Goal: Task Accomplishment & Management: Use online tool/utility

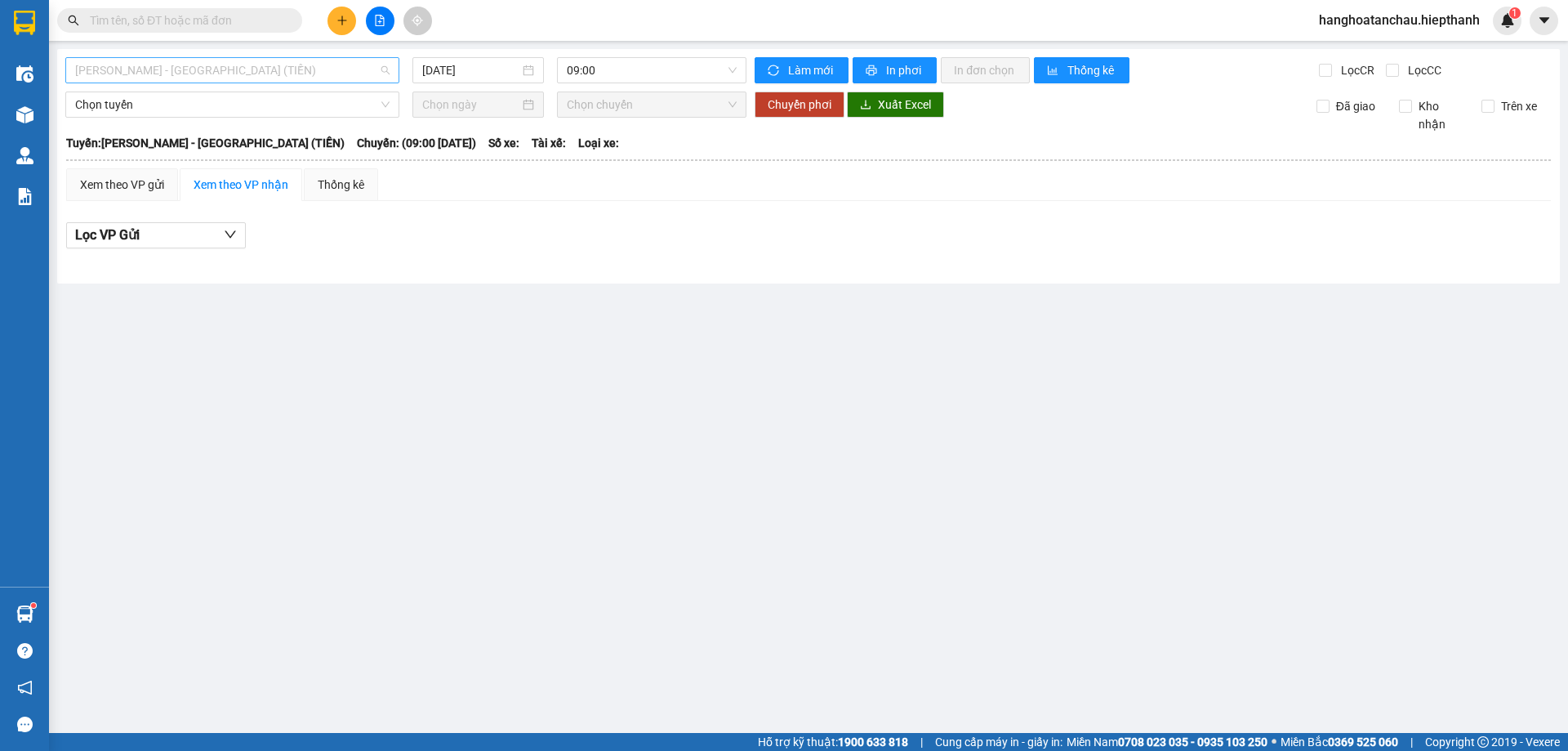
click at [140, 76] on span "[PERSON_NAME] - [GEOGRAPHIC_DATA] (TIỀN)" at bounding box center [232, 70] width 314 height 24
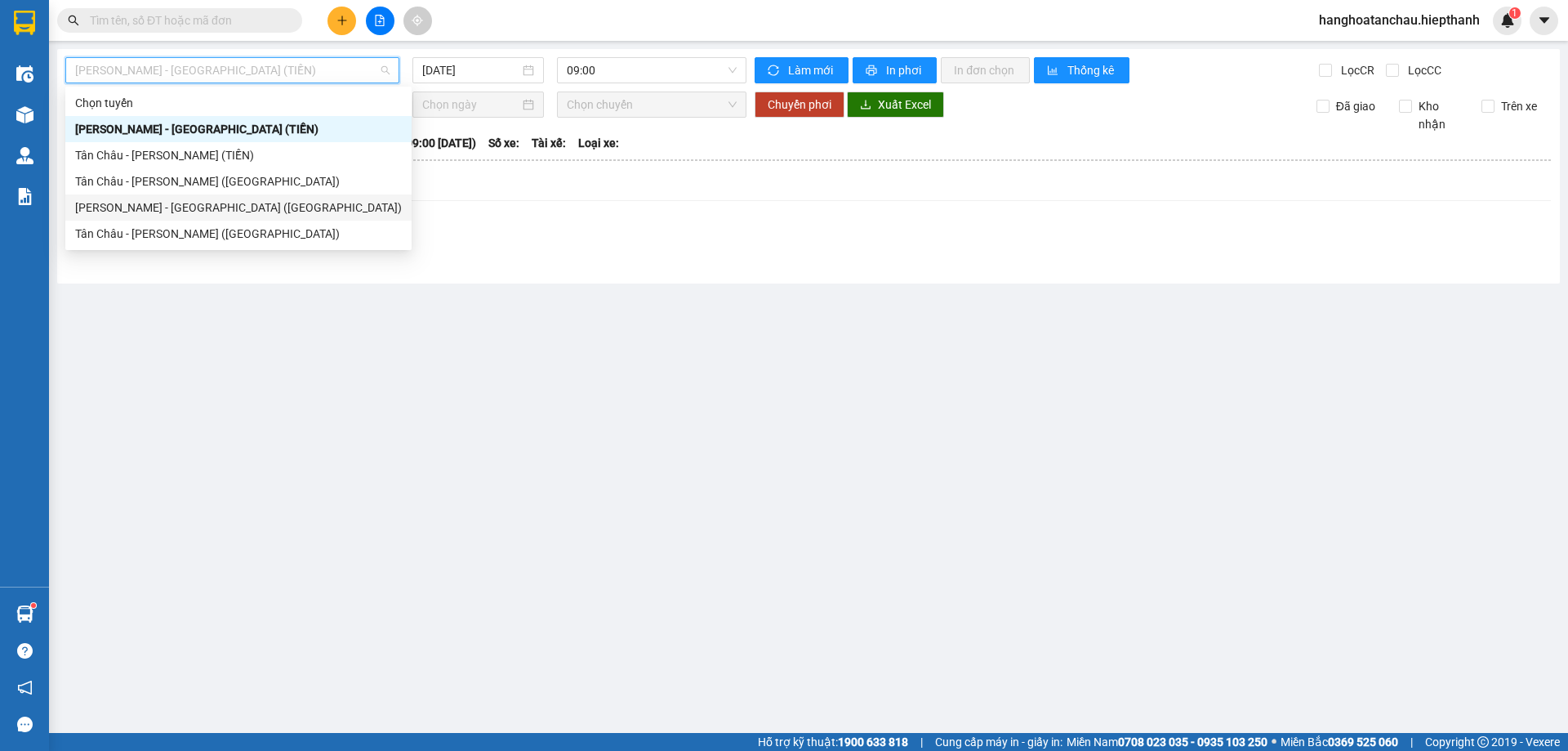
click at [154, 199] on div "[PERSON_NAME] - [GEOGRAPHIC_DATA] ([GEOGRAPHIC_DATA])" at bounding box center [238, 207] width 327 height 18
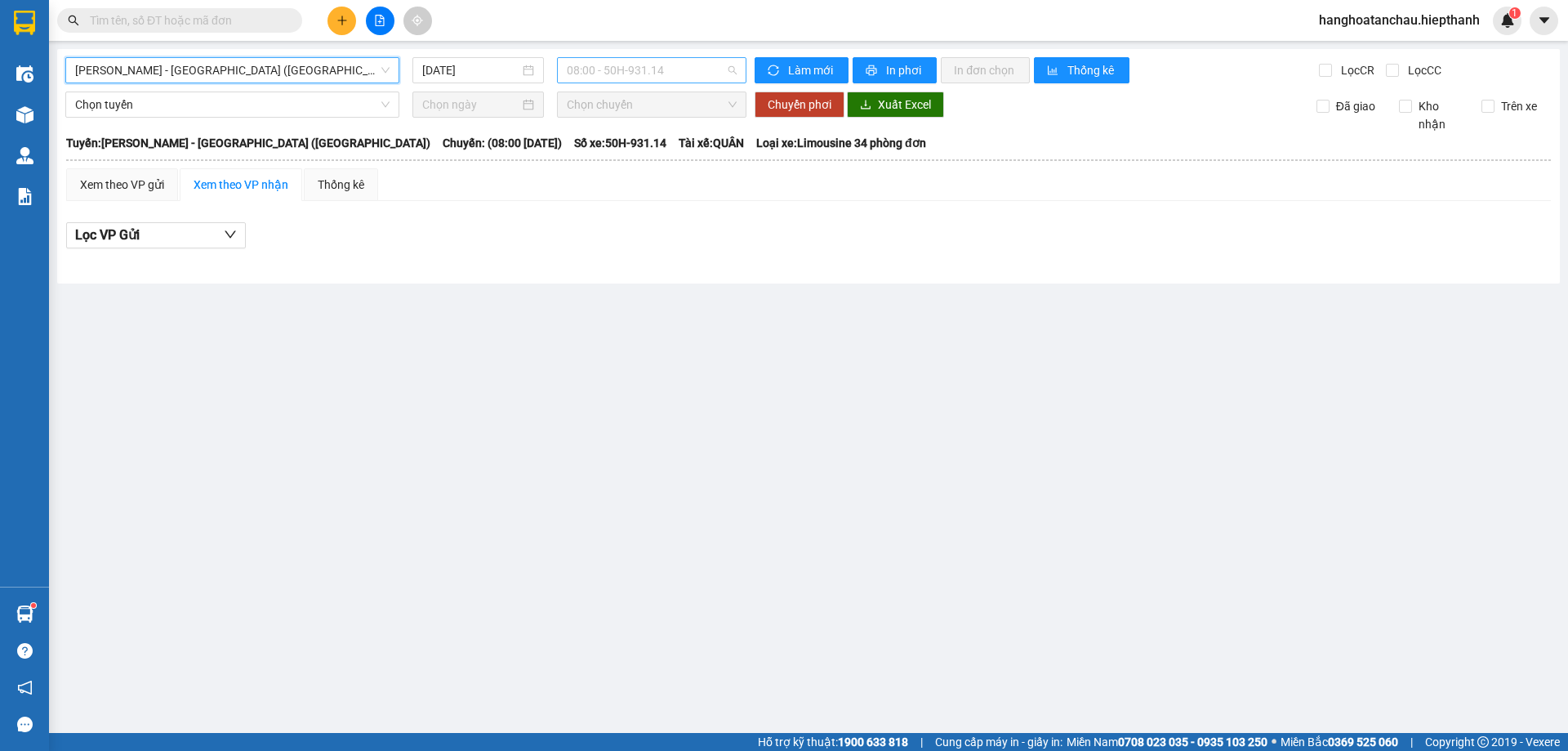
click at [654, 66] on span "08:00 - 50H-931.14" at bounding box center [651, 70] width 170 height 24
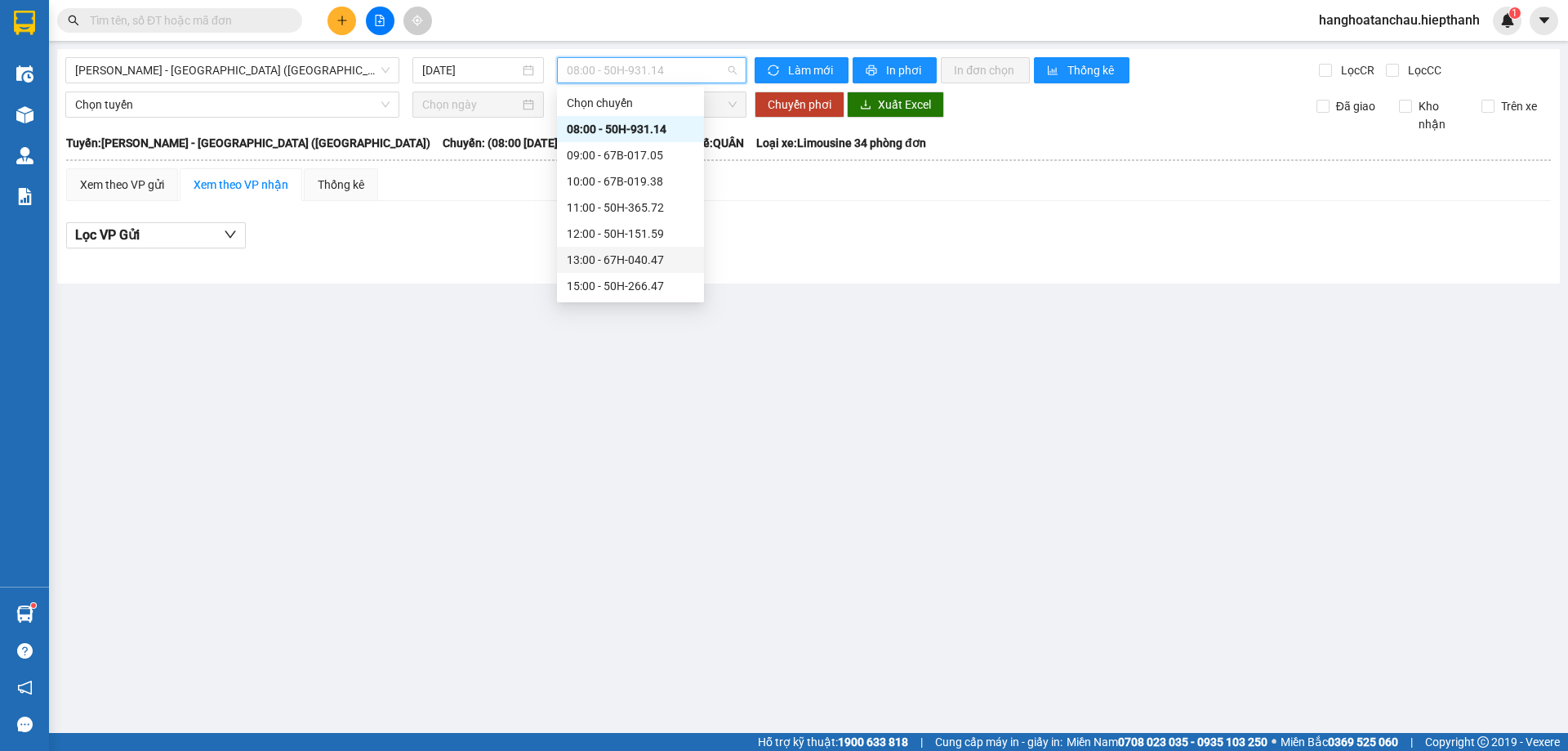
scroll to position [105, 0]
click at [621, 286] on div "22:30 - 67B-017.05" at bounding box center [630, 286] width 128 height 18
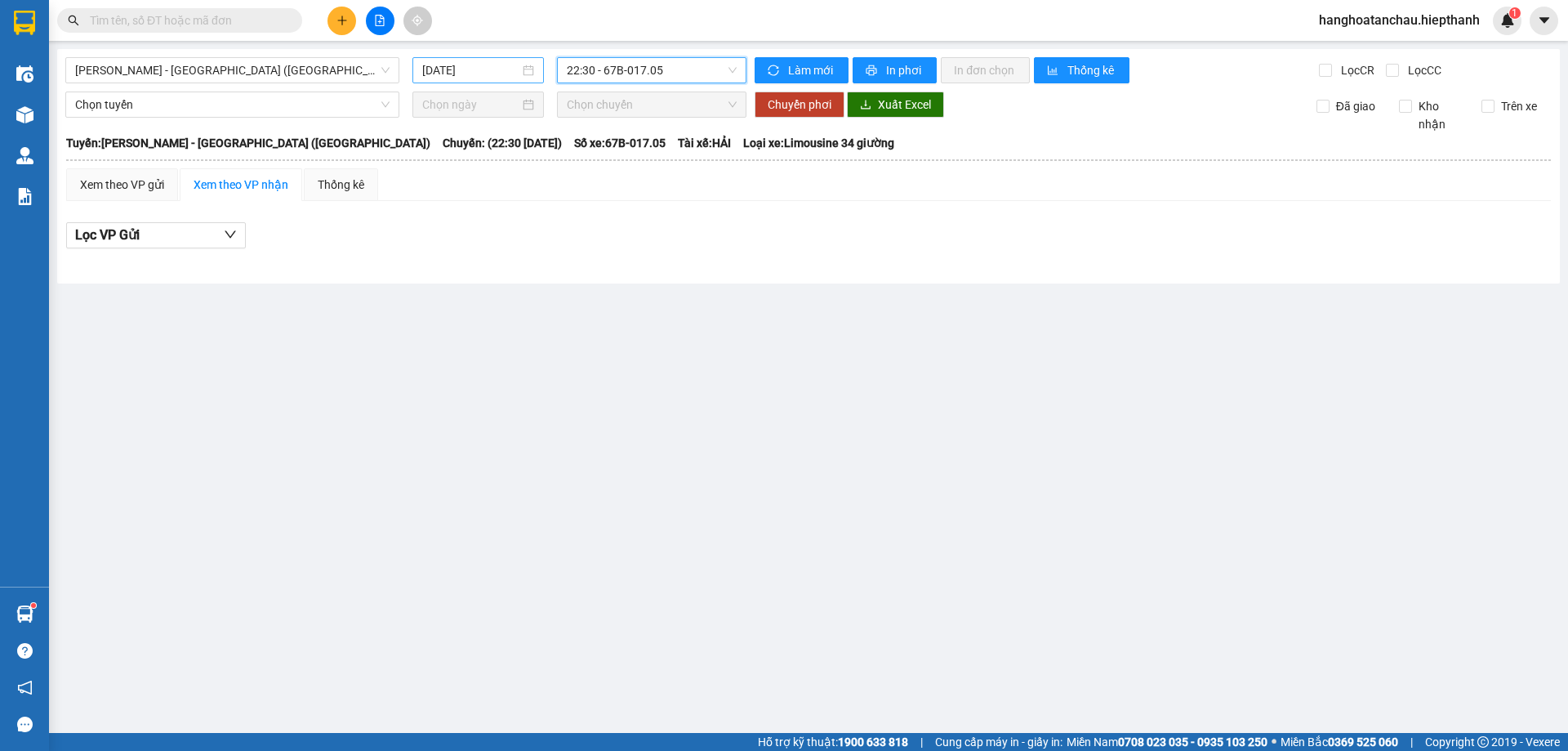
click at [434, 68] on input "[DATE]" at bounding box center [470, 70] width 97 height 18
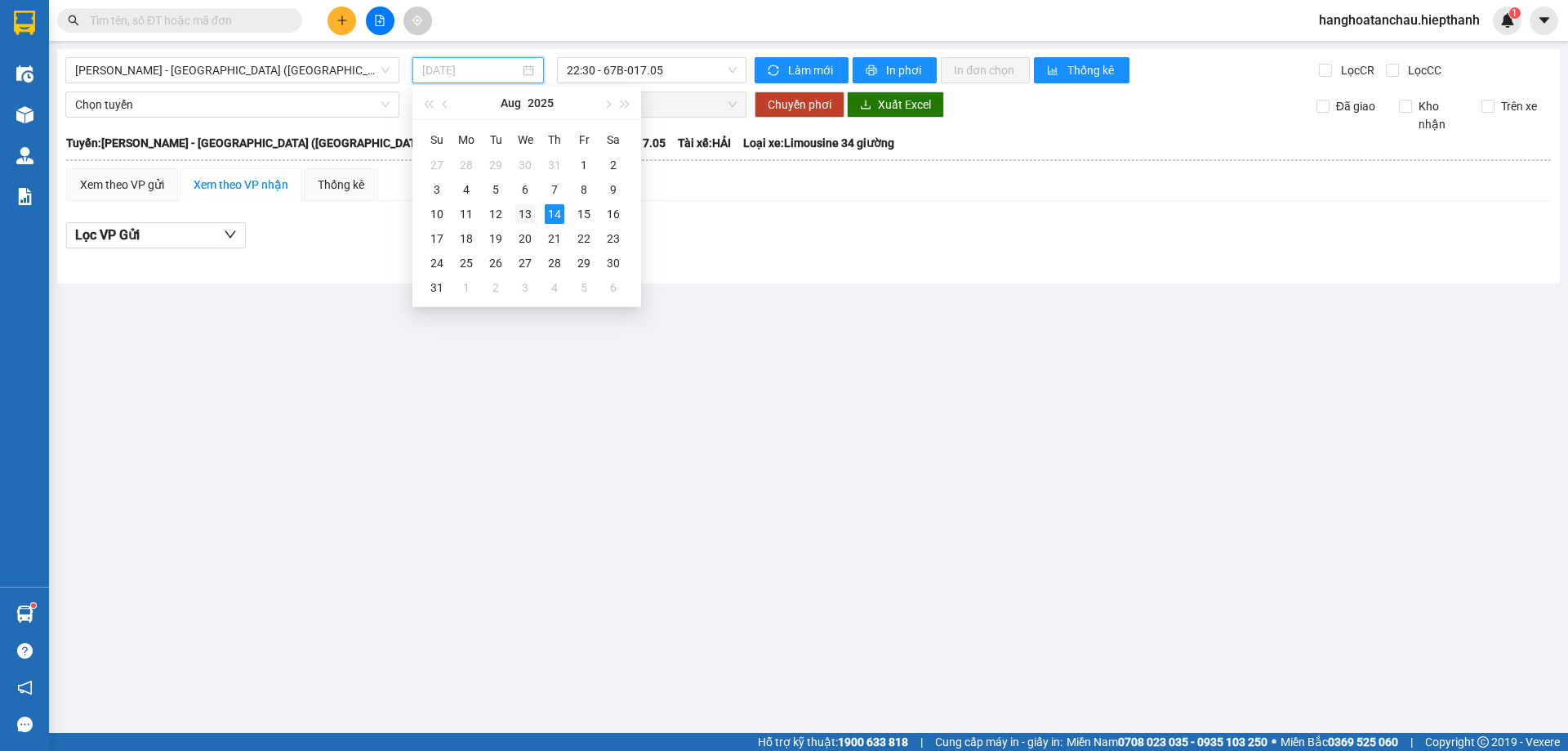
click at [531, 208] on div "13" at bounding box center [524, 214] width 19 height 19
type input "[DATE]"
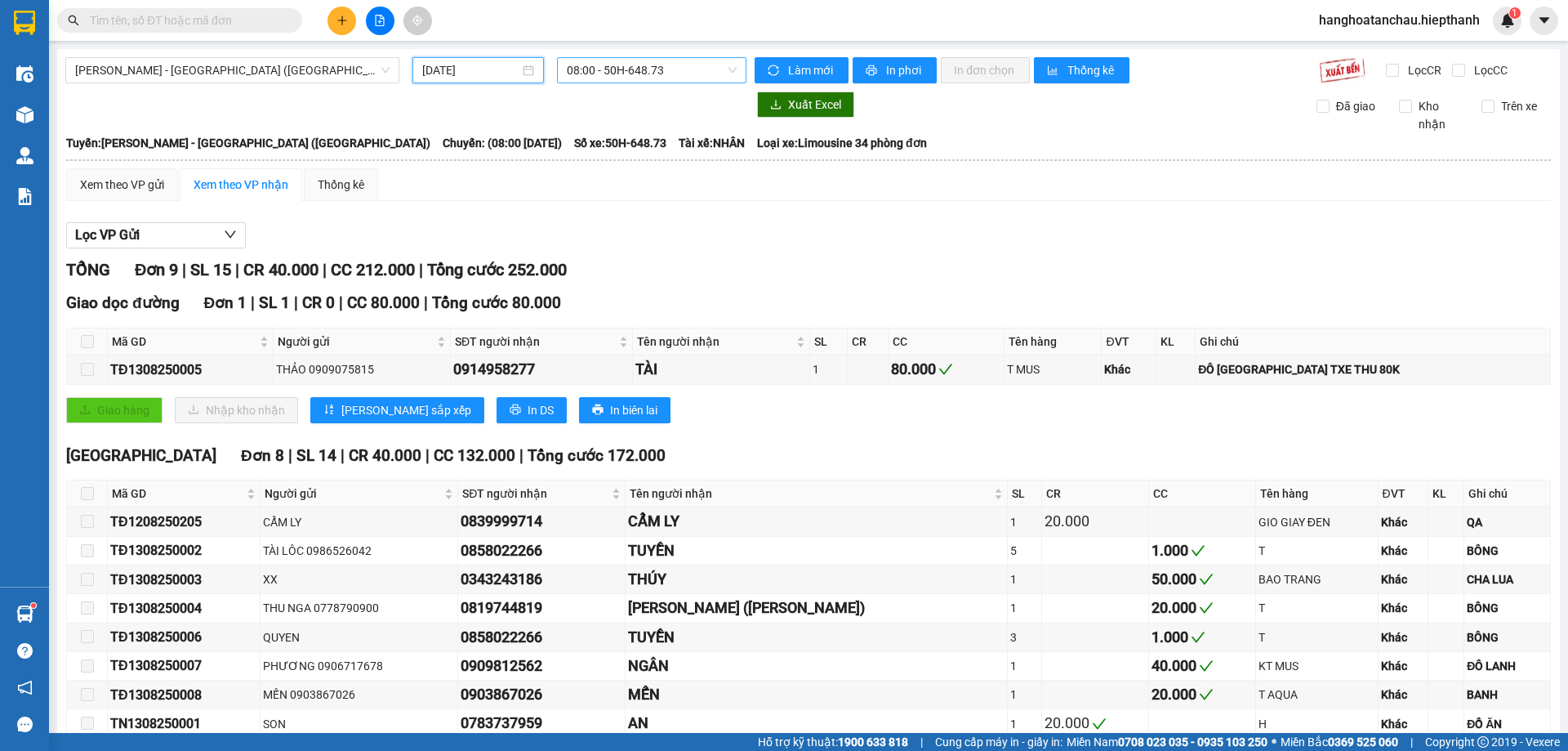
click at [588, 67] on span "08:00 - 50H-648.73" at bounding box center [651, 70] width 170 height 24
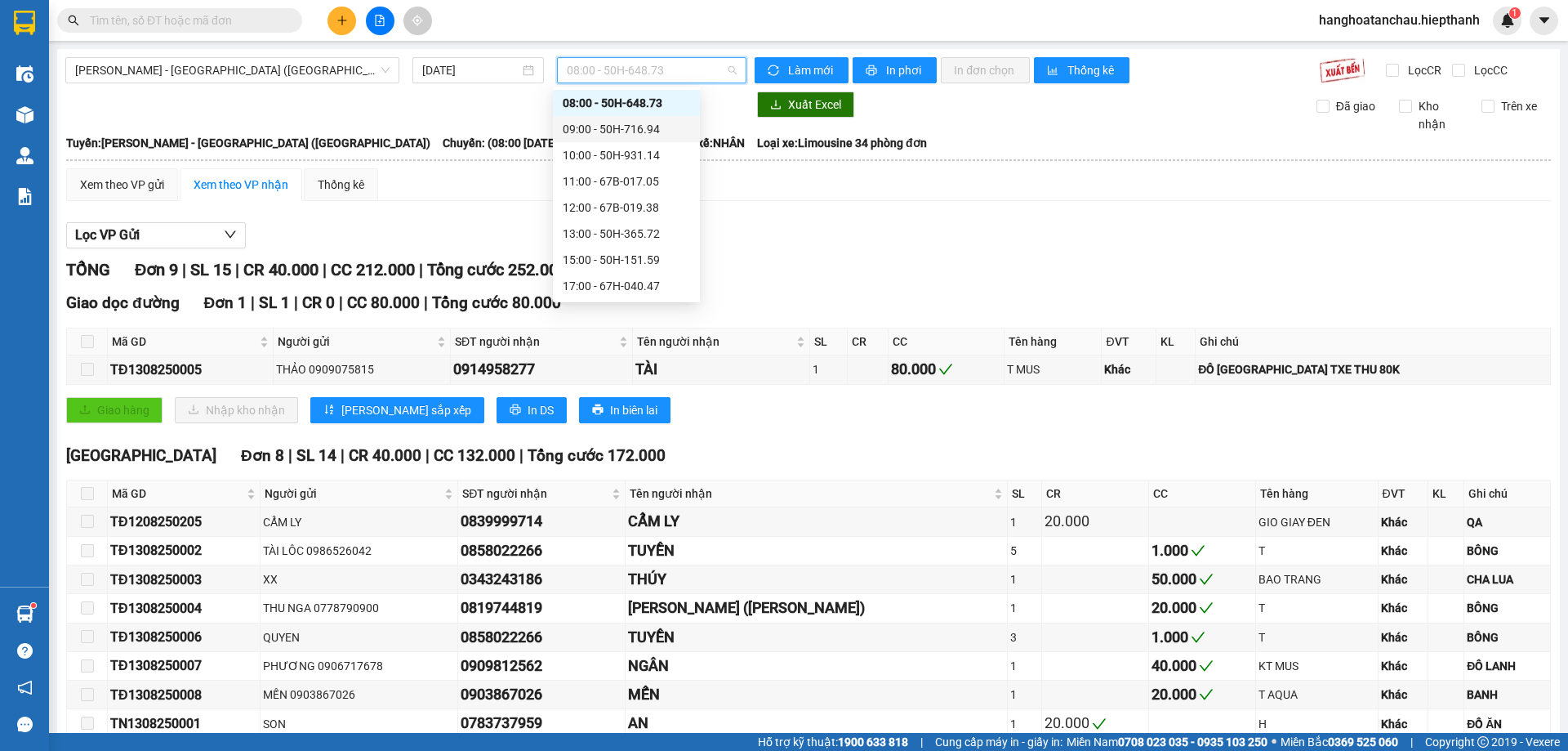
scroll to position [105, 0]
click at [584, 284] on div "22:30 - 50H-716.94" at bounding box center [626, 286] width 128 height 18
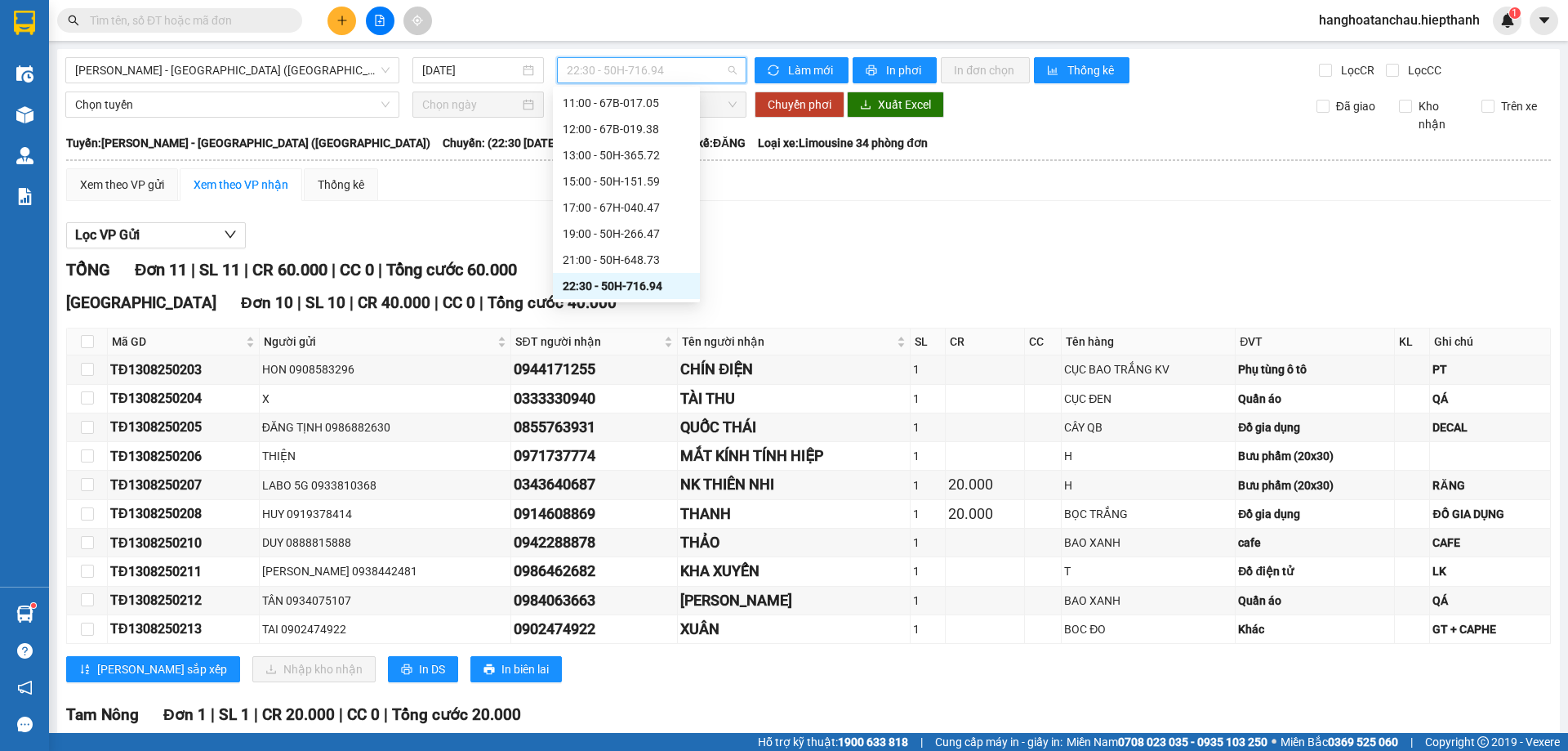
drag, startPoint x: 628, startPoint y: 64, endPoint x: 580, endPoint y: 52, distance: 49.5
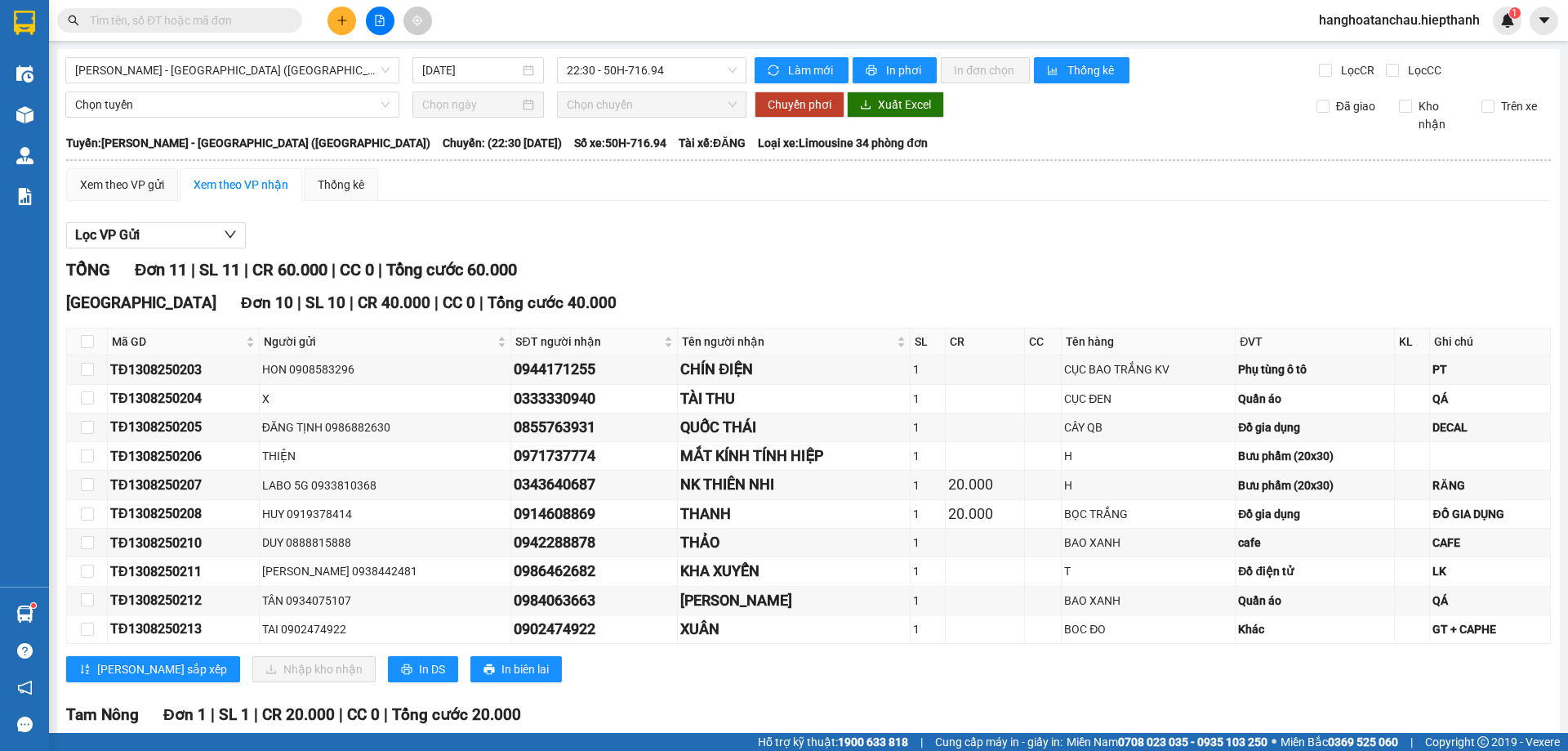
drag, startPoint x: 580, startPoint y: 52, endPoint x: 552, endPoint y: 14, distance: 47.2
drag, startPoint x: 552, startPoint y: 14, endPoint x: 915, endPoint y: 233, distance: 423.9
click at [914, 237] on div "Lọc VP Gửi" at bounding box center [808, 236] width 1484 height 27
drag, startPoint x: 610, startPoint y: 54, endPoint x: 613, endPoint y: 67, distance: 13.3
click at [611, 57] on div "[GEOGRAPHIC_DATA] - [GEOGRAPHIC_DATA] ([GEOGRAPHIC_DATA]) [DATE] 22:30 - 50H-71…" at bounding box center [809, 460] width 1503 height 823
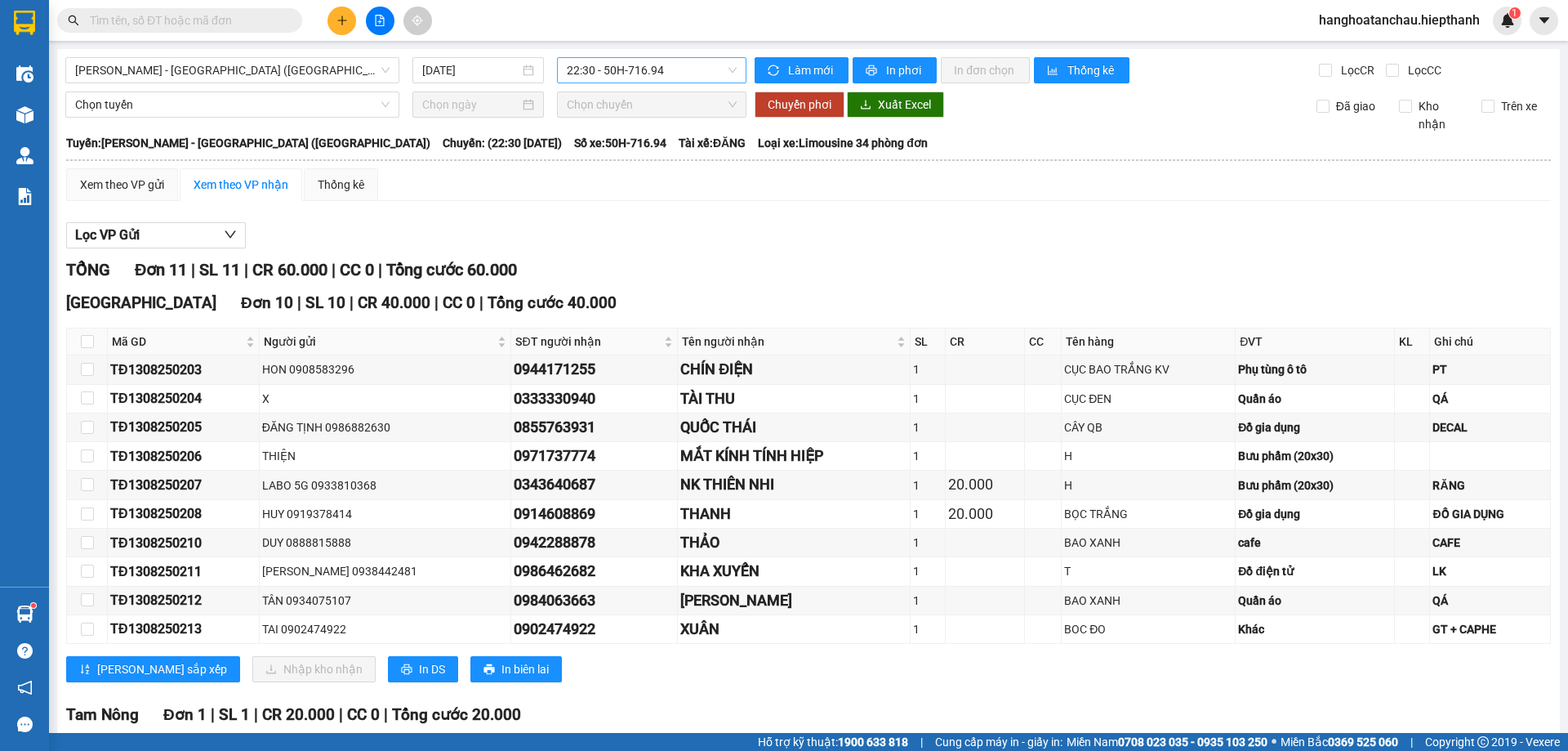
click at [614, 68] on span "22:30 - 50H-716.94" at bounding box center [651, 70] width 170 height 24
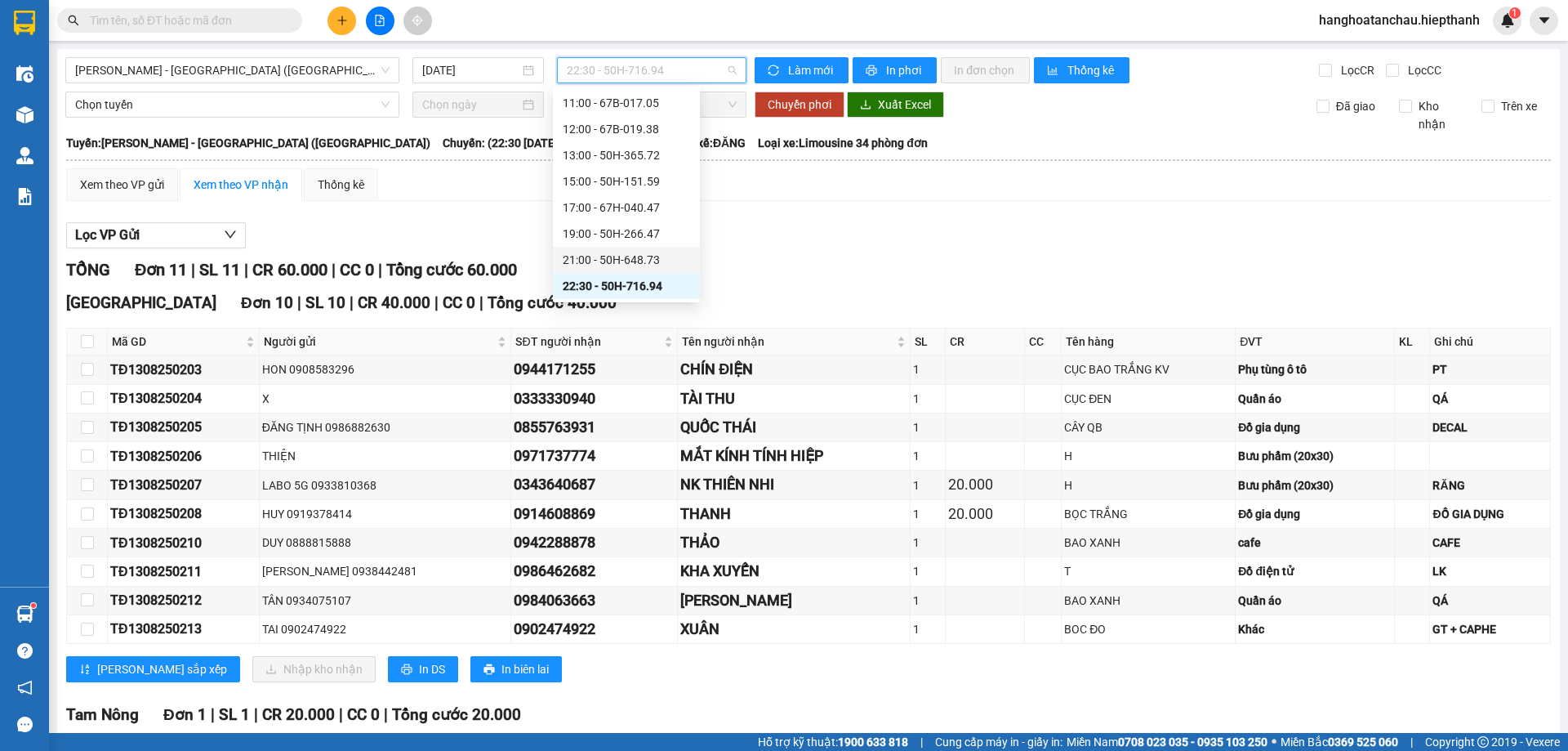
click at [605, 260] on div "21:00 - 50H-648.73" at bounding box center [626, 259] width 128 height 18
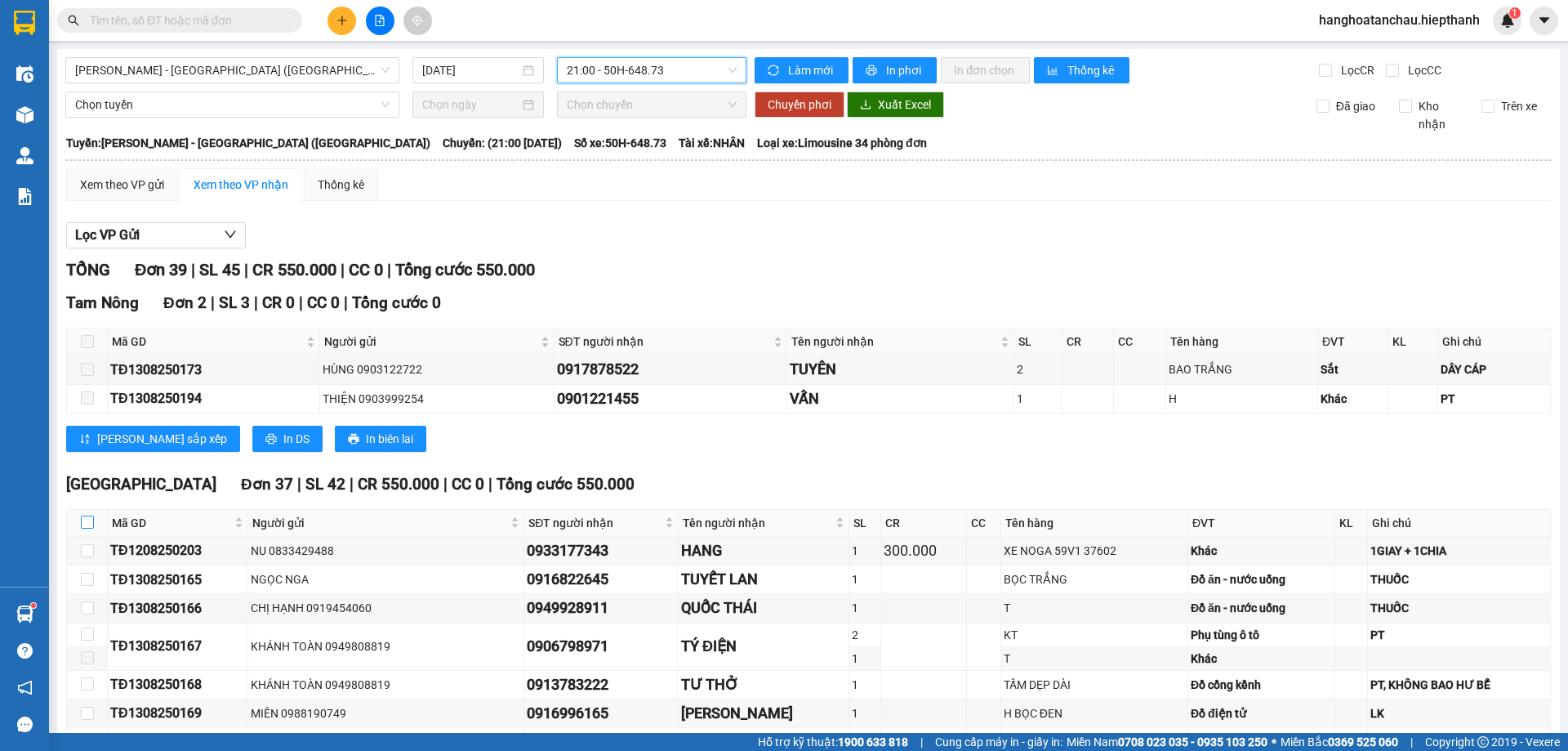
click at [89, 524] on input "checkbox" at bounding box center [87, 521] width 13 height 13
checkbox input "true"
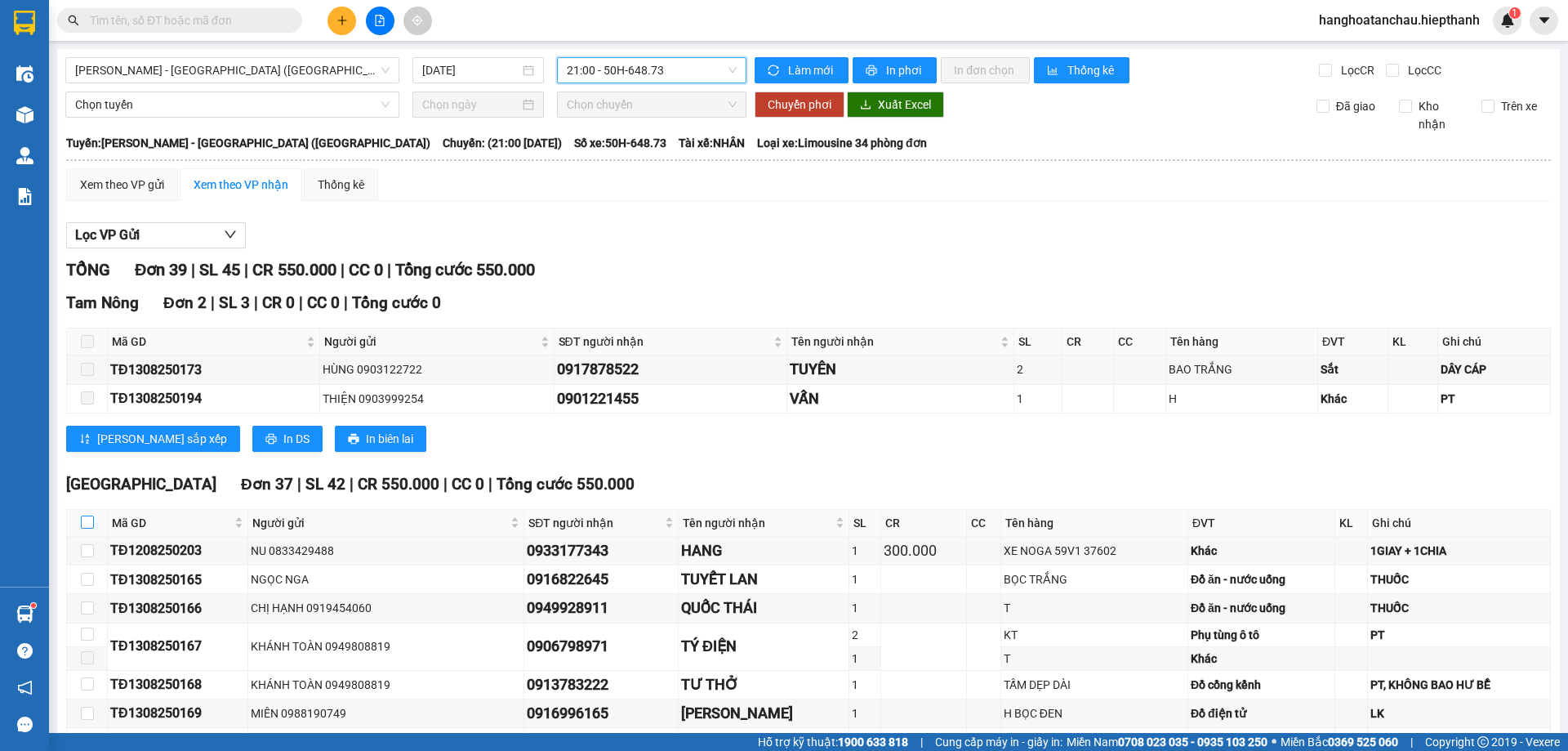
checkbox input "true"
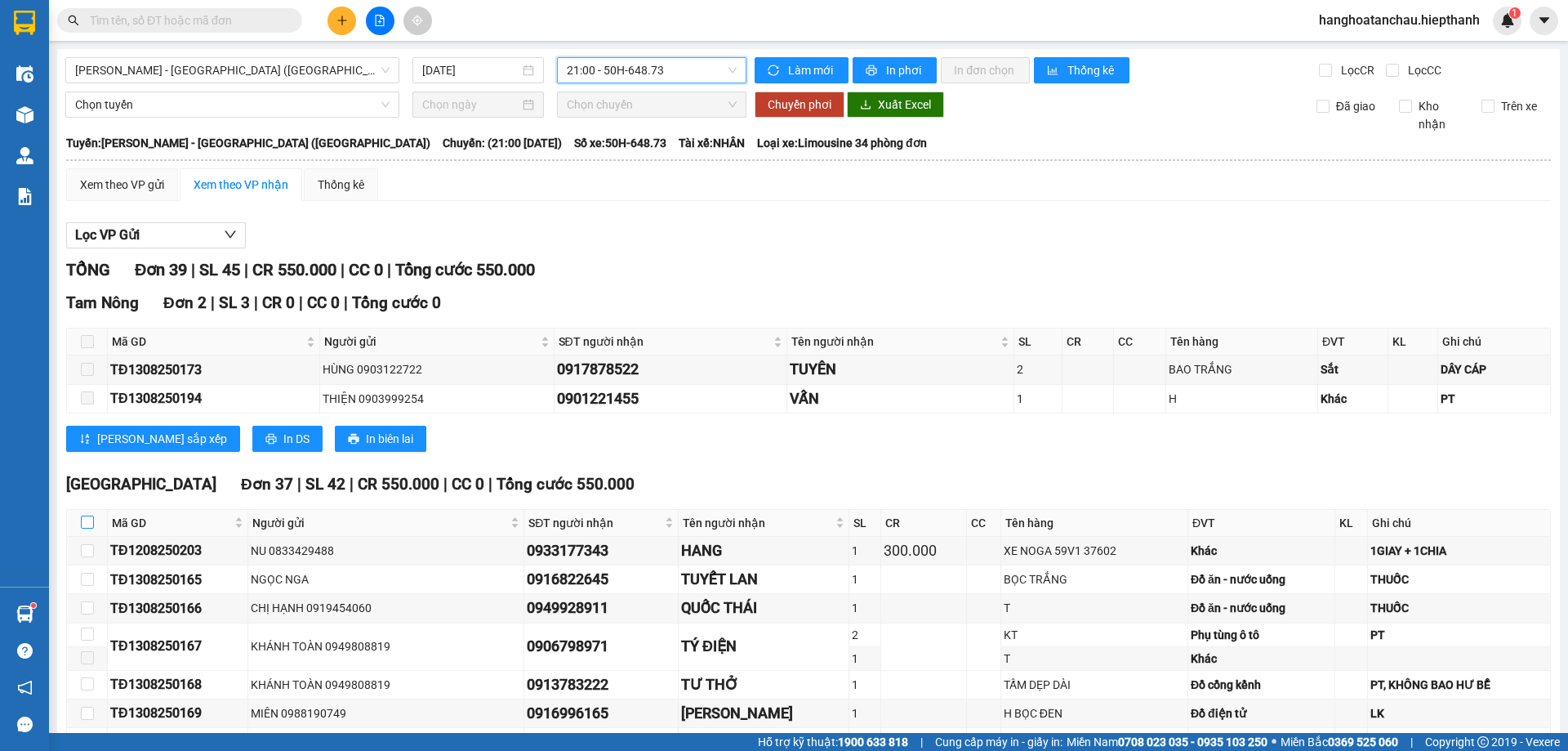
checkbox input "true"
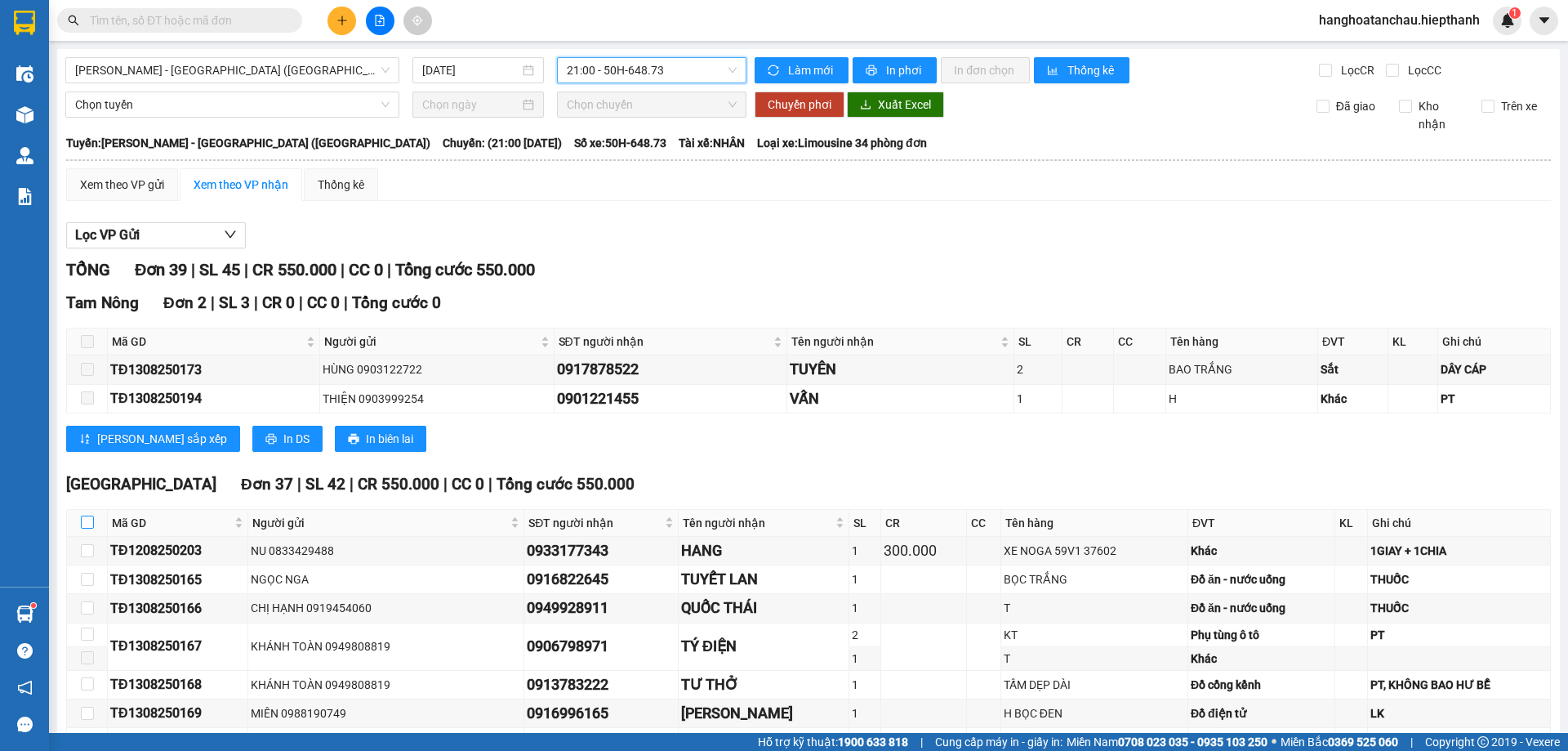
checkbox input "true"
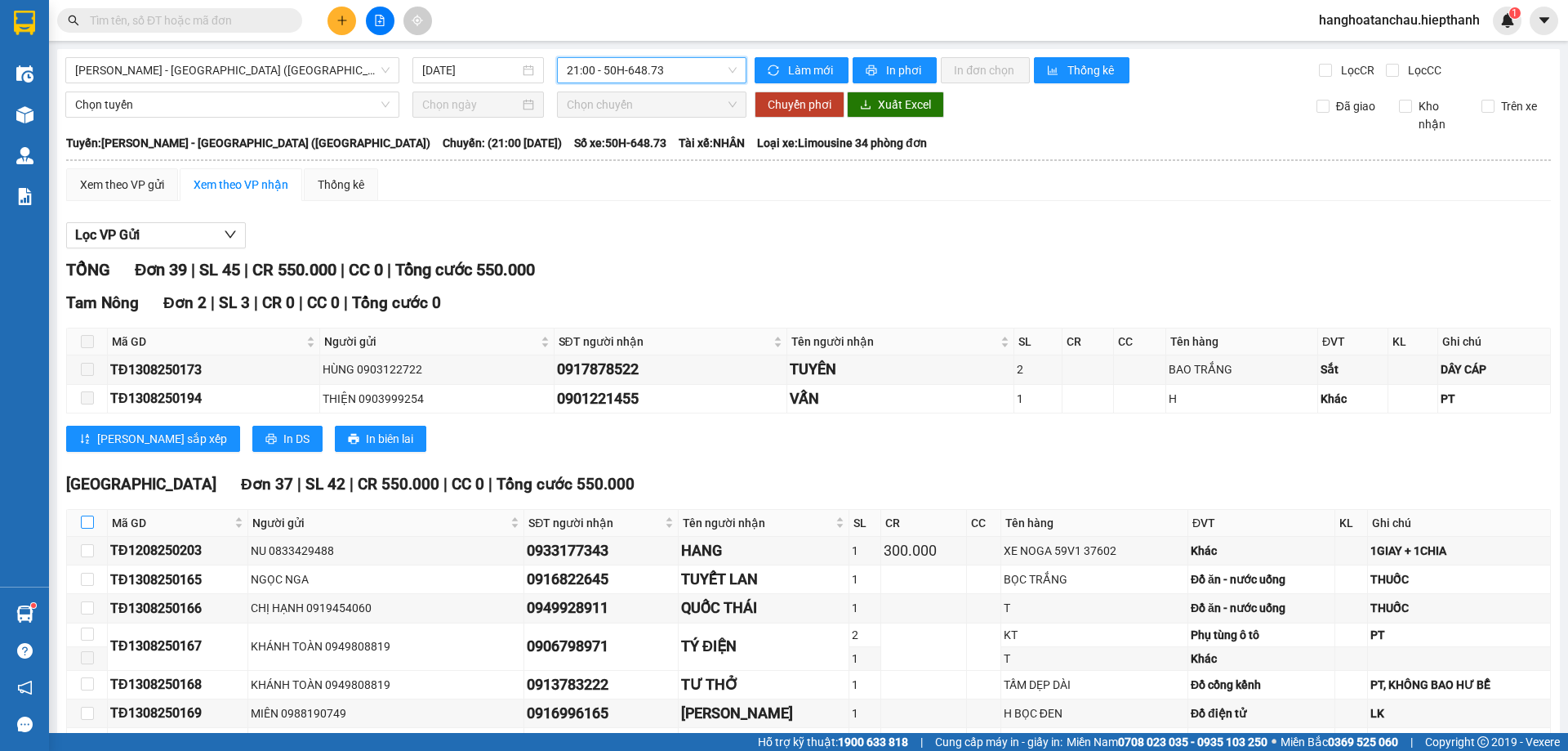
checkbox input "true"
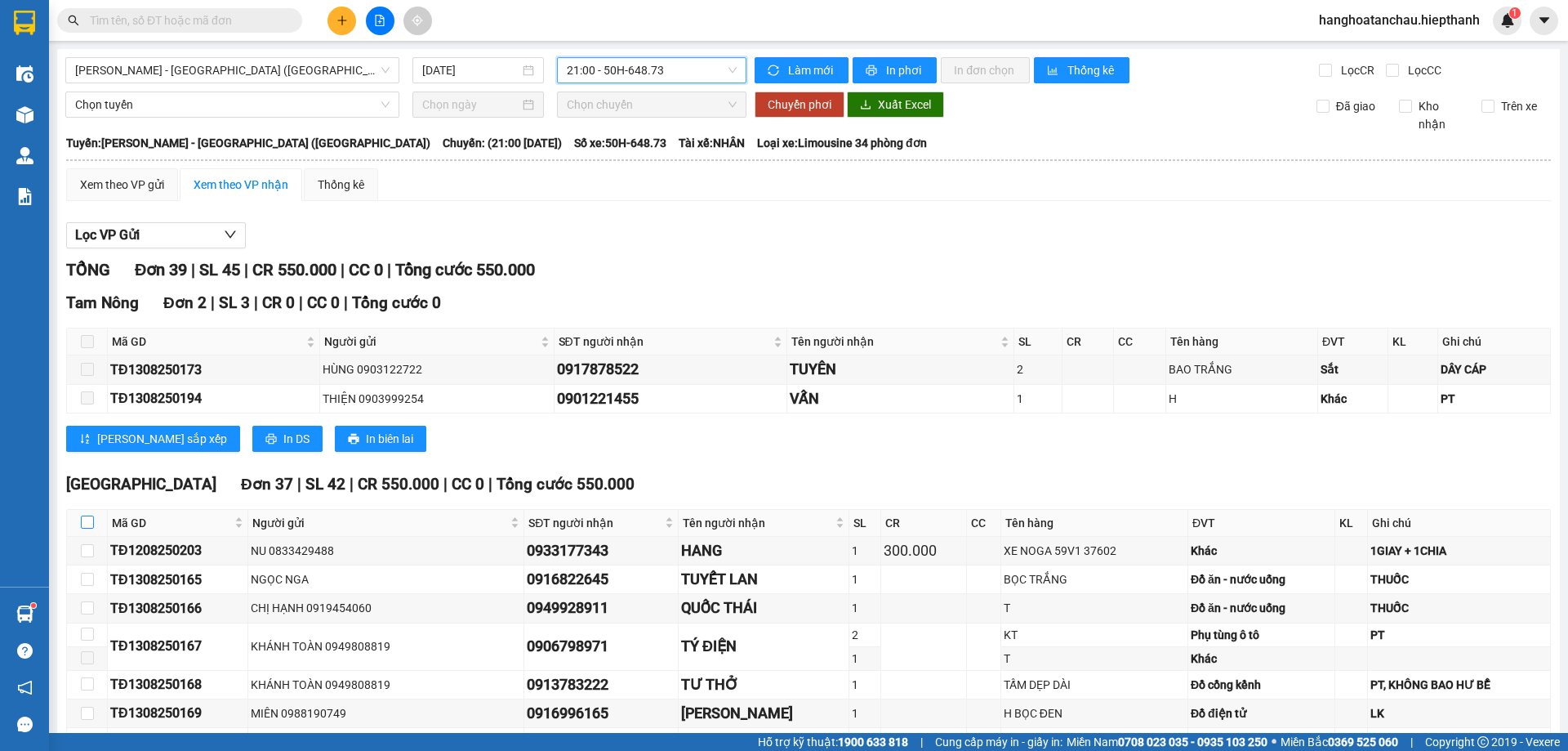
checkbox input "true"
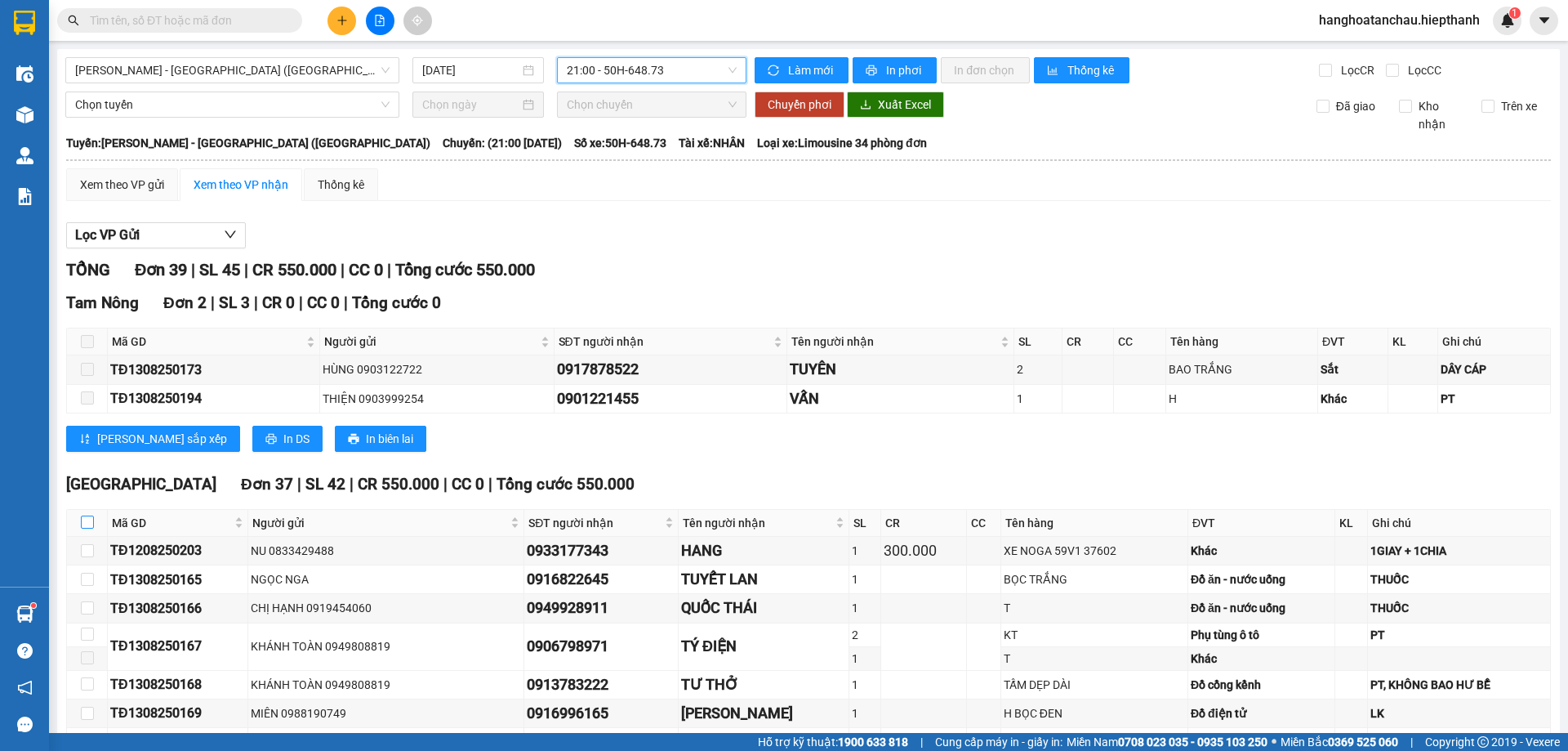
checkbox input "true"
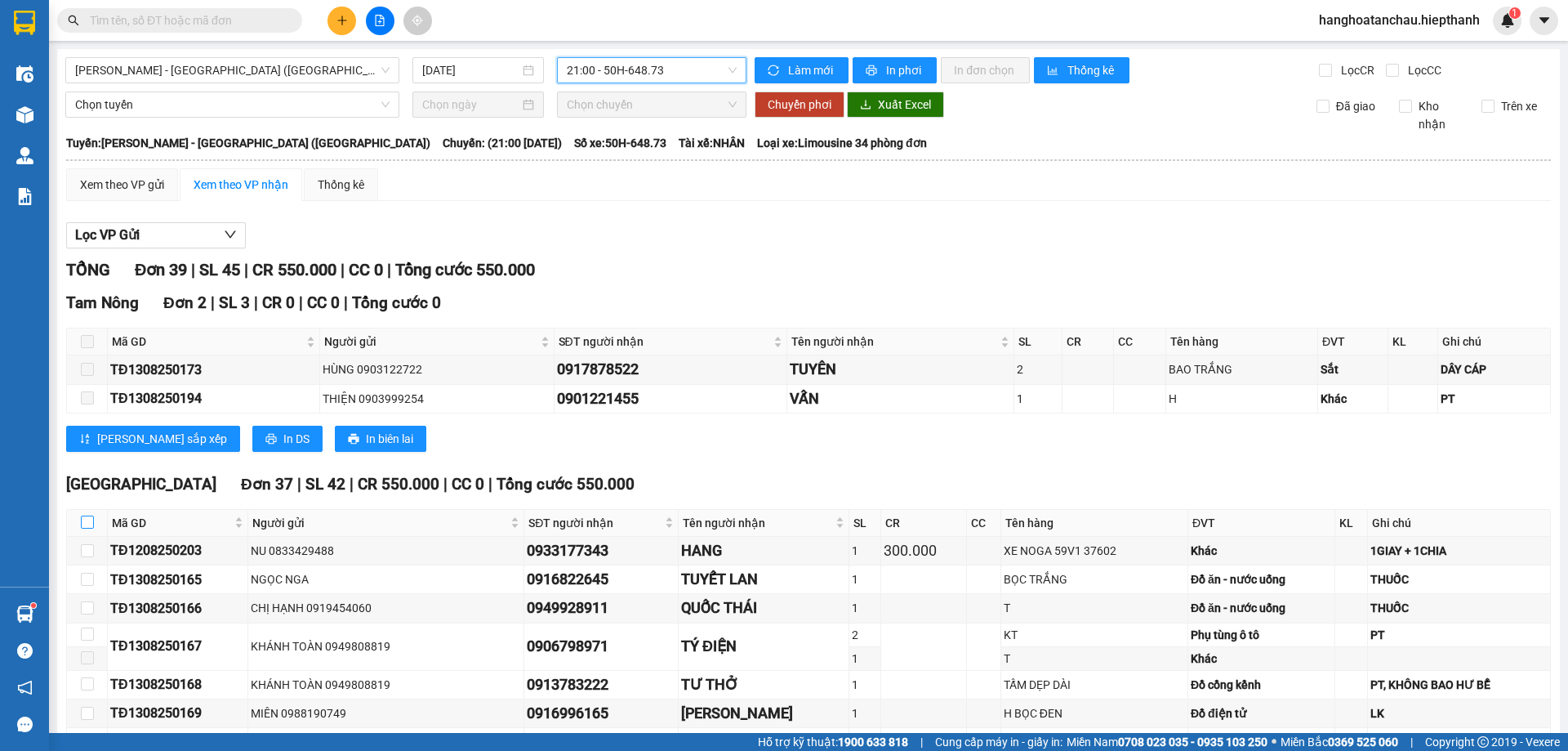
checkbox input "true"
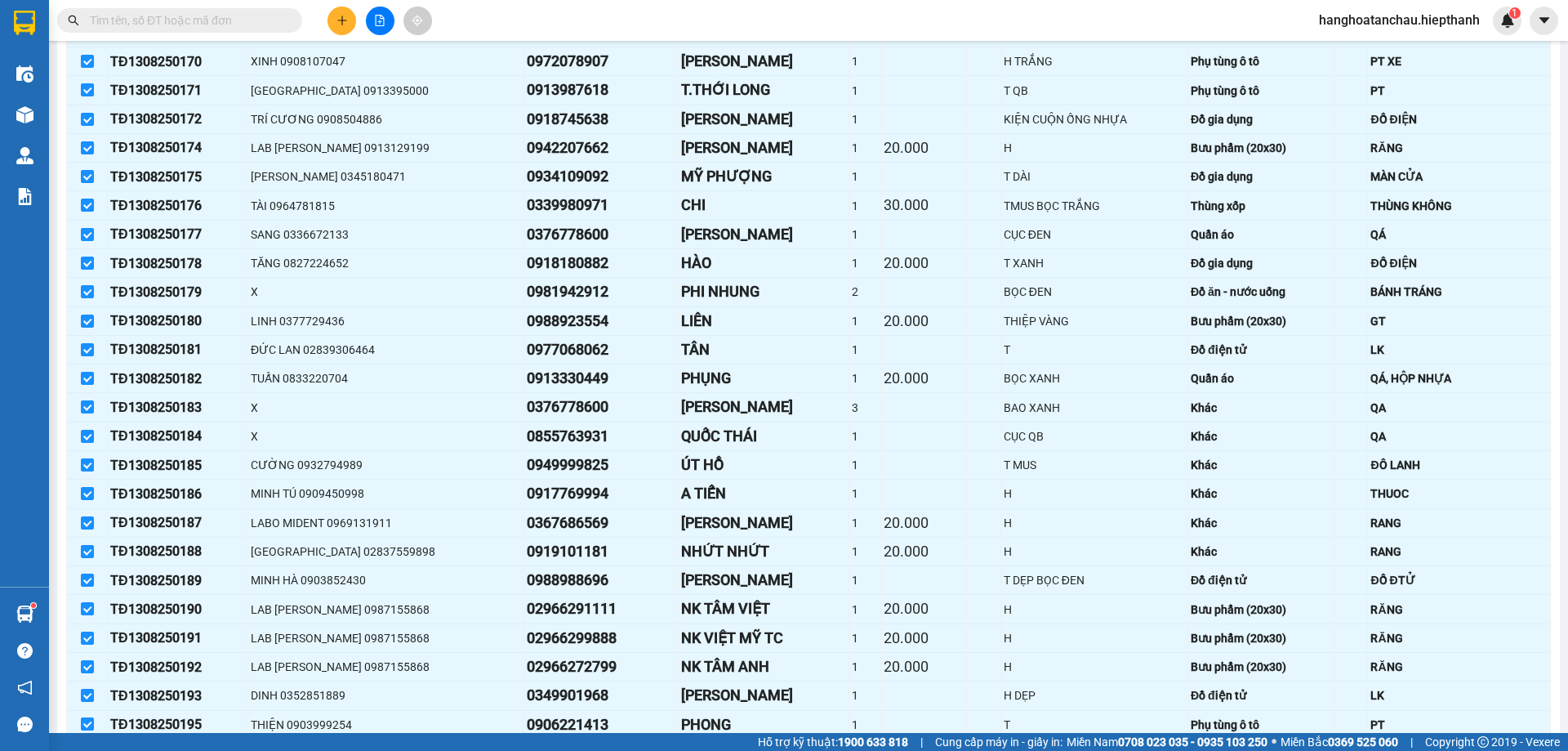
scroll to position [973, 0]
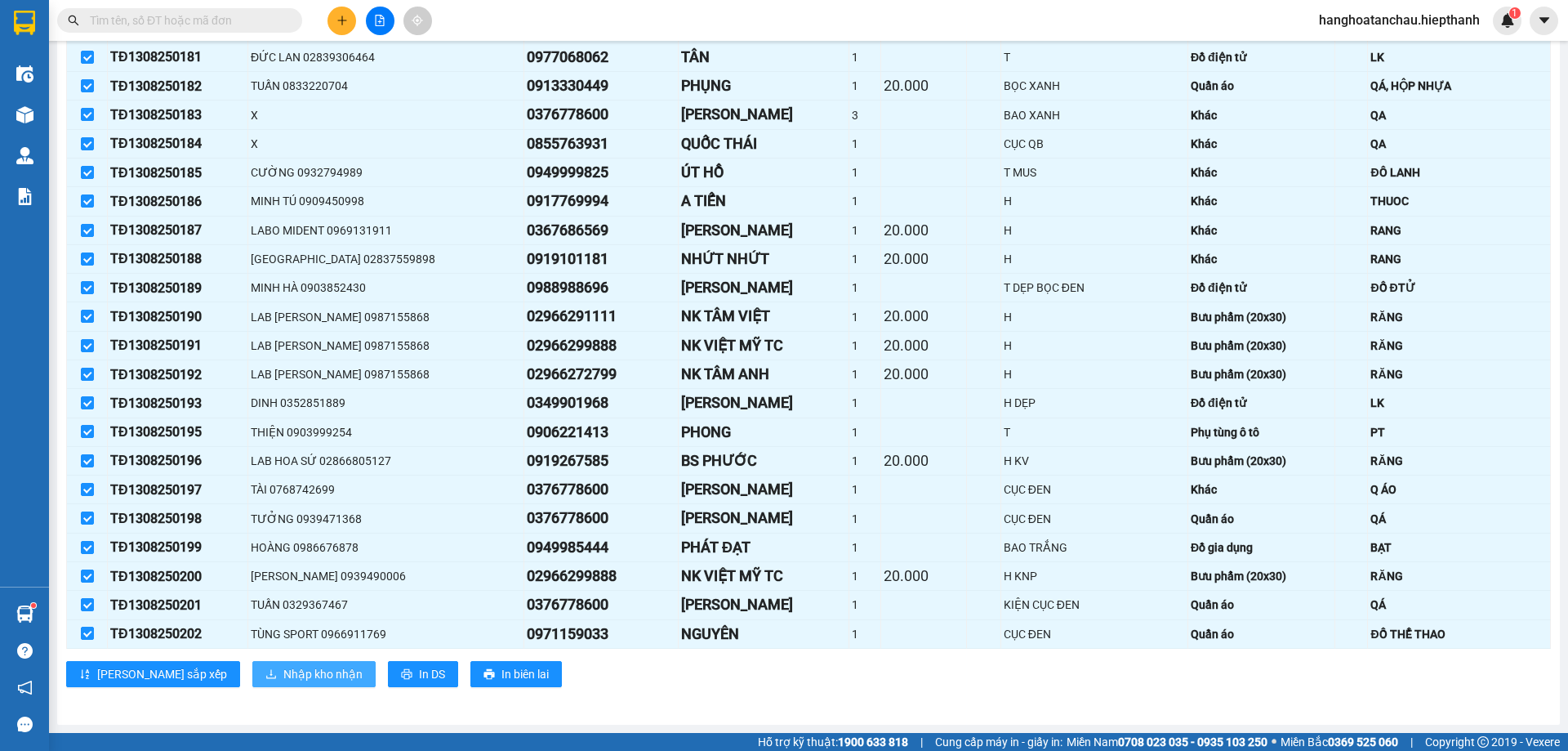
click at [284, 667] on span "Nhập kho nhận" at bounding box center [323, 673] width 79 height 18
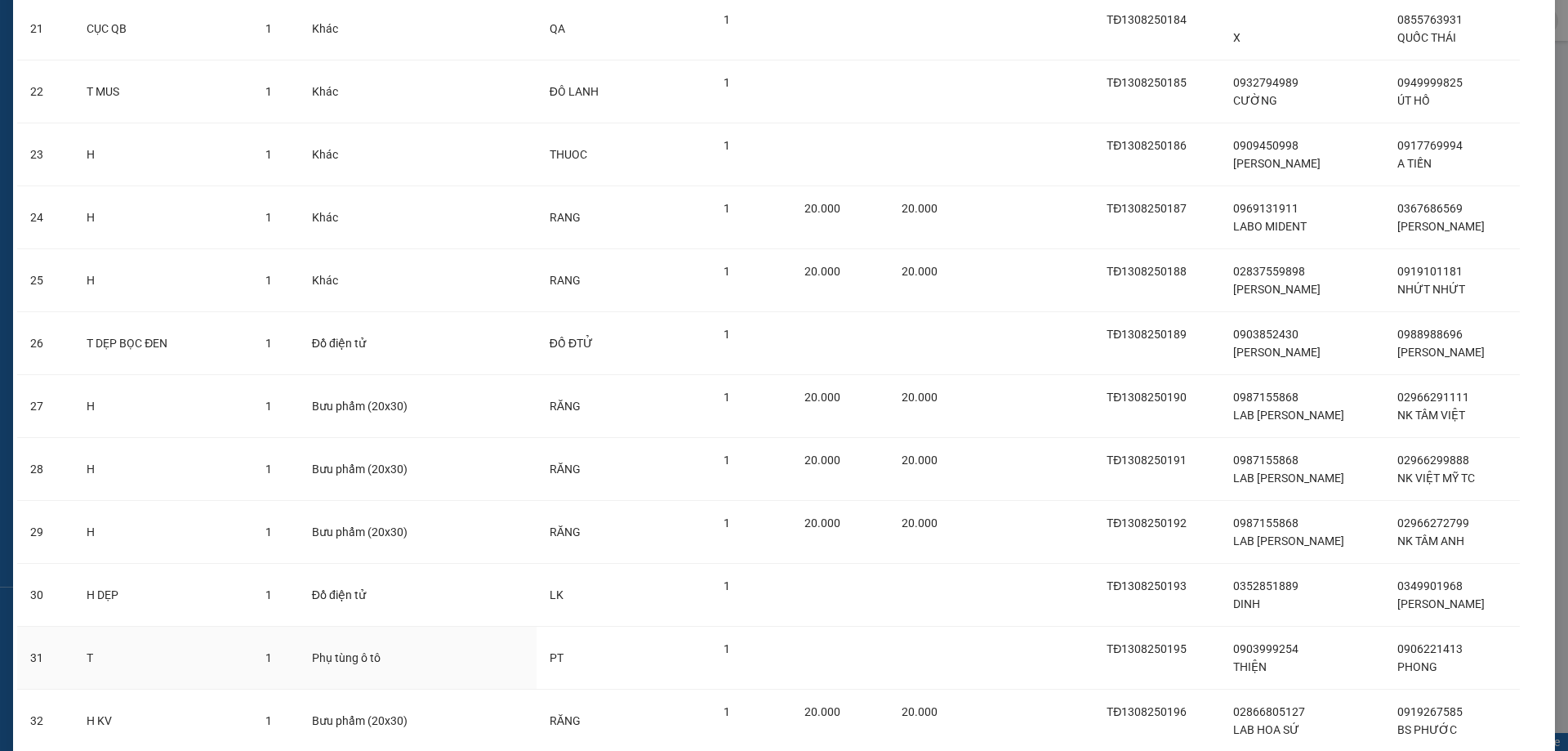
scroll to position [1860, 0]
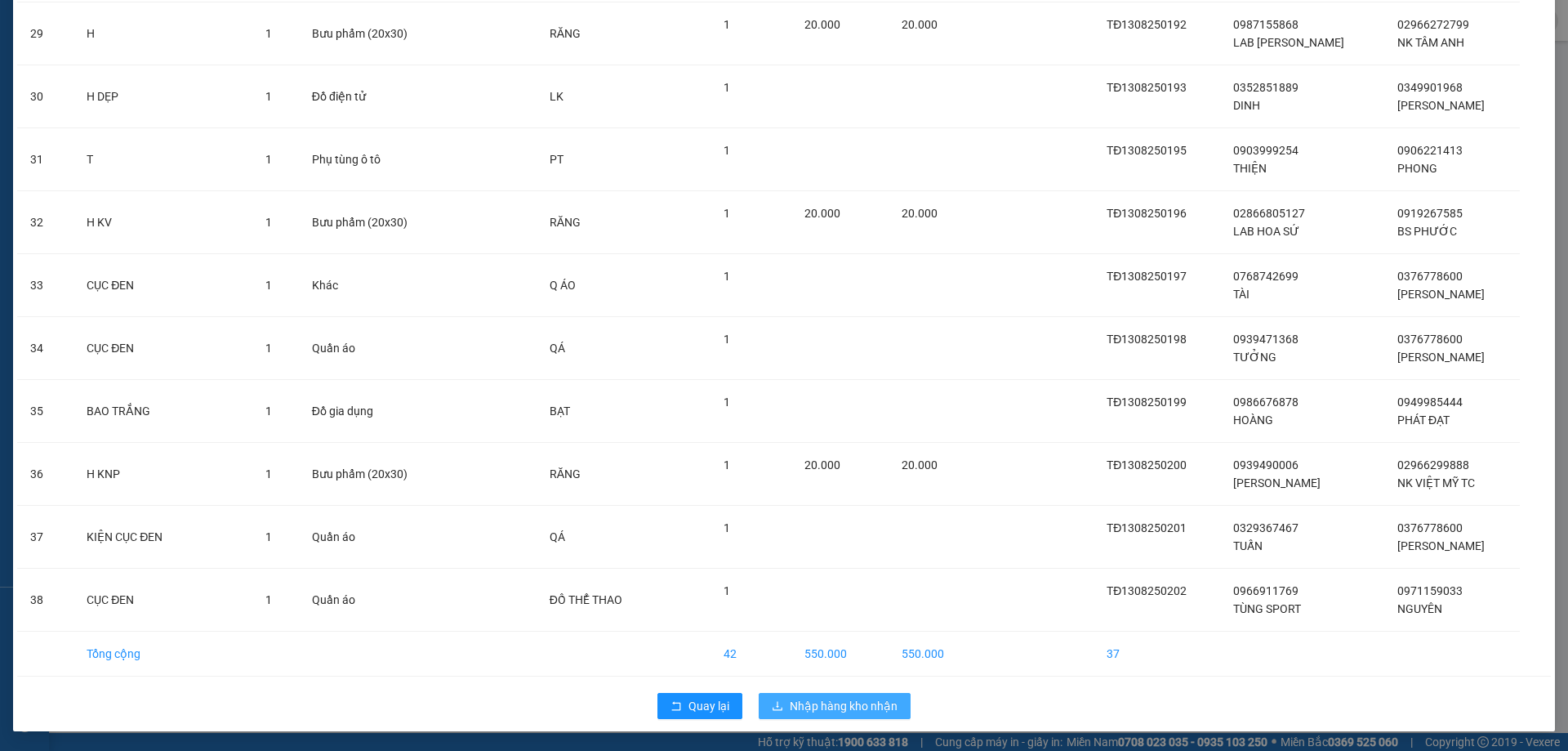
click at [790, 700] on span "Nhập hàng kho nhận" at bounding box center [844, 705] width 108 height 18
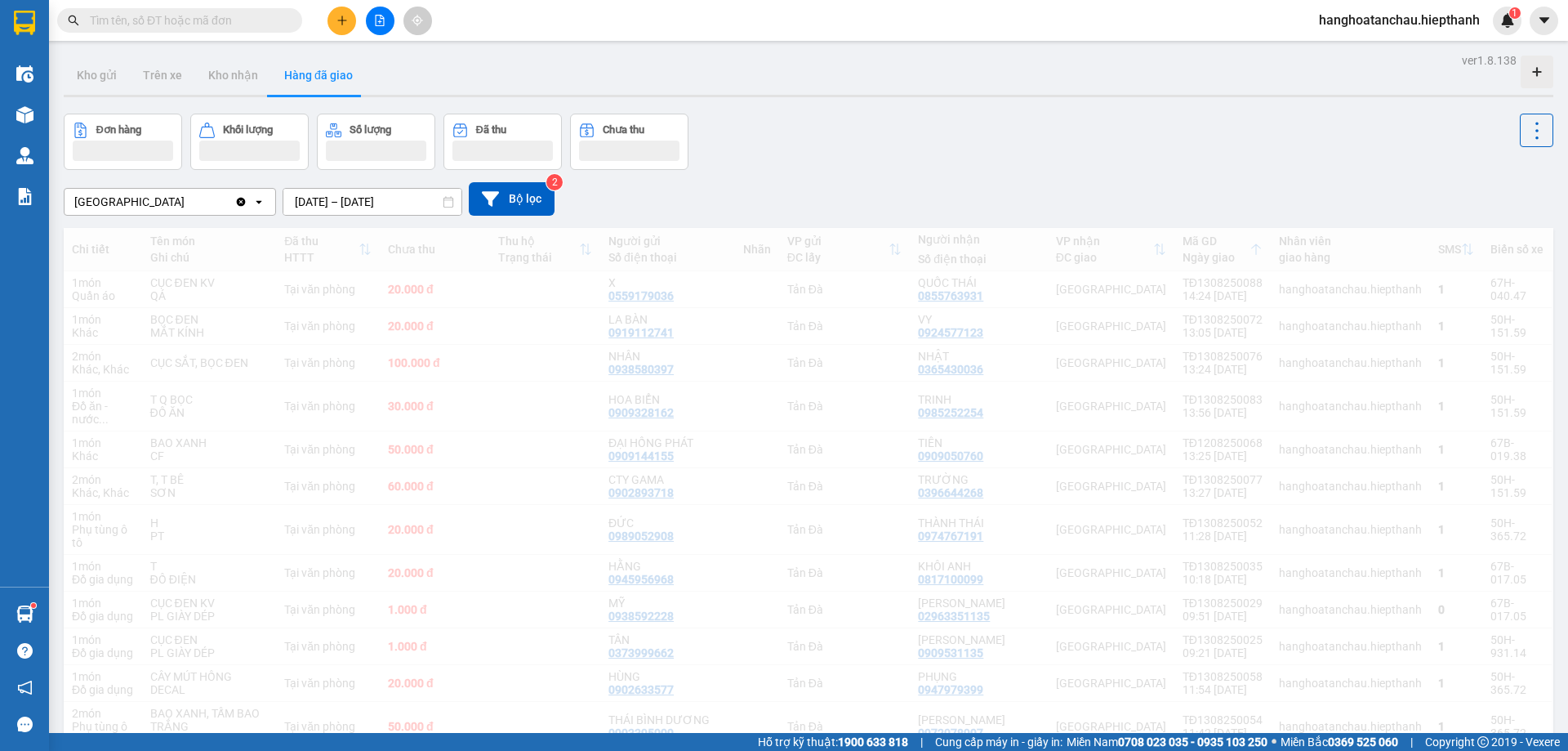
click at [376, 21] on icon "file-add" at bounding box center [380, 20] width 9 height 12
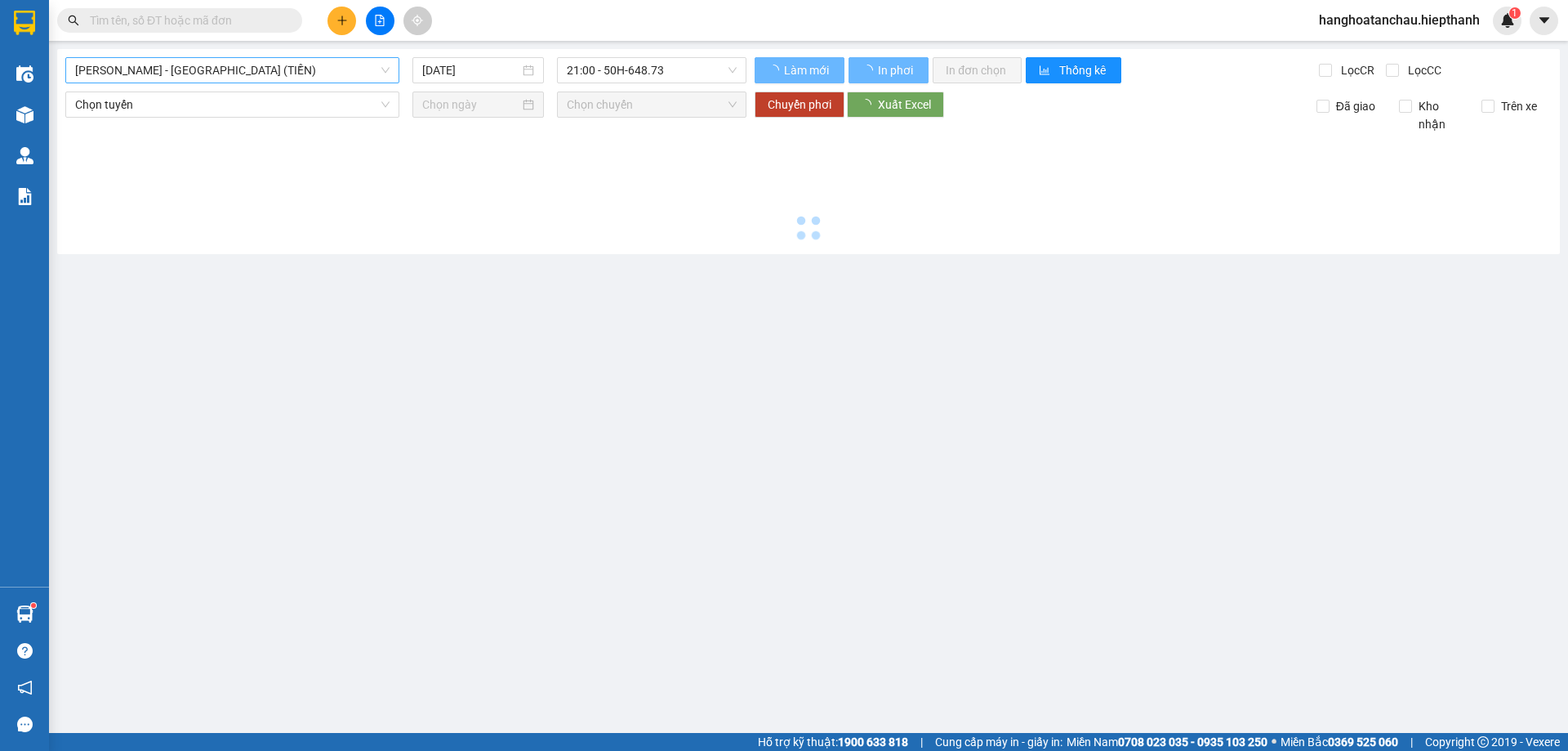
type input "[DATE]"
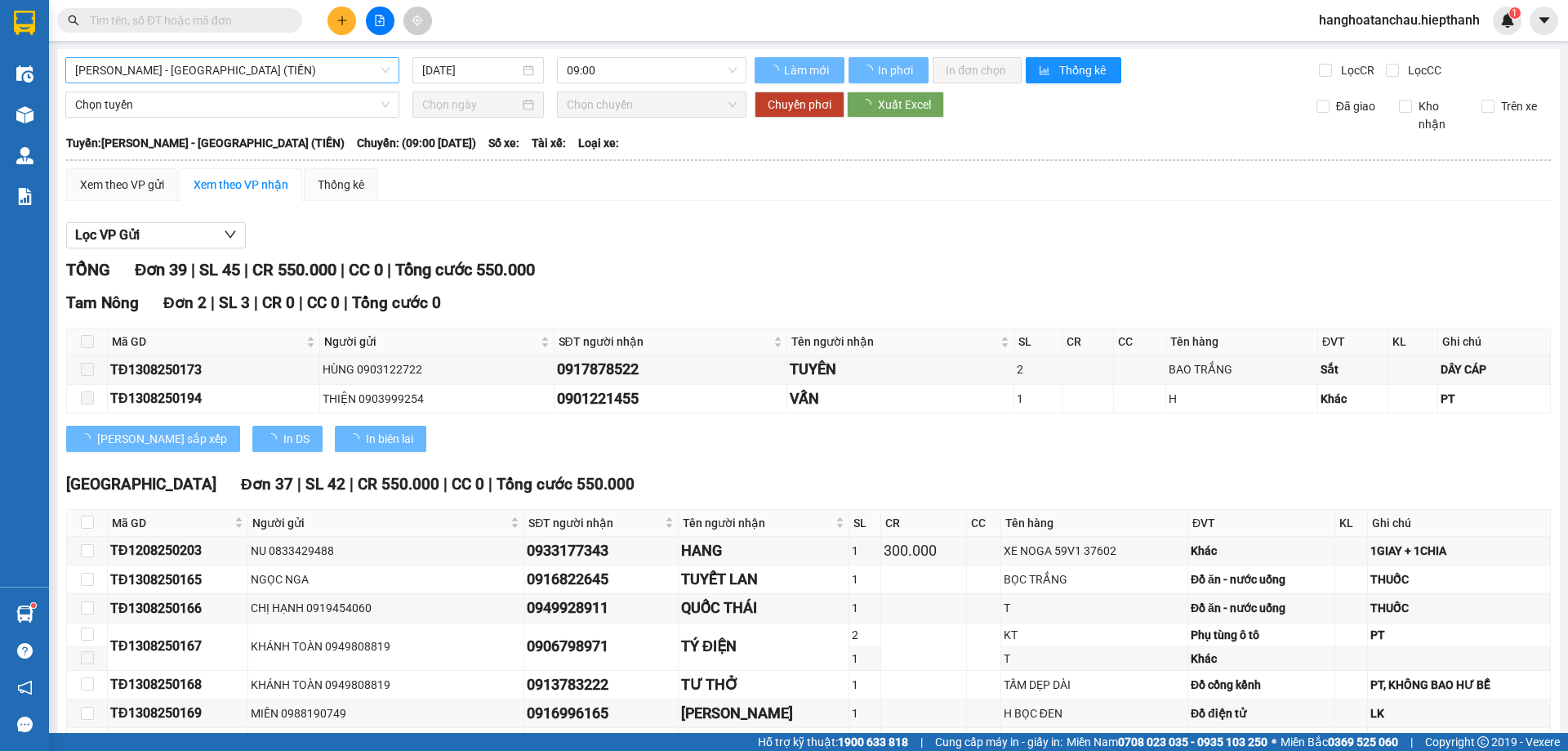
click at [296, 63] on span "[PERSON_NAME] - [GEOGRAPHIC_DATA] (TIỀN)" at bounding box center [232, 70] width 314 height 24
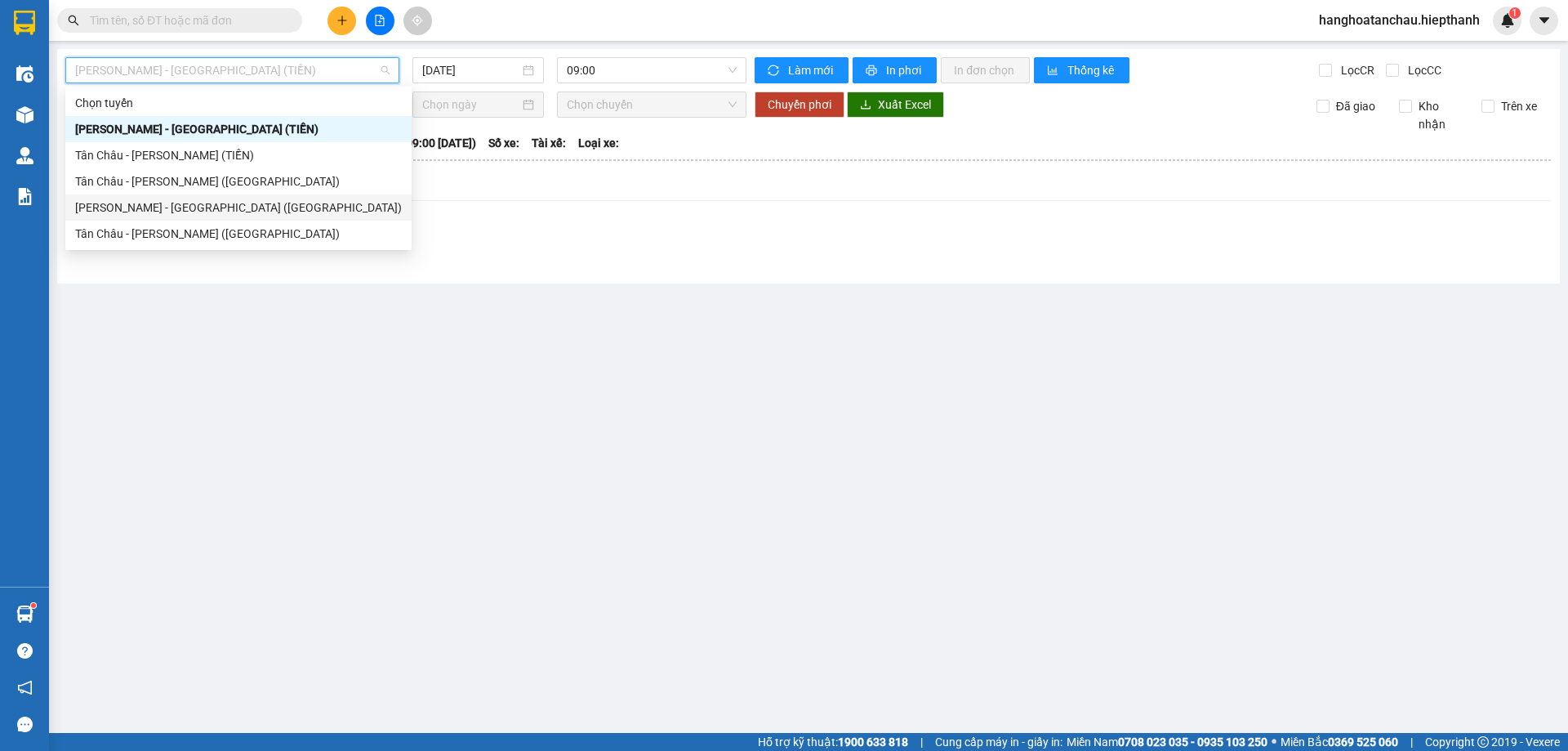
click at [220, 203] on div "[PERSON_NAME] - [GEOGRAPHIC_DATA] ([GEOGRAPHIC_DATA])" at bounding box center [238, 207] width 327 height 18
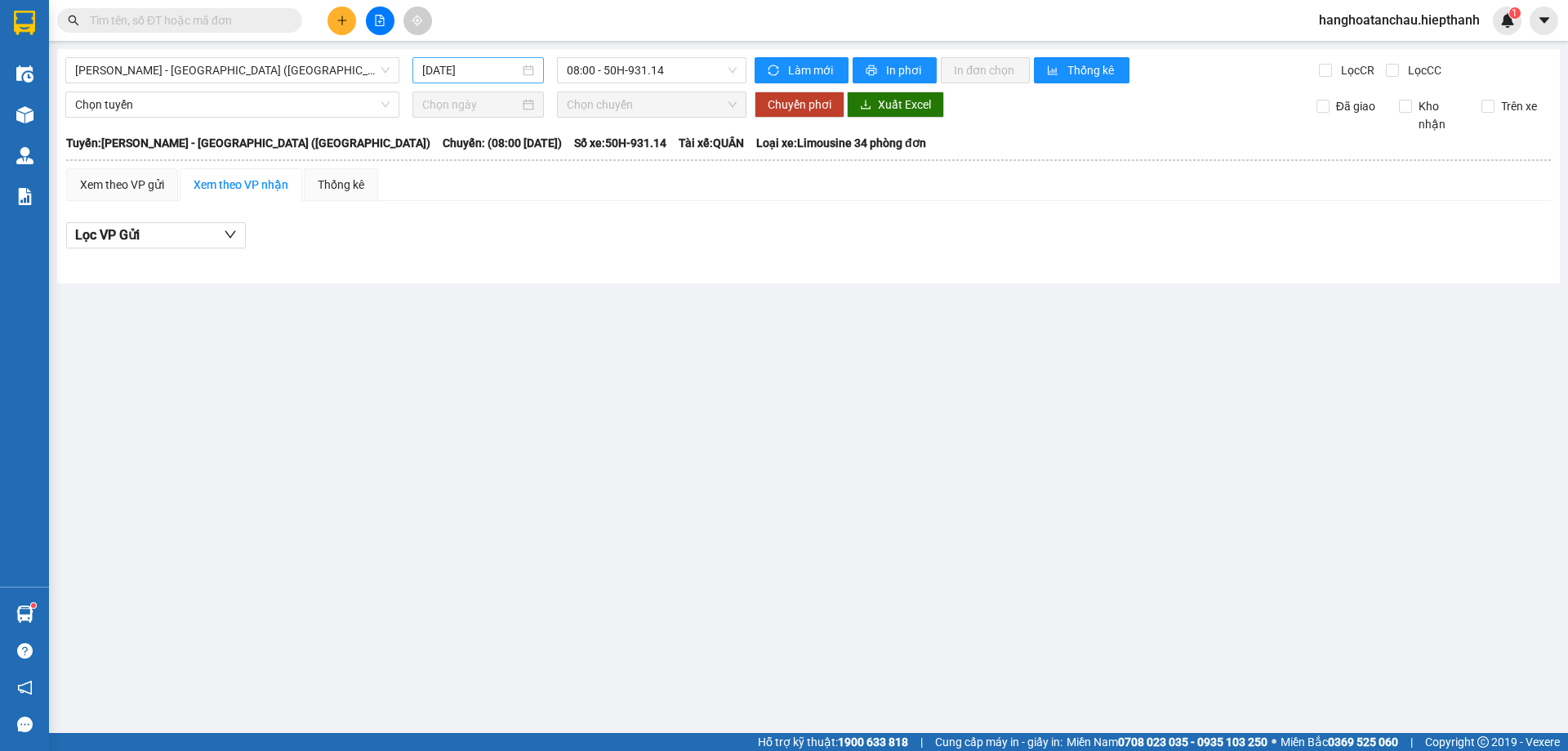
click at [478, 79] on div "[DATE]" at bounding box center [478, 70] width 132 height 26
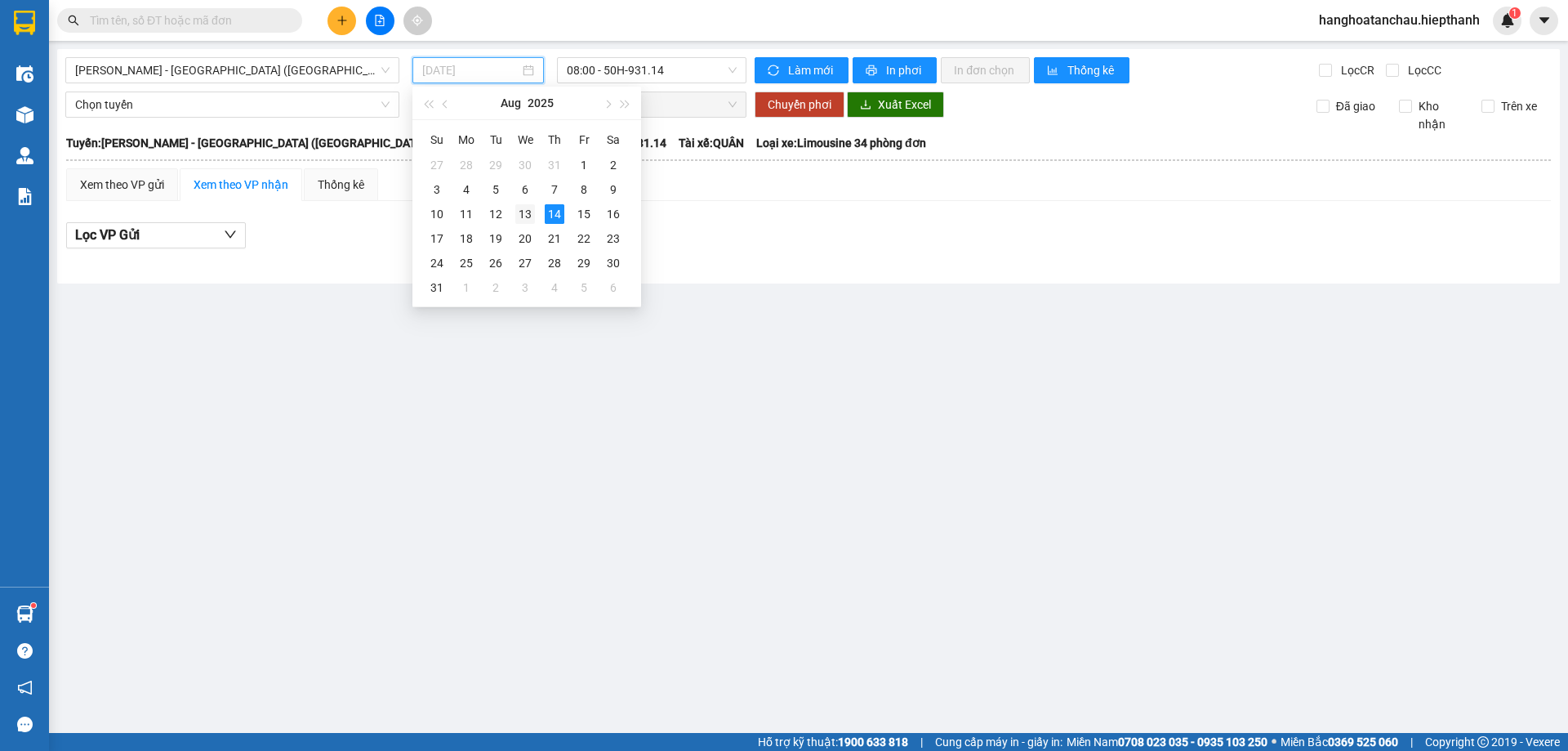
click at [527, 215] on div "13" at bounding box center [524, 214] width 19 height 19
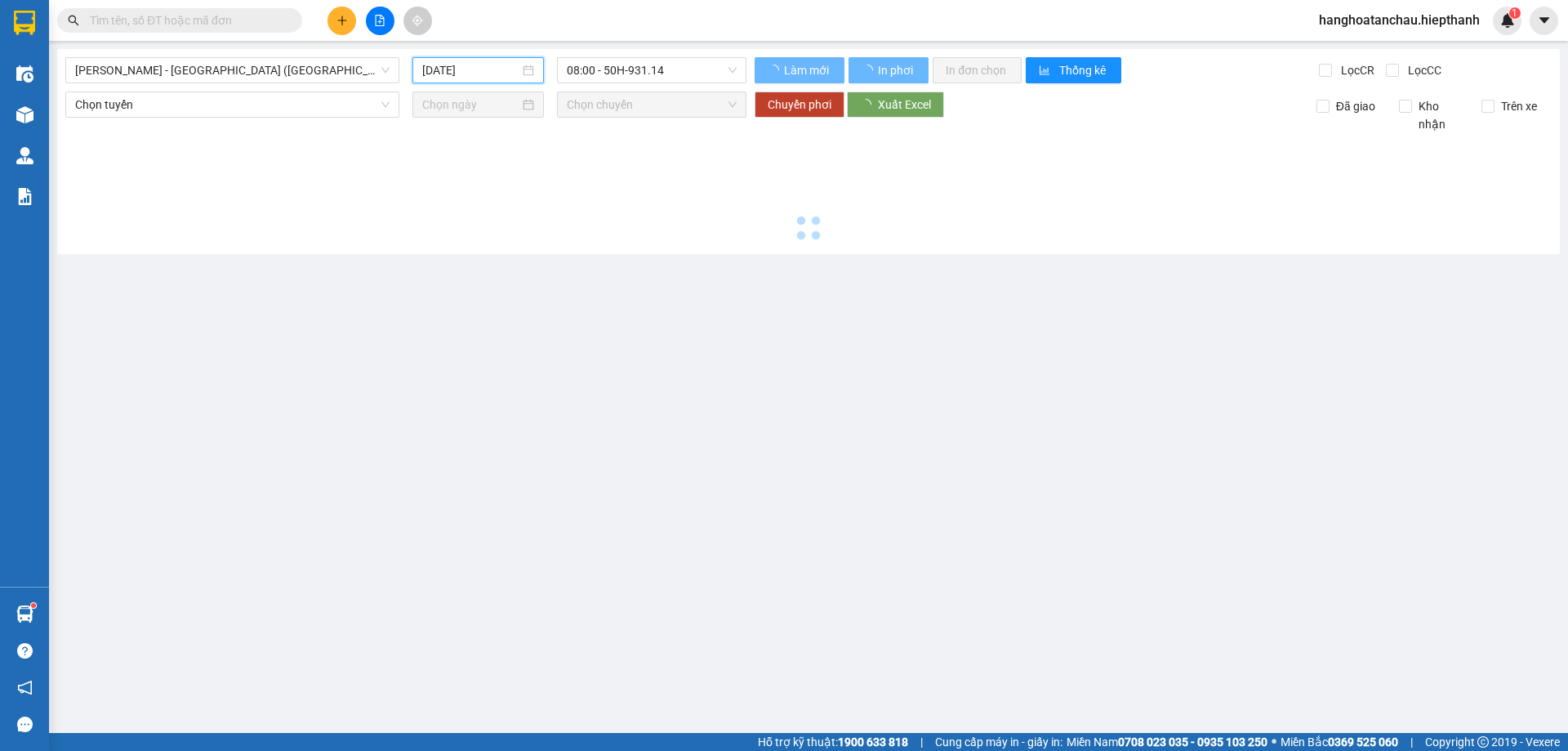
type input "[DATE]"
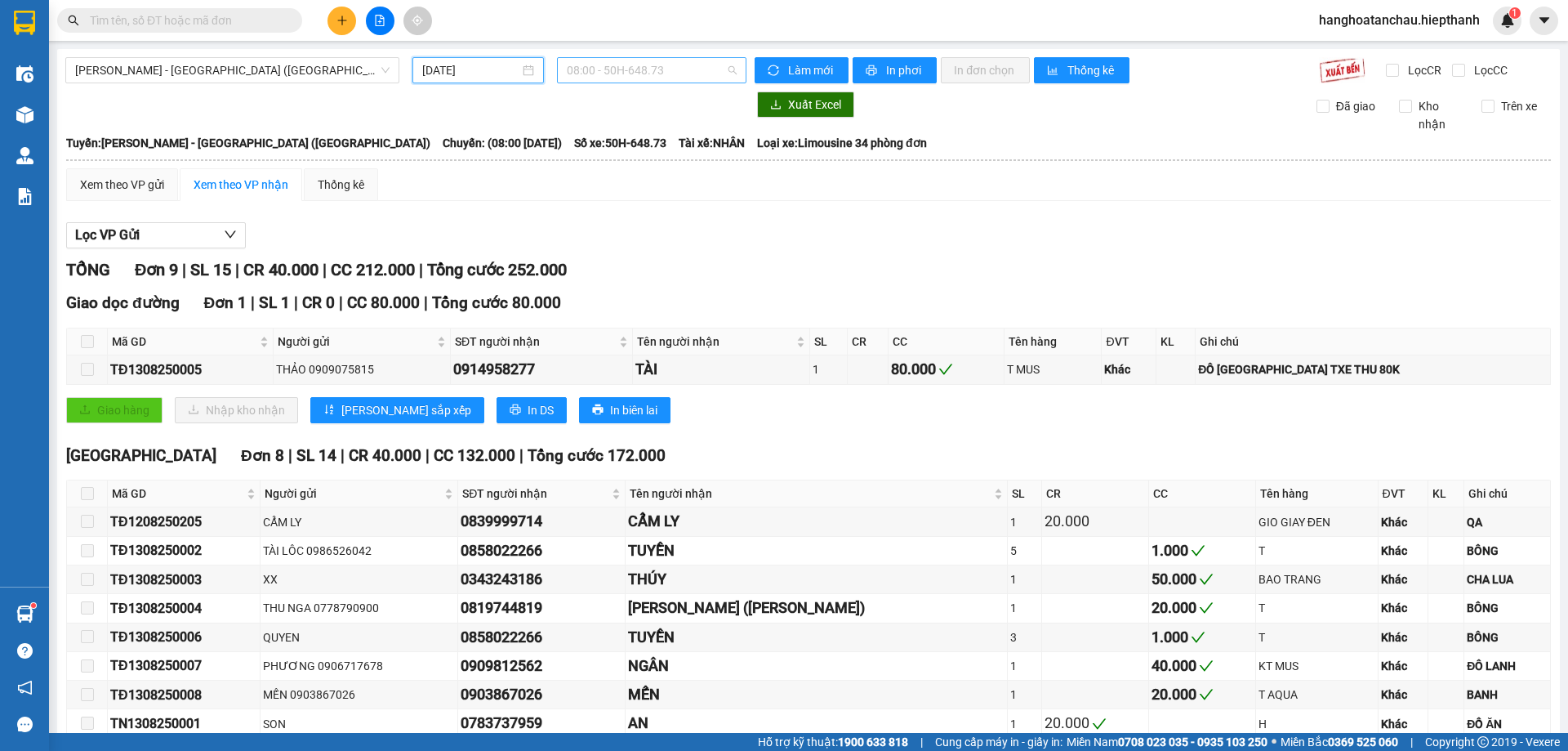
click at [605, 78] on span "08:00 - 50H-648.73" at bounding box center [651, 70] width 170 height 24
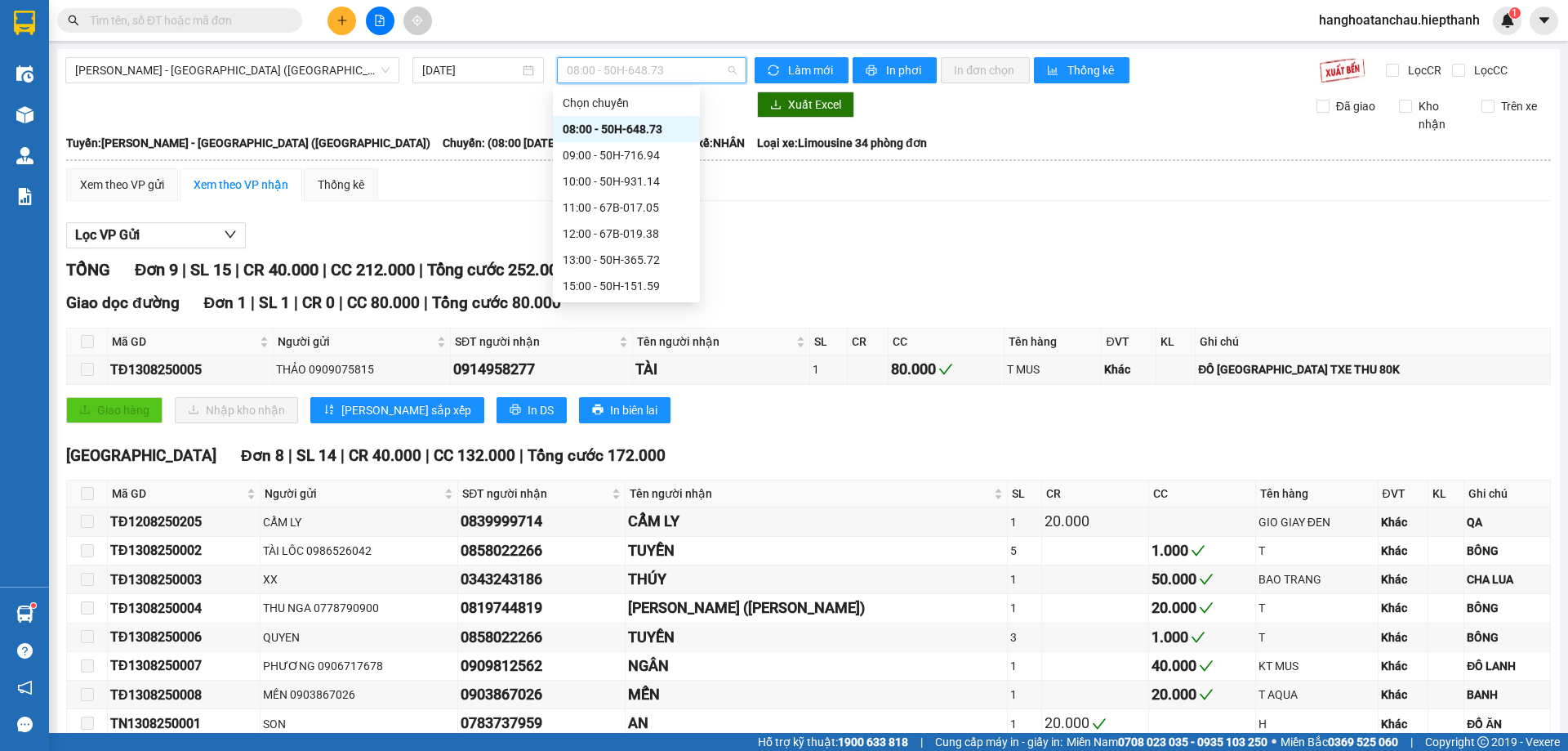
scroll to position [105, 0]
click at [587, 291] on div "22:30 - 50H-716.94" at bounding box center [626, 286] width 128 height 18
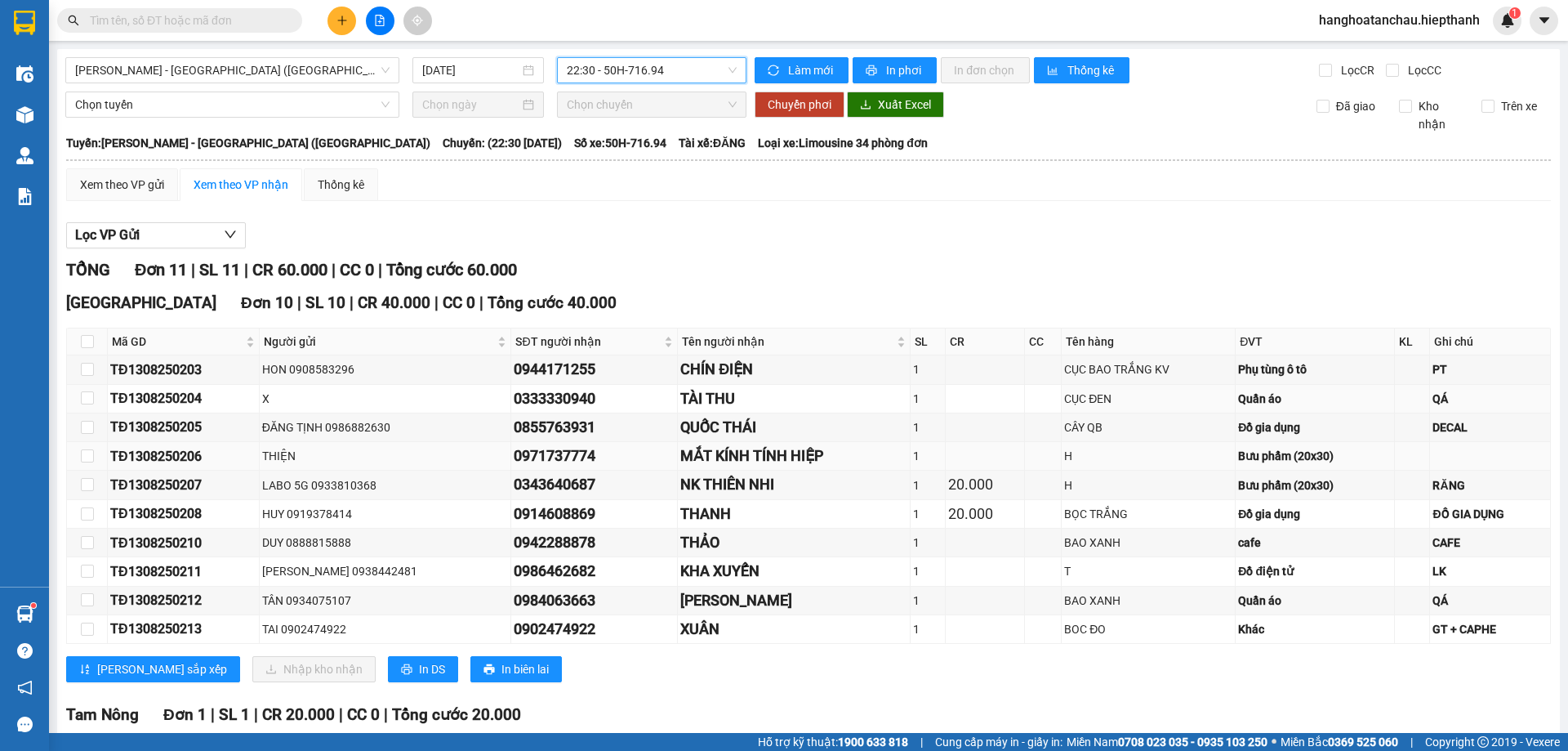
scroll to position [147, 0]
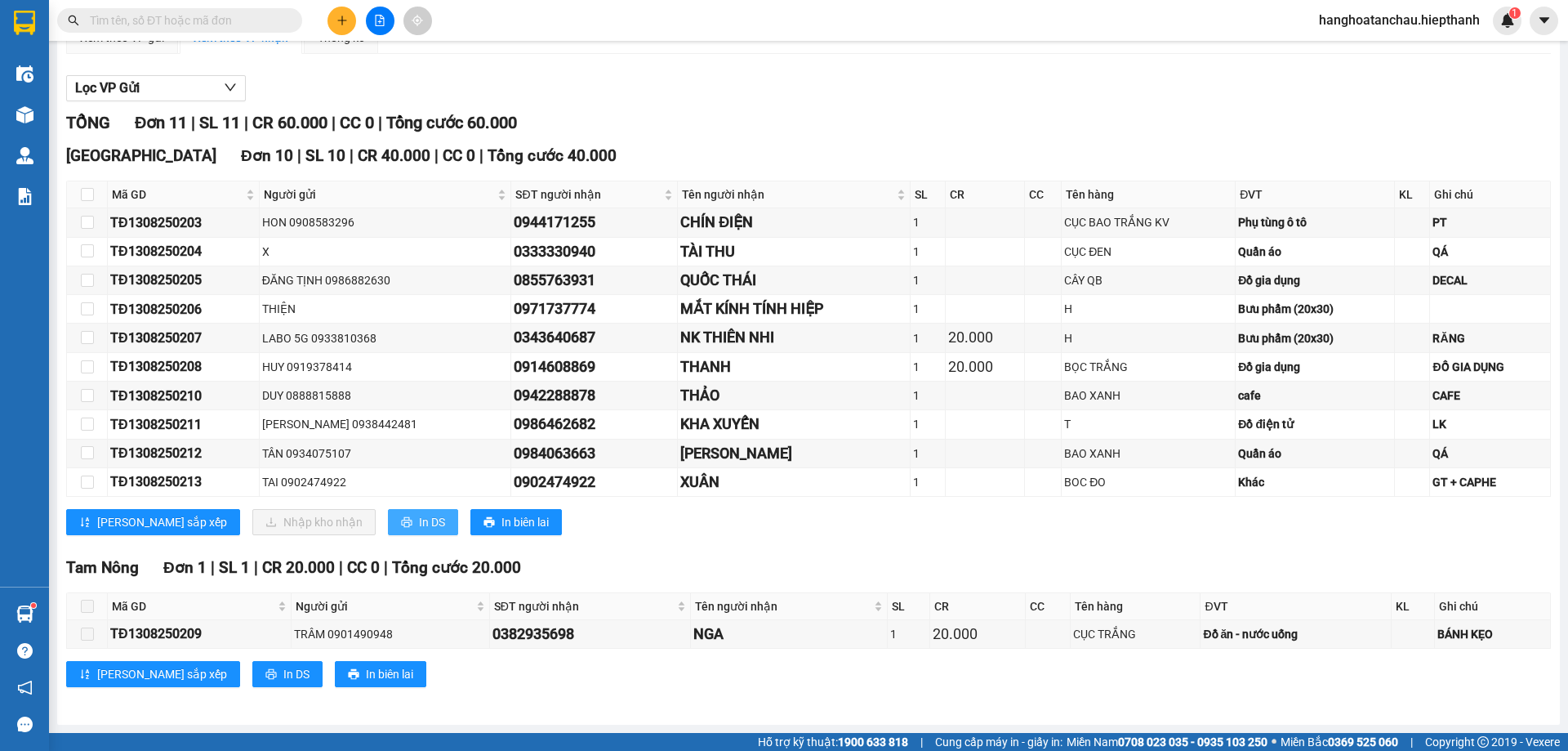
click at [388, 535] on button "In DS" at bounding box center [422, 522] width 70 height 26
click at [419, 523] on span "In DS" at bounding box center [431, 521] width 26 height 18
click at [90, 189] on input "checkbox" at bounding box center [87, 193] width 13 height 13
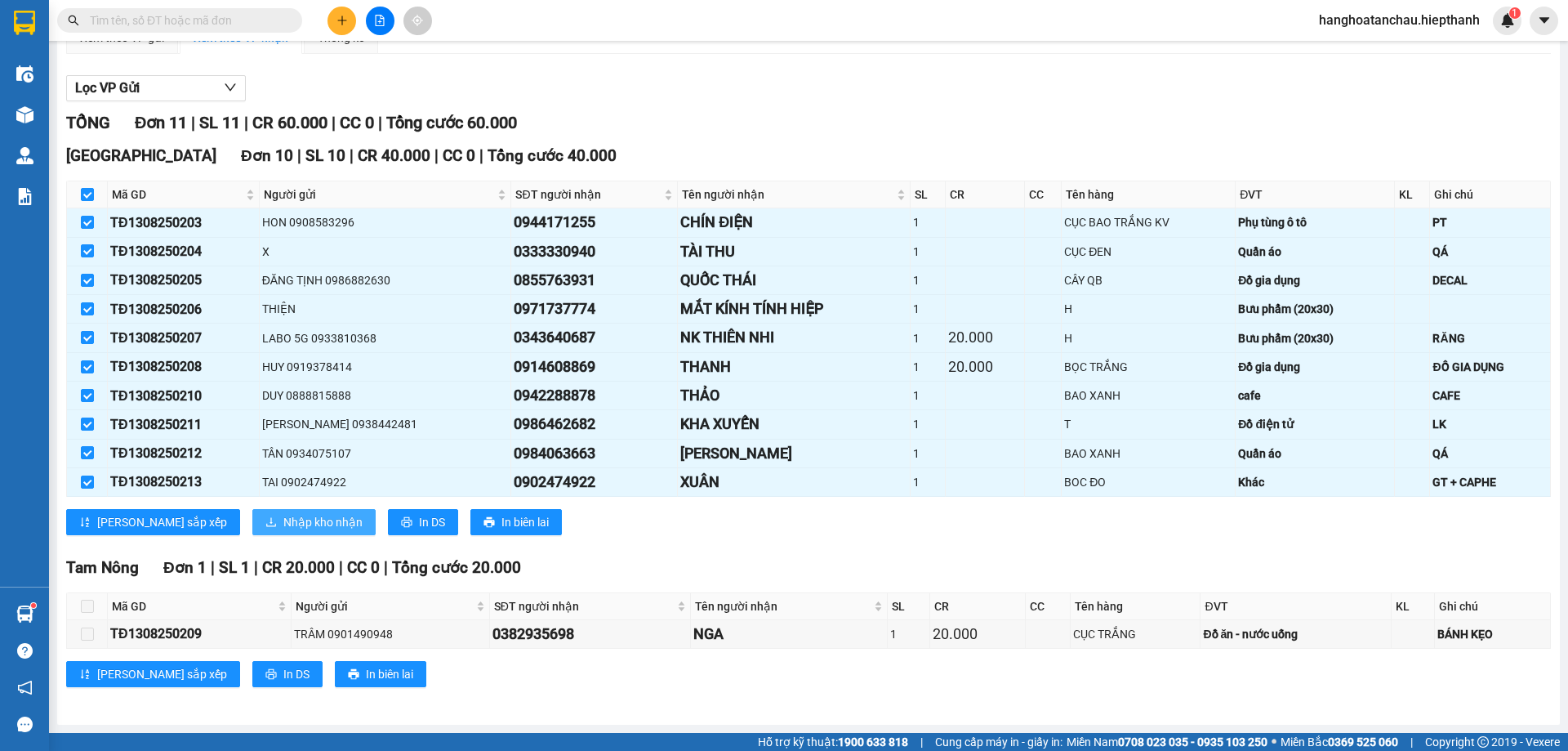
click at [284, 528] on span "Nhập kho nhận" at bounding box center [323, 521] width 79 height 18
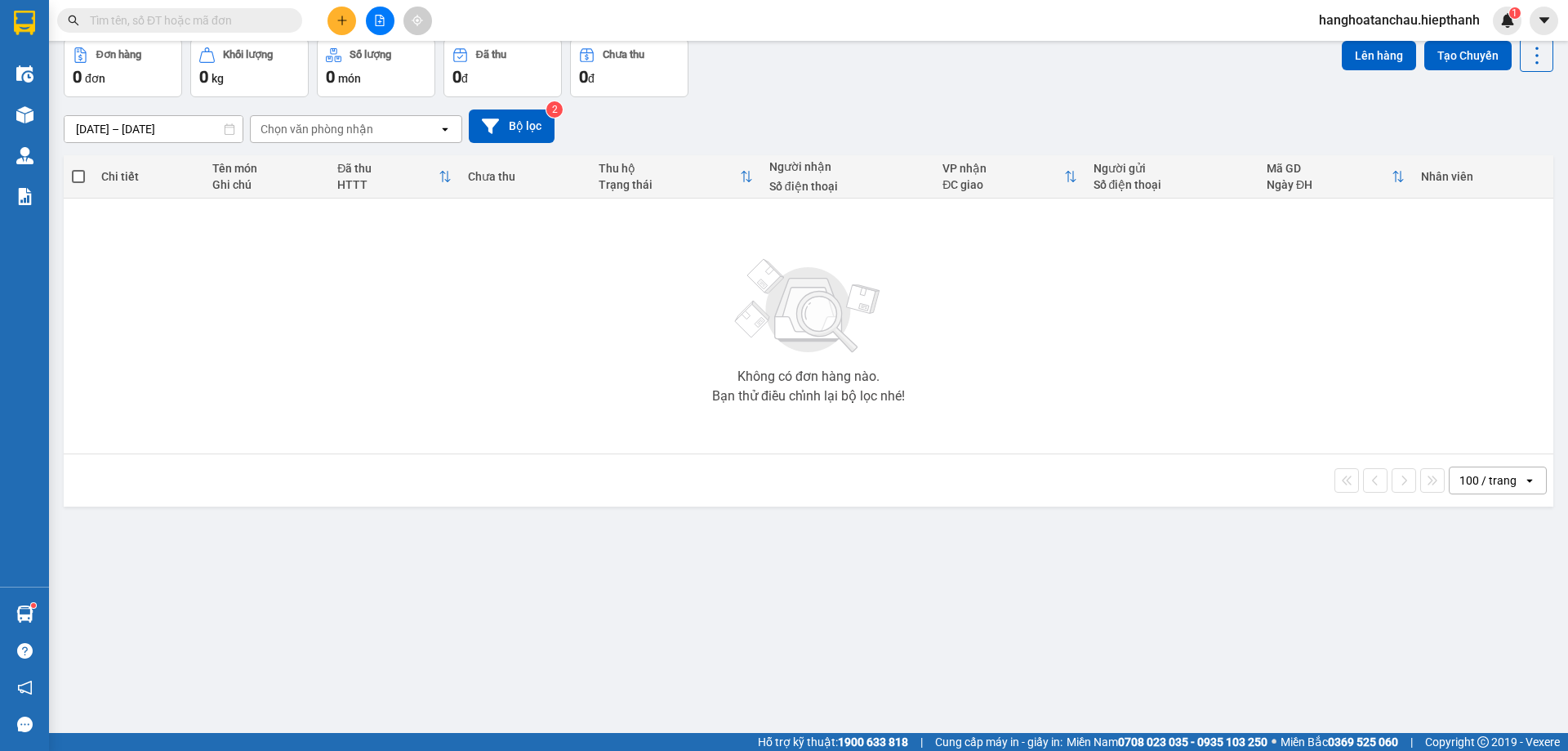
click at [349, 19] on button "Hàng đã giao" at bounding box center [318, 0] width 95 height 39
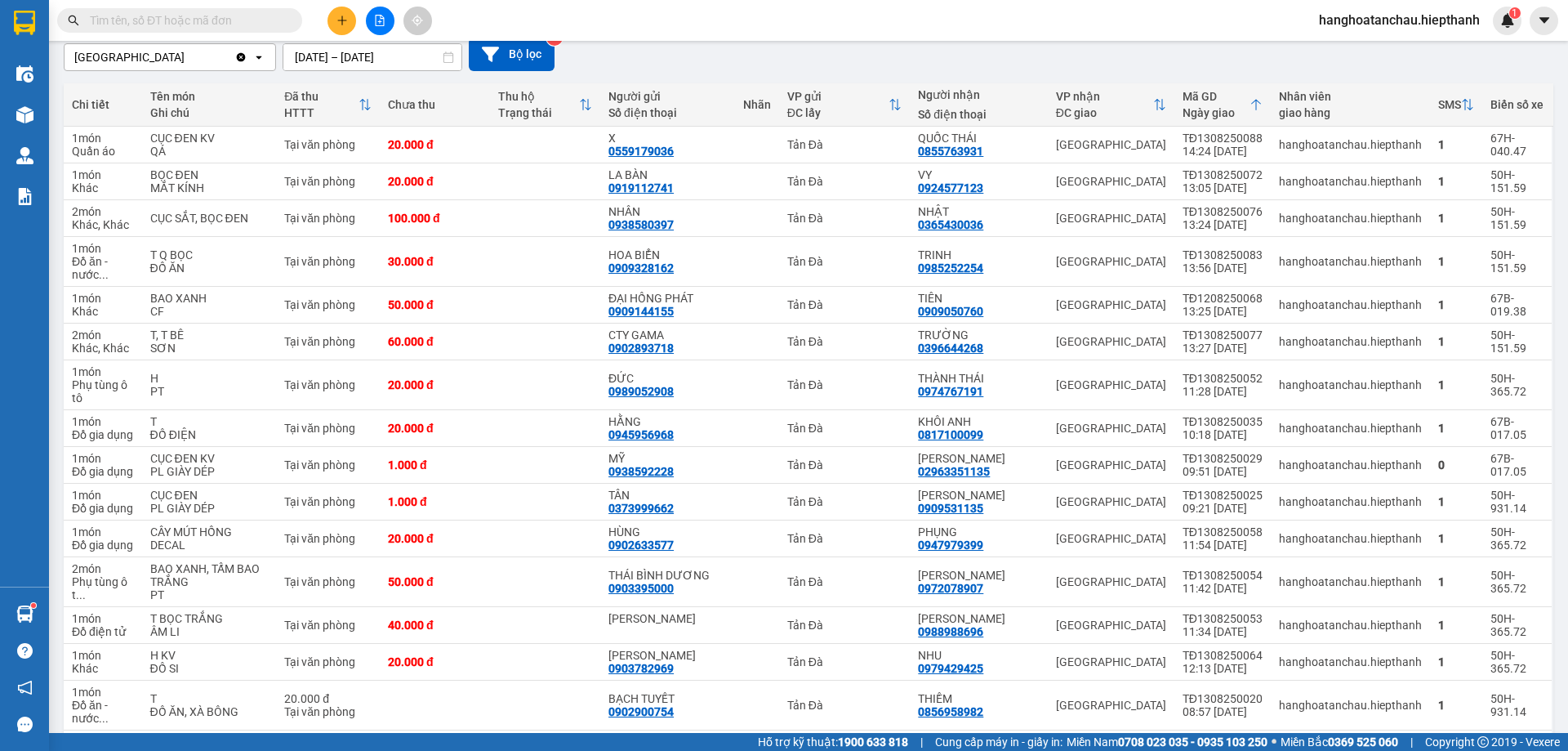
click at [388, 24] on button at bounding box center [380, 21] width 29 height 29
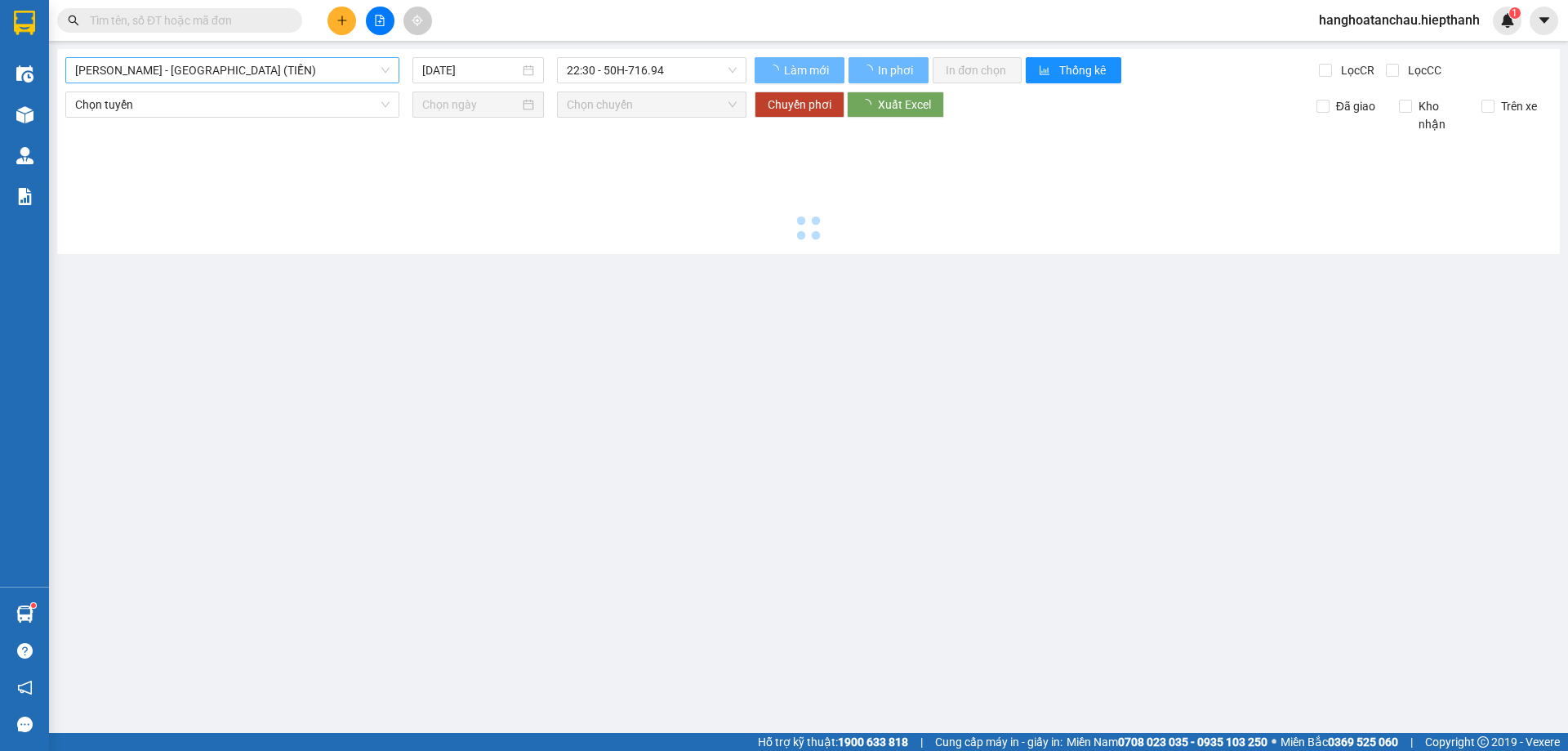
click at [328, 70] on span "[PERSON_NAME] - [GEOGRAPHIC_DATA] (TIỀN)" at bounding box center [232, 70] width 314 height 24
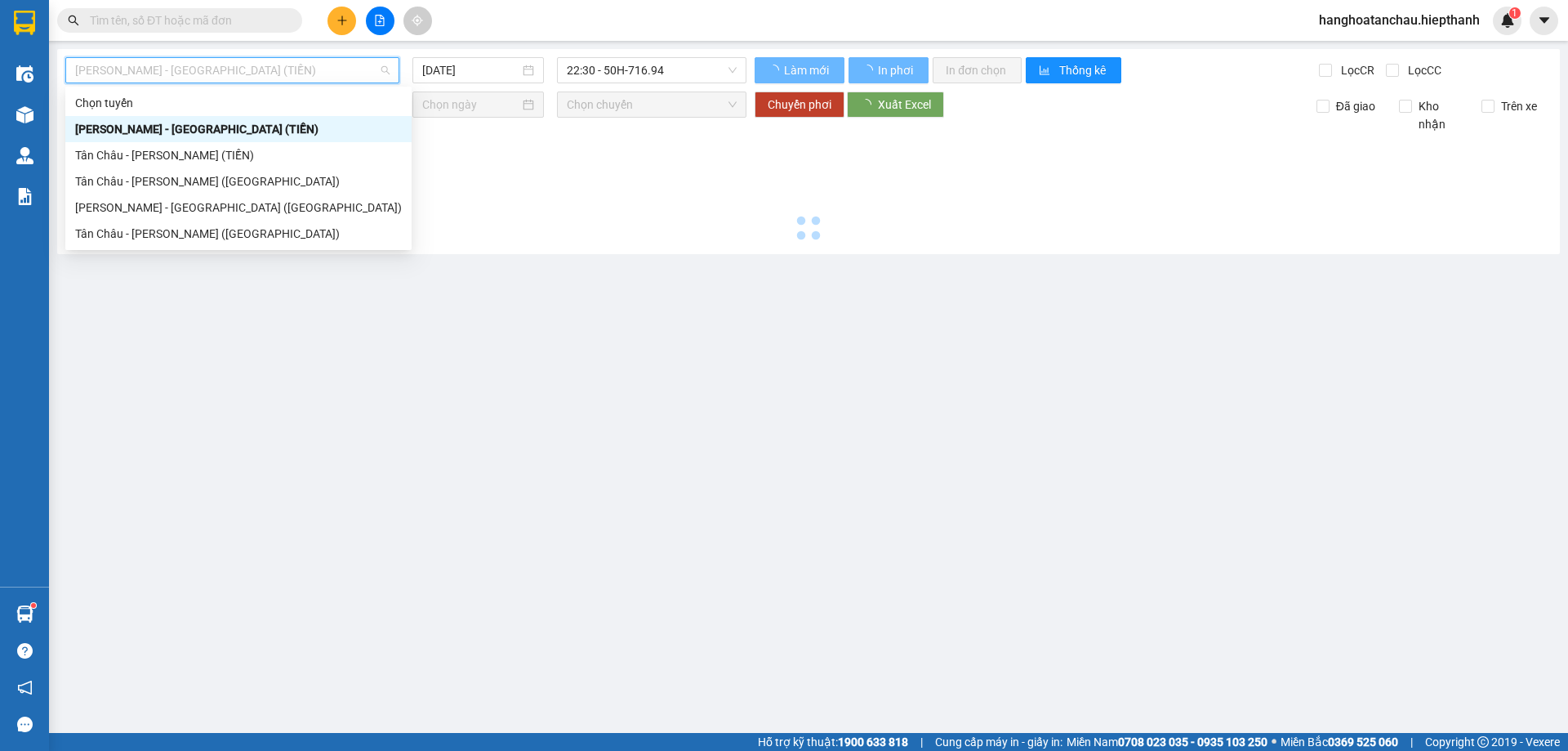
type input "[DATE]"
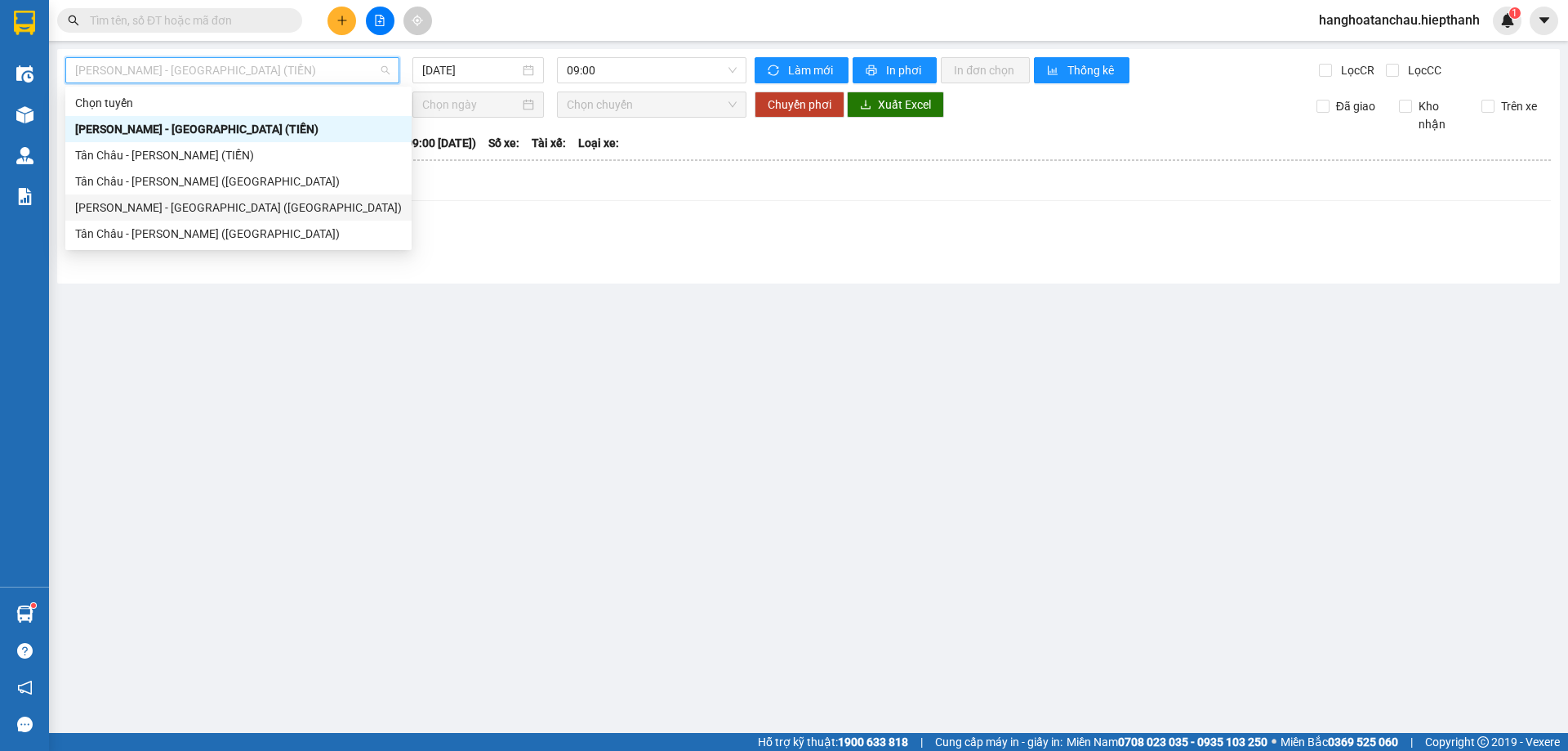
click at [236, 201] on div "[PERSON_NAME] - [GEOGRAPHIC_DATA] ([GEOGRAPHIC_DATA])" at bounding box center [238, 207] width 327 height 18
type input "[DATE]"
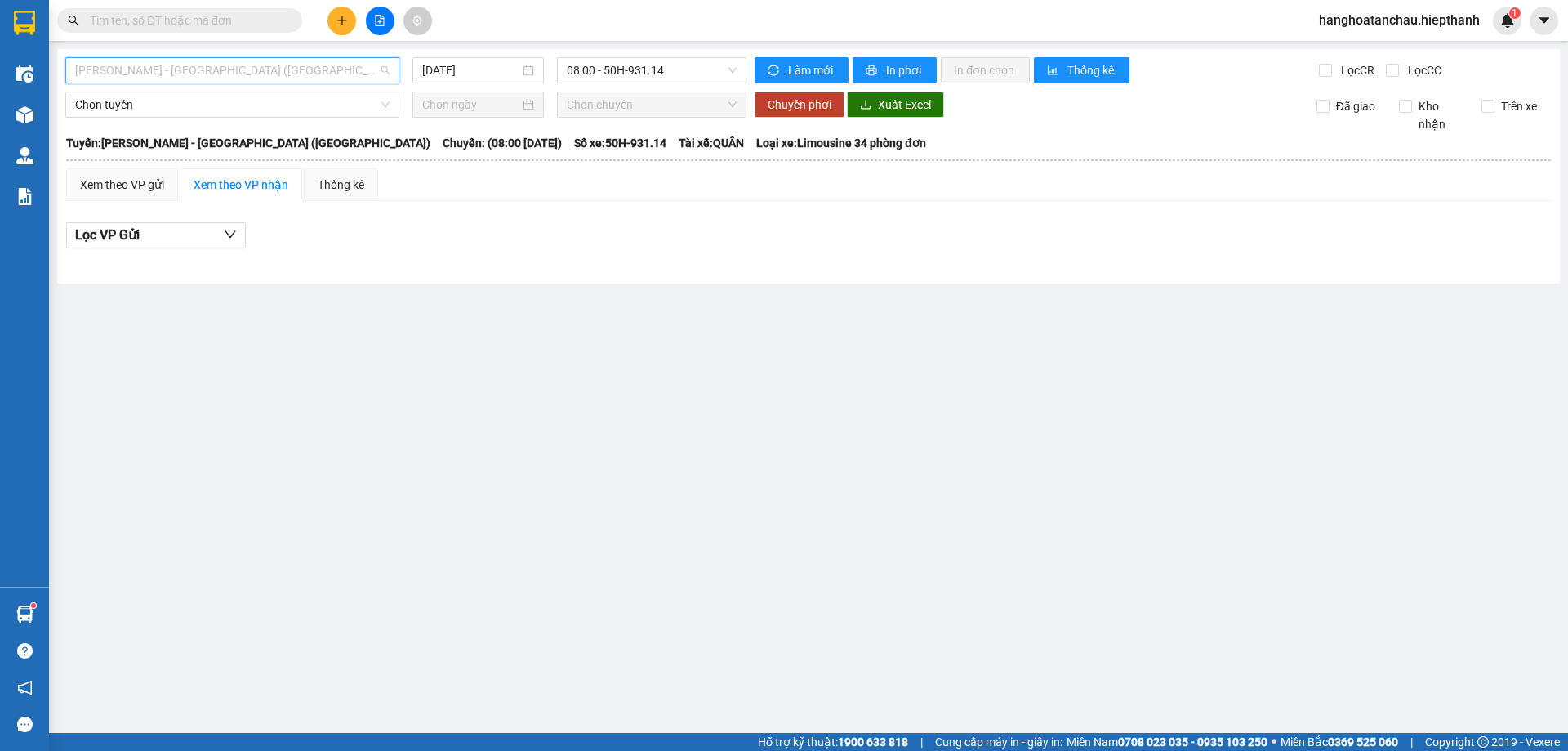
click at [210, 68] on span "[PERSON_NAME] - [GEOGRAPHIC_DATA] ([GEOGRAPHIC_DATA])" at bounding box center [232, 70] width 314 height 24
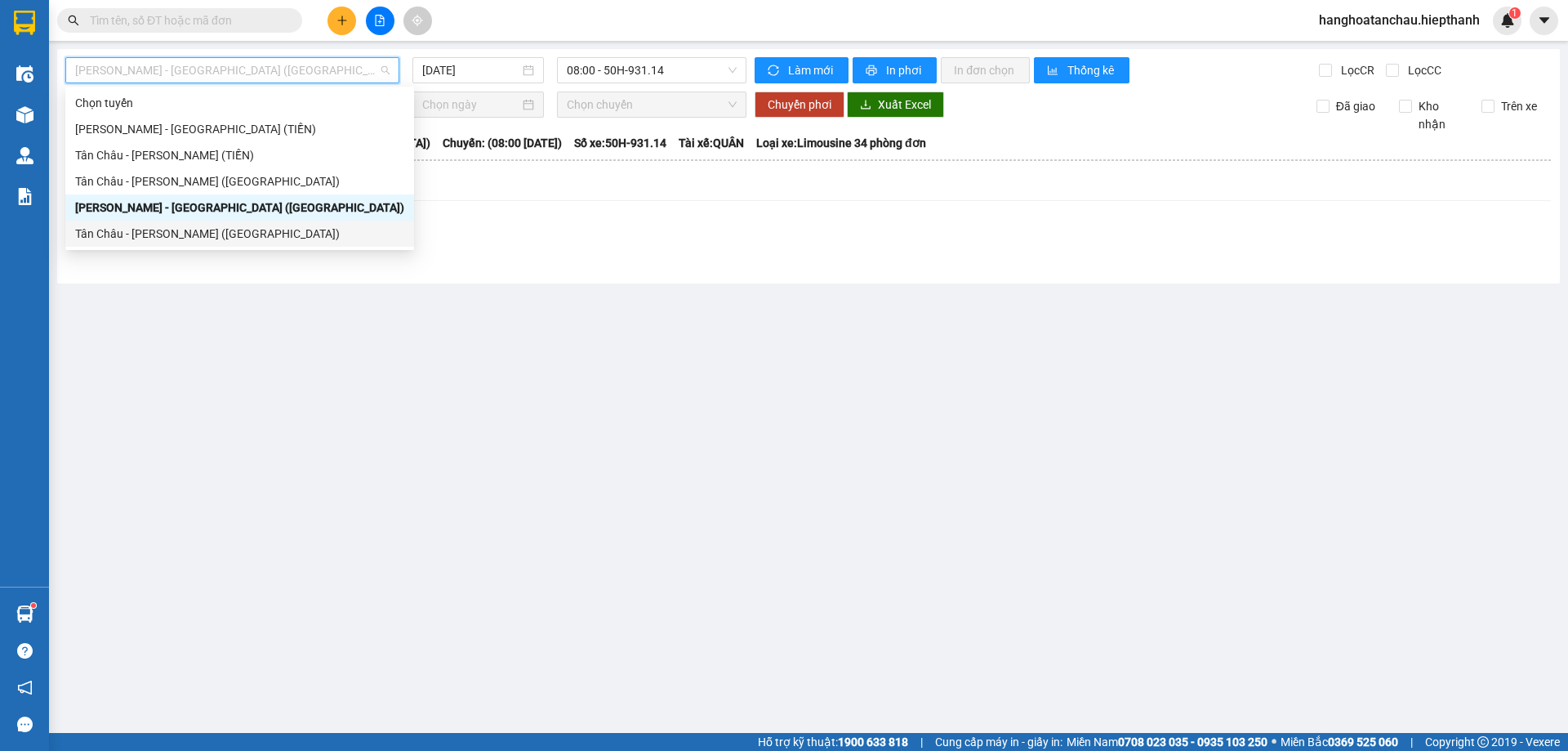
click at [153, 227] on div "Tân Châu - [PERSON_NAME] ([GEOGRAPHIC_DATA])" at bounding box center [240, 233] width 329 height 18
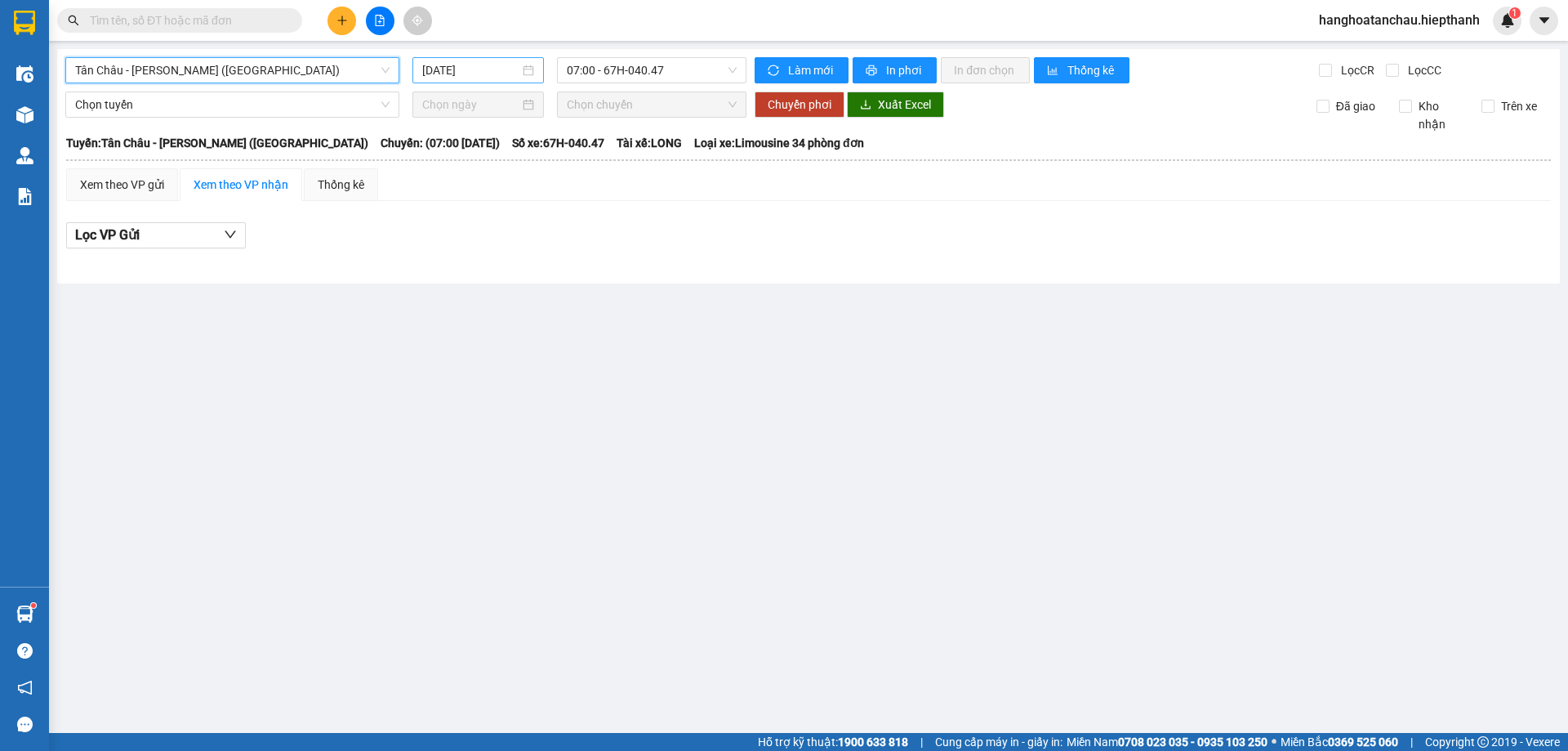
drag, startPoint x: 446, startPoint y: 71, endPoint x: 451, endPoint y: 80, distance: 10.3
click at [448, 71] on input "[DATE]" at bounding box center [470, 70] width 97 height 18
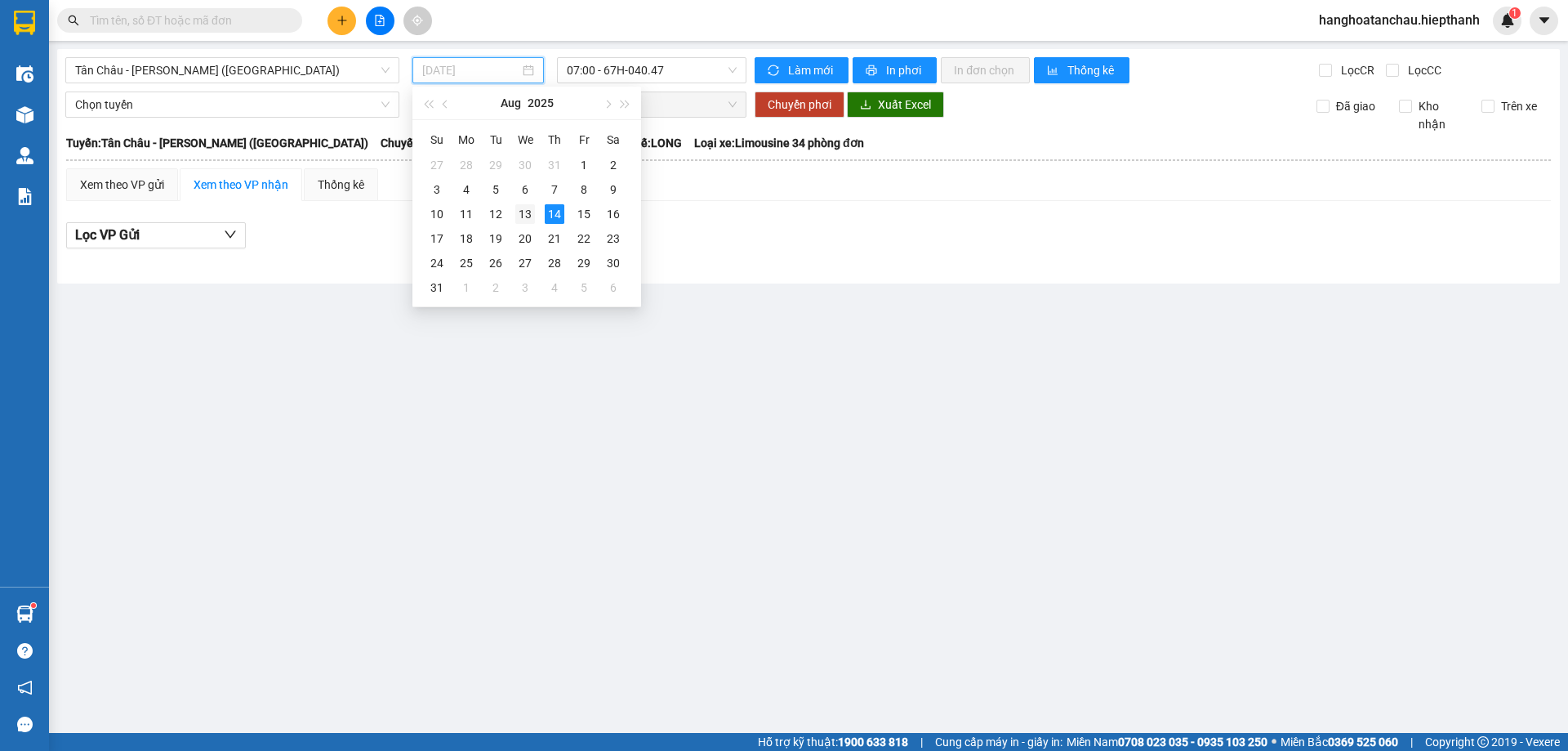
click at [517, 214] on div "13" at bounding box center [524, 214] width 19 height 19
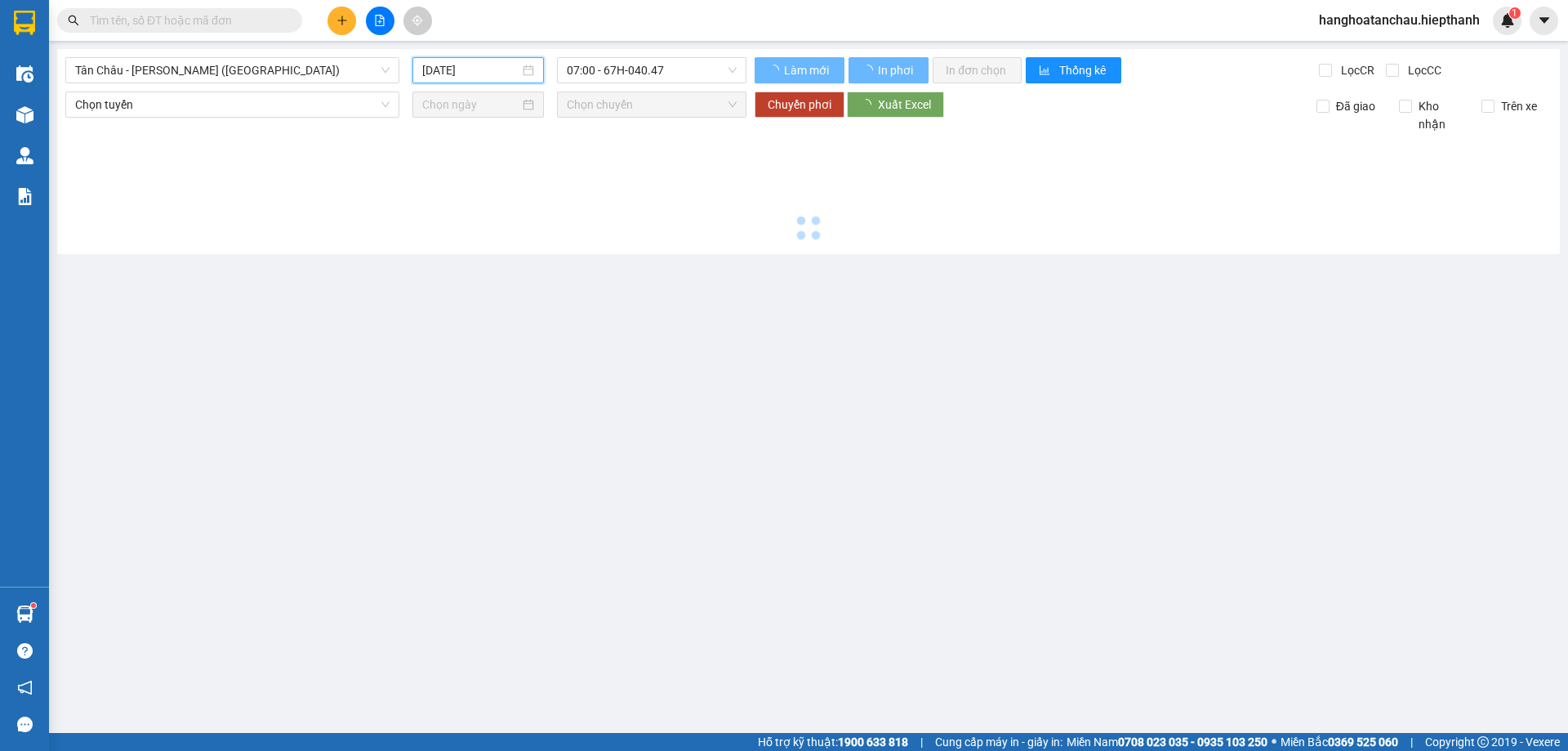
type input "[DATE]"
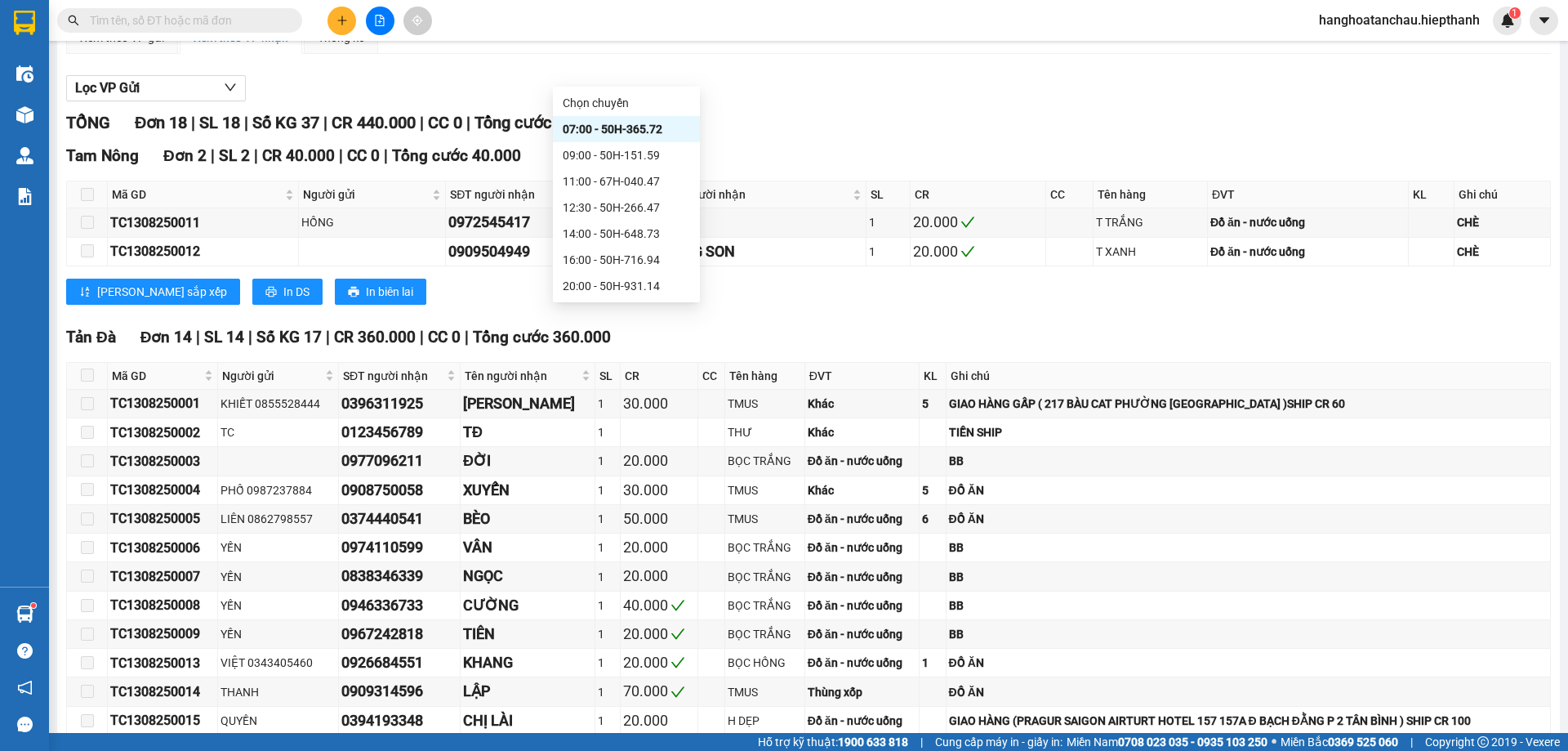
click at [614, 299] on div "22:00 - 67B-017.05" at bounding box center [627, 312] width 147 height 26
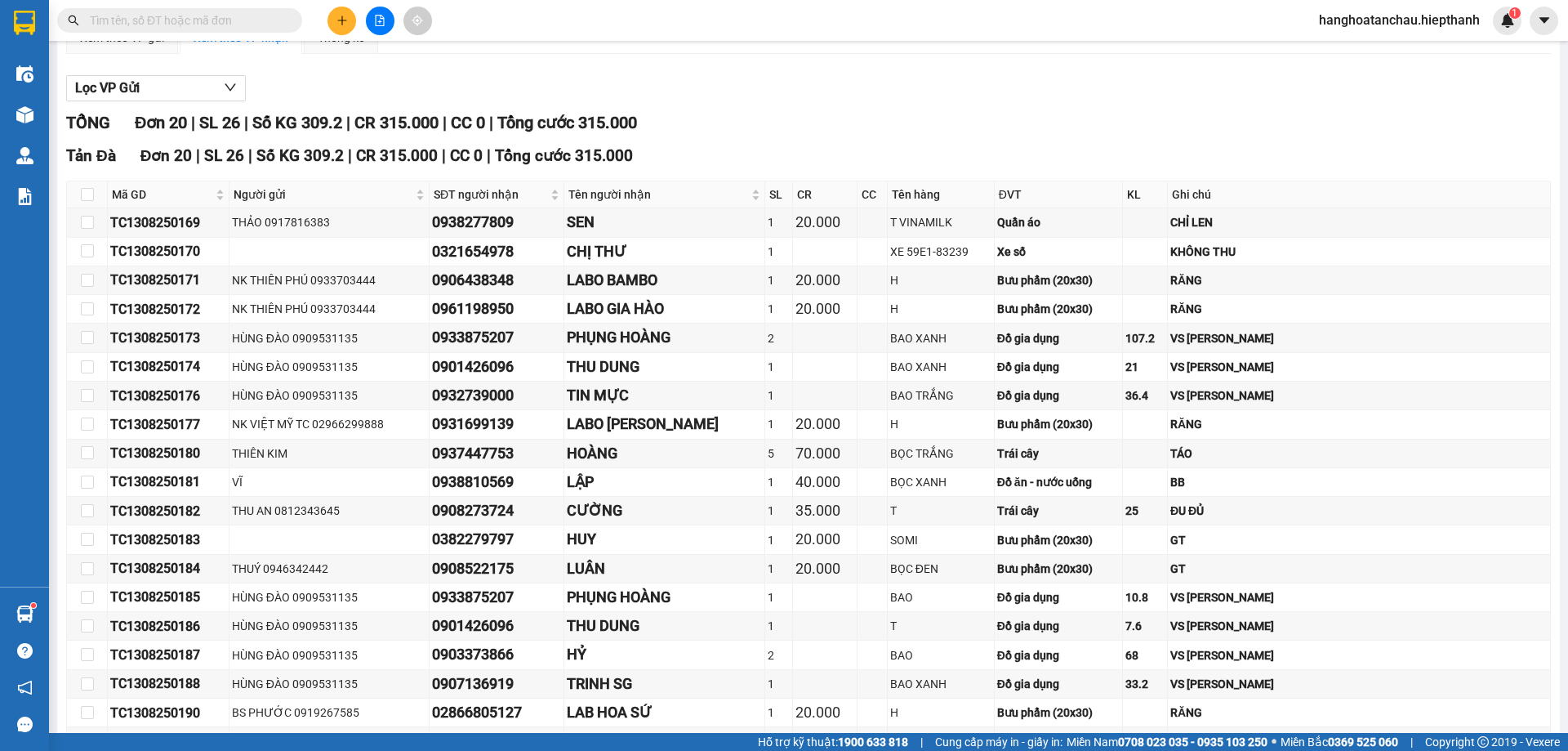
click at [631, 84] on div "[GEOGRAPHIC_DATA] - [GEOGRAPHIC_DATA] ([GEOGRAPHIC_DATA]) [DATE] 22:00 - 67B-01…" at bounding box center [809, 381] width 1503 height 959
click at [635, 382] on div "23:59 - 50H-151.59" at bounding box center [626, 390] width 128 height 18
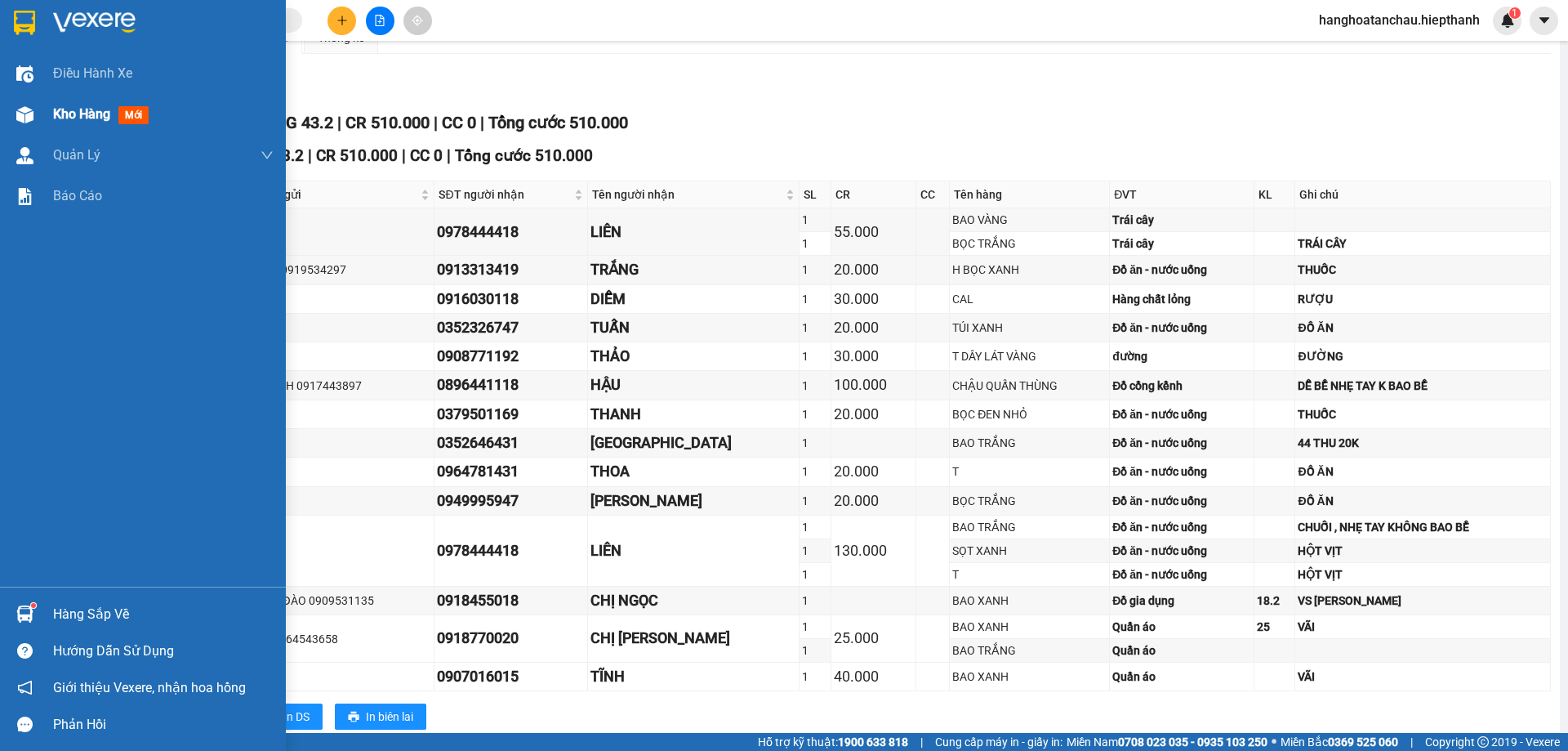
click at [11, 123] on div at bounding box center [25, 115] width 29 height 29
click at [69, 122] on span "Kho hàng" at bounding box center [82, 114] width 57 height 15
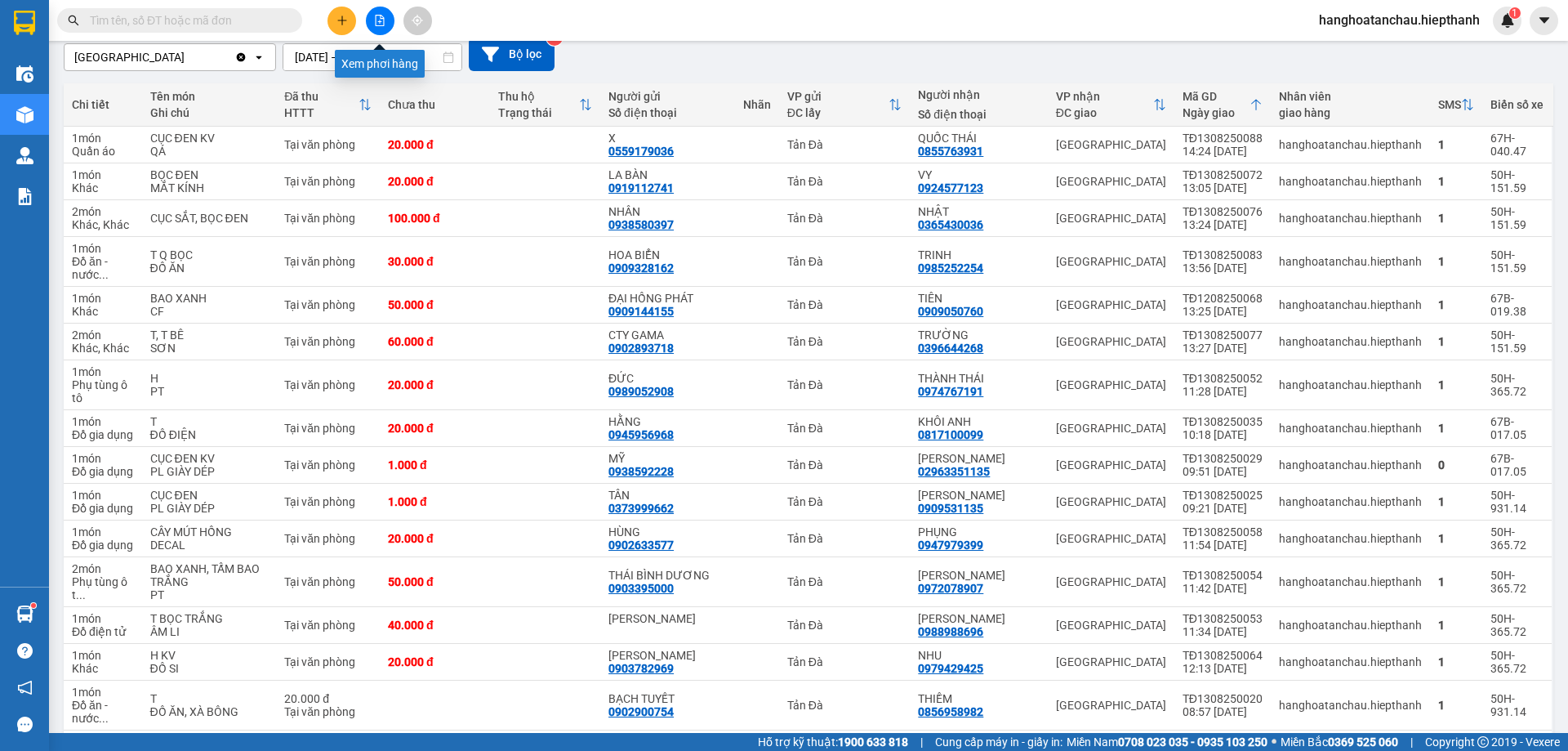
click at [383, 29] on button at bounding box center [380, 21] width 29 height 29
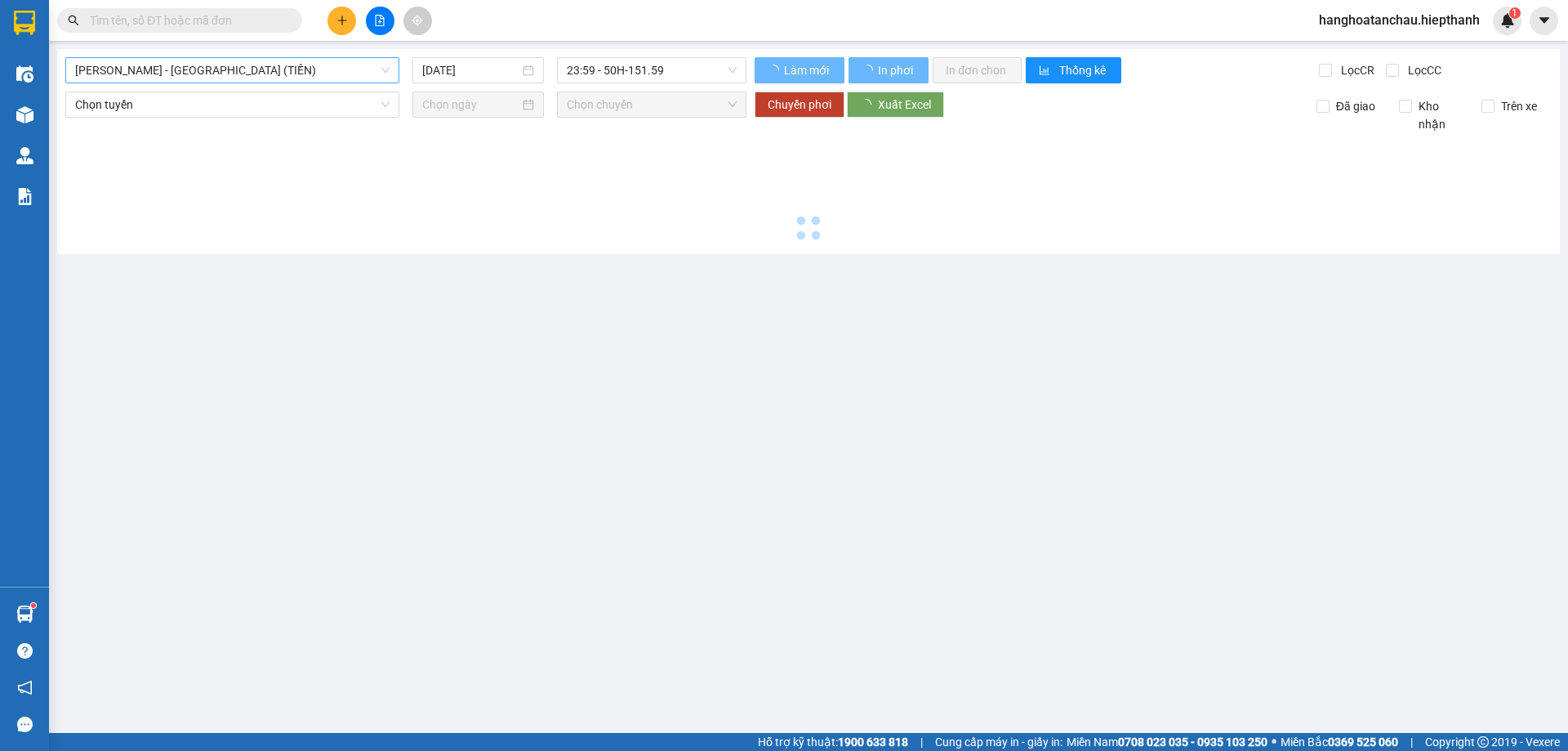
type input "[DATE]"
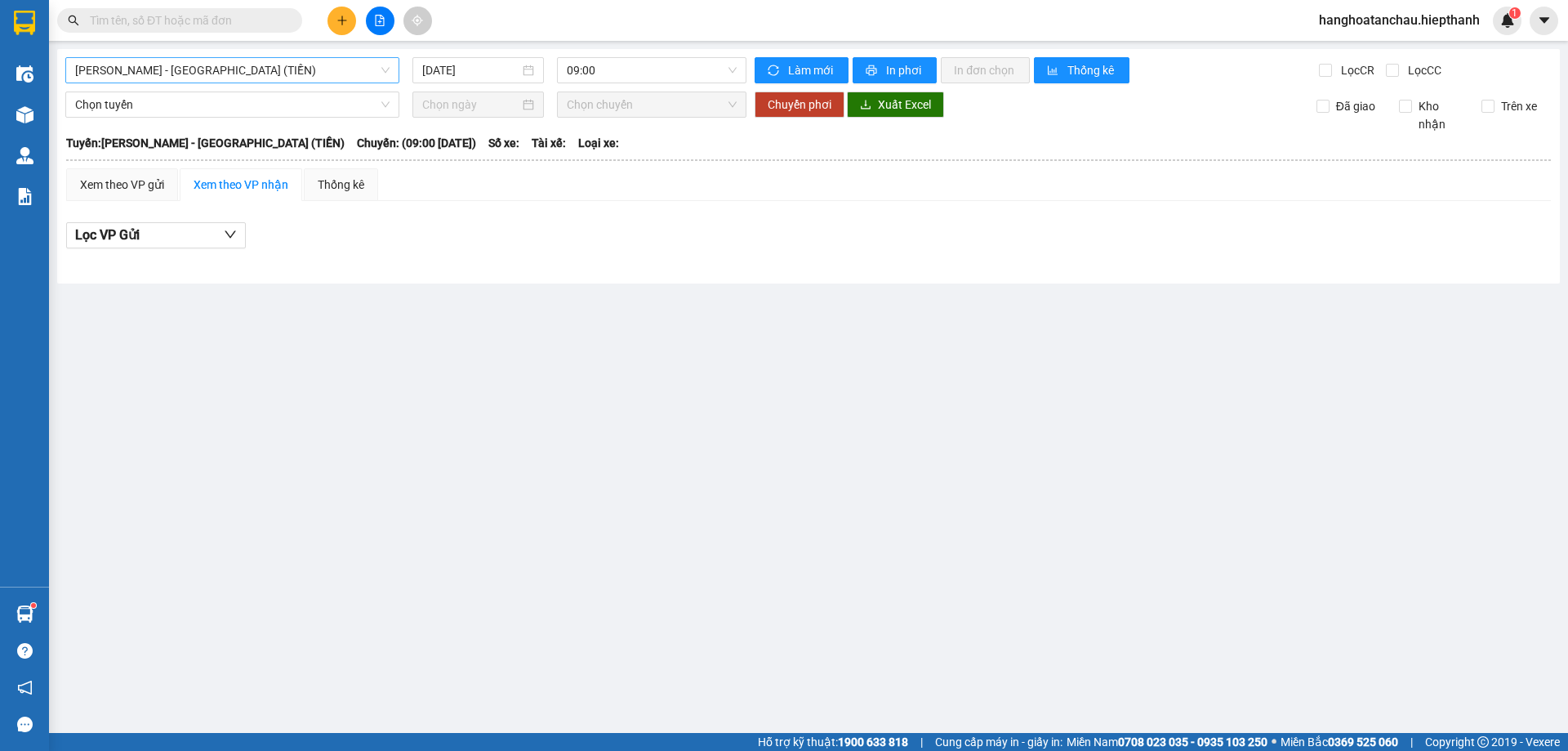
click at [296, 68] on span "[PERSON_NAME] - [GEOGRAPHIC_DATA] (TIỀN)" at bounding box center [232, 70] width 314 height 24
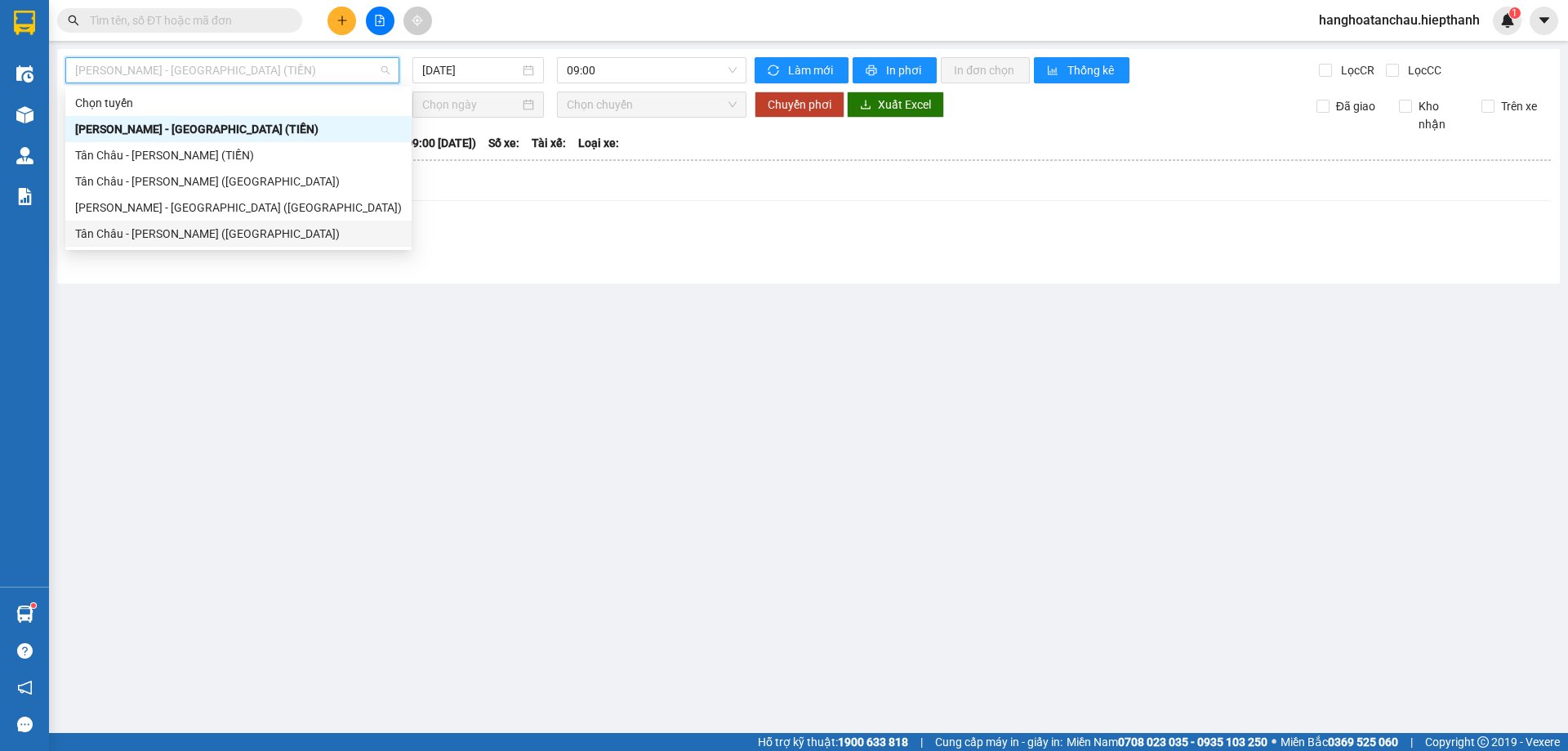
click at [239, 238] on div "Tân Châu - [PERSON_NAME] ([GEOGRAPHIC_DATA])" at bounding box center [238, 233] width 327 height 18
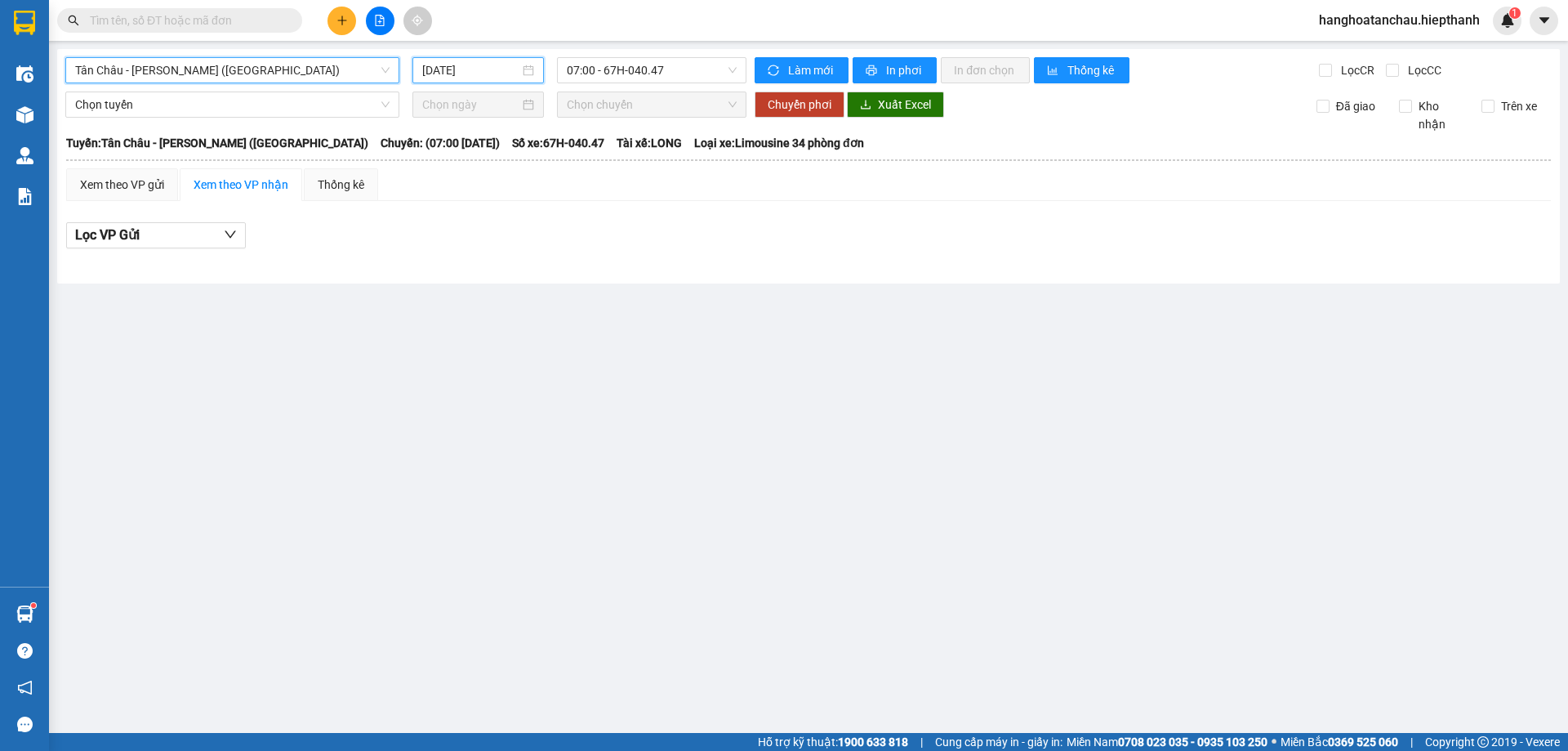
click at [474, 68] on input "[DATE]" at bounding box center [470, 70] width 97 height 18
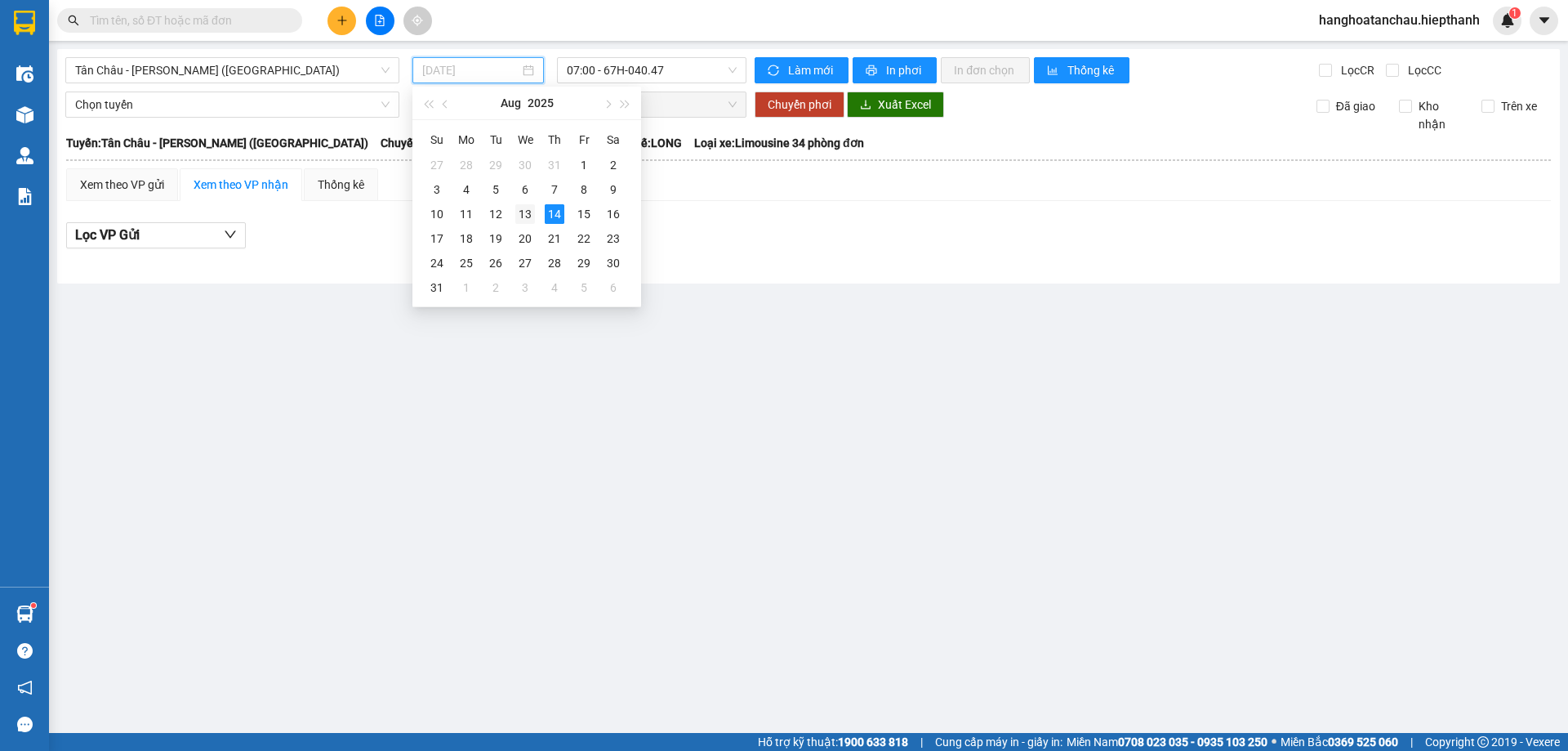
click at [523, 211] on div "13" at bounding box center [524, 214] width 19 height 19
type input "[DATE]"
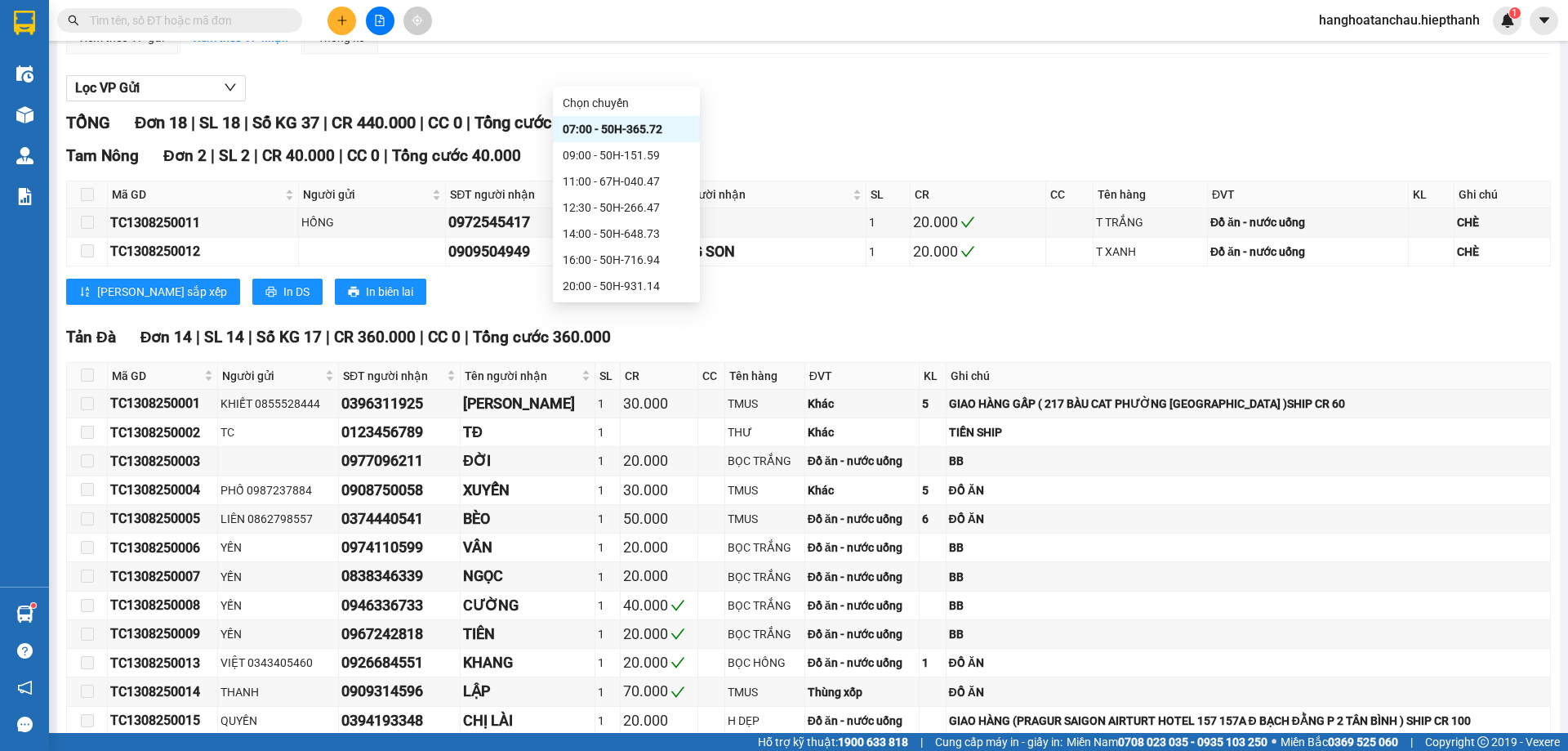
click at [599, 303] on div "22:00 - 67B-017.05" at bounding box center [626, 312] width 128 height 18
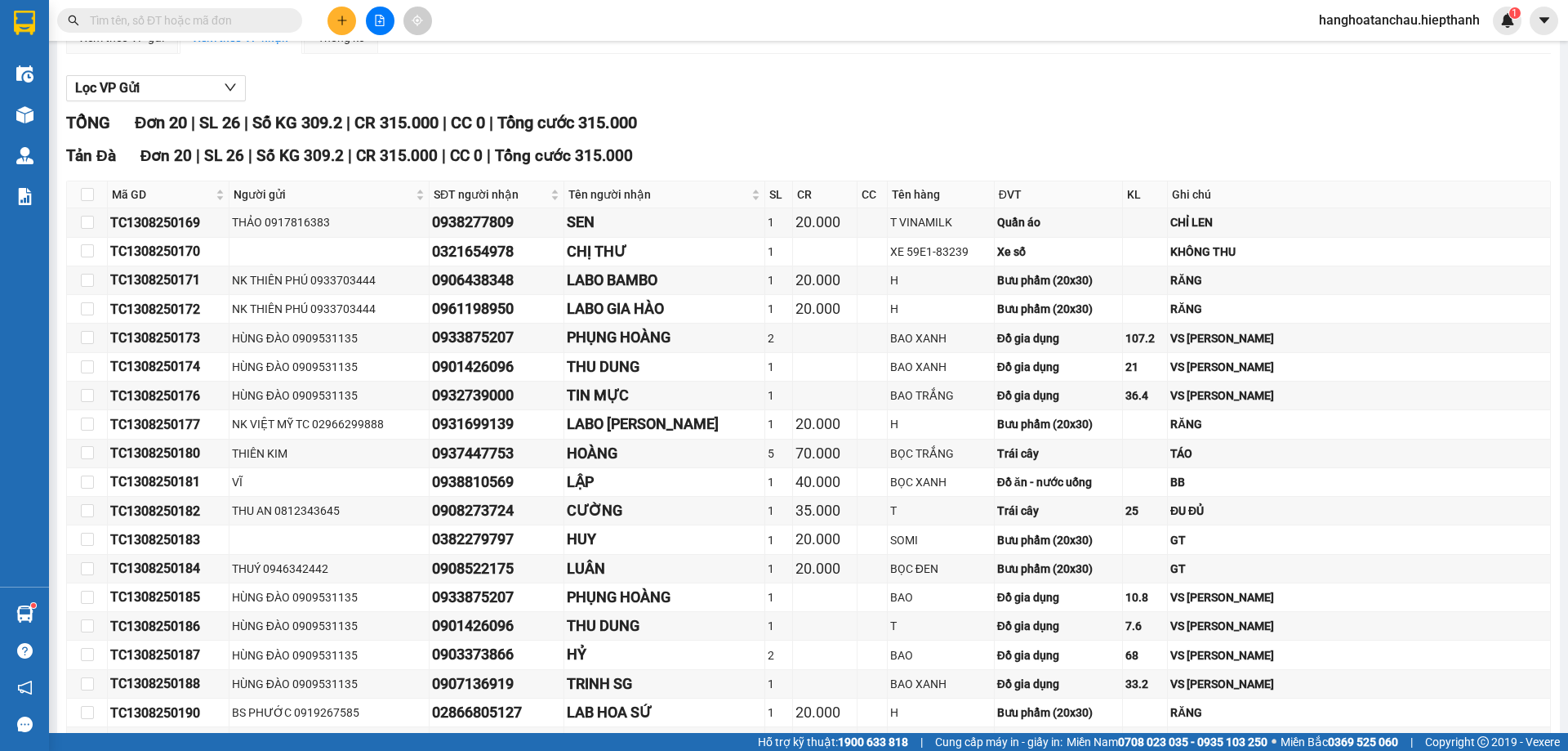
click at [579, 382] on div "23:59 - 50H-151.59" at bounding box center [626, 390] width 128 height 18
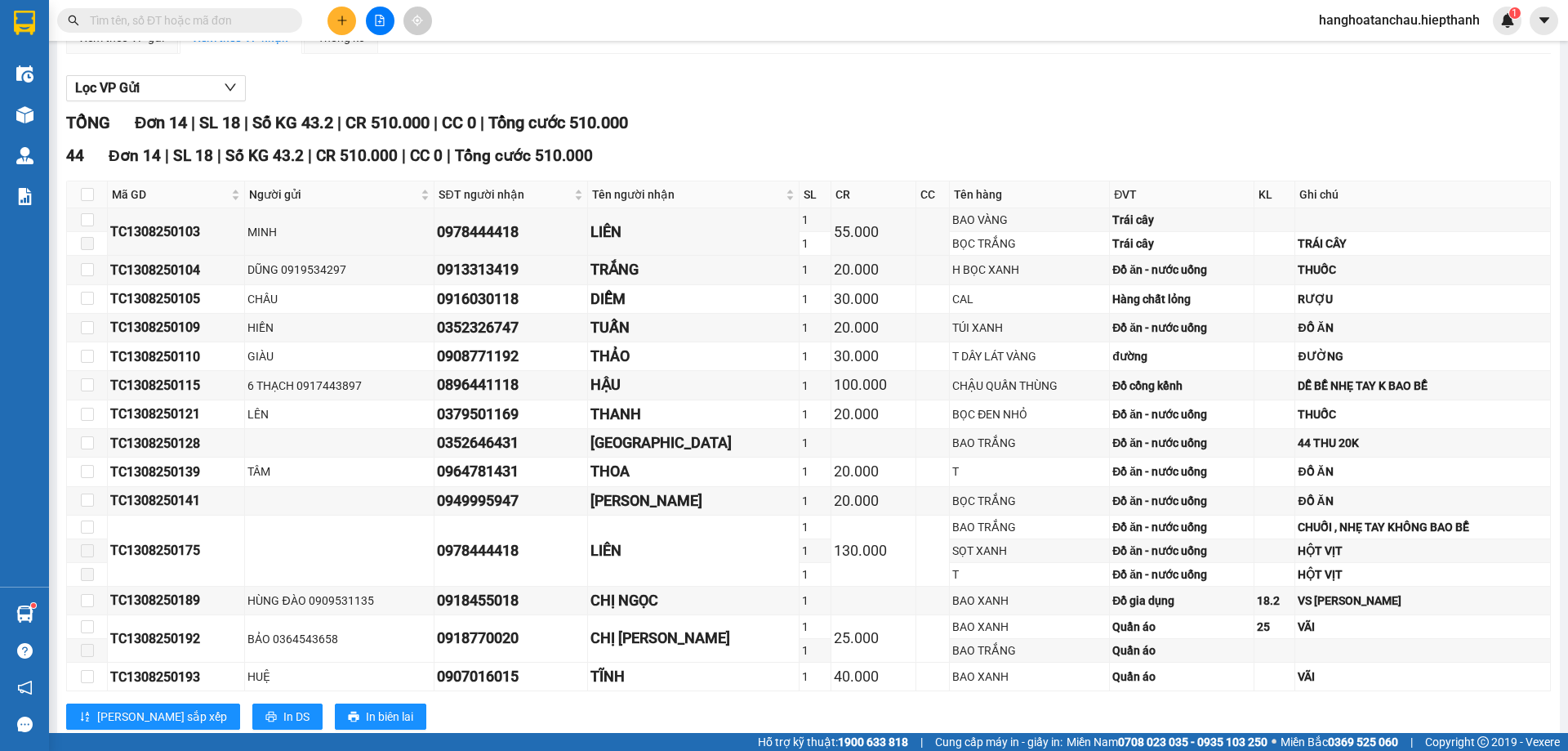
drag, startPoint x: 648, startPoint y: 80, endPoint x: 639, endPoint y: 84, distance: 9.8
click at [593, 303] on div "22:00 - 67B-017.05" at bounding box center [626, 312] width 128 height 18
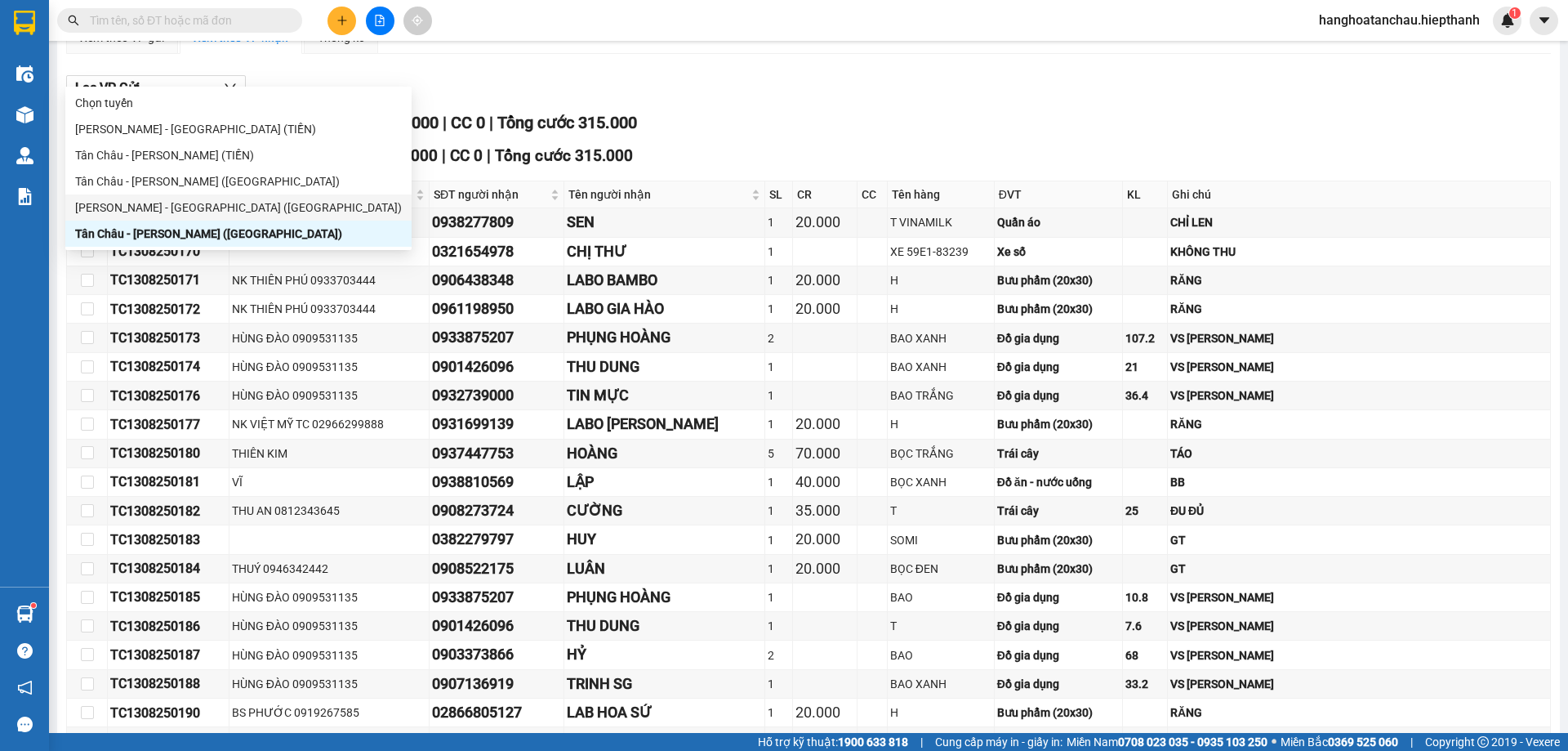
click at [255, 198] on div "[PERSON_NAME] - [GEOGRAPHIC_DATA] ([GEOGRAPHIC_DATA])" at bounding box center [238, 207] width 346 height 26
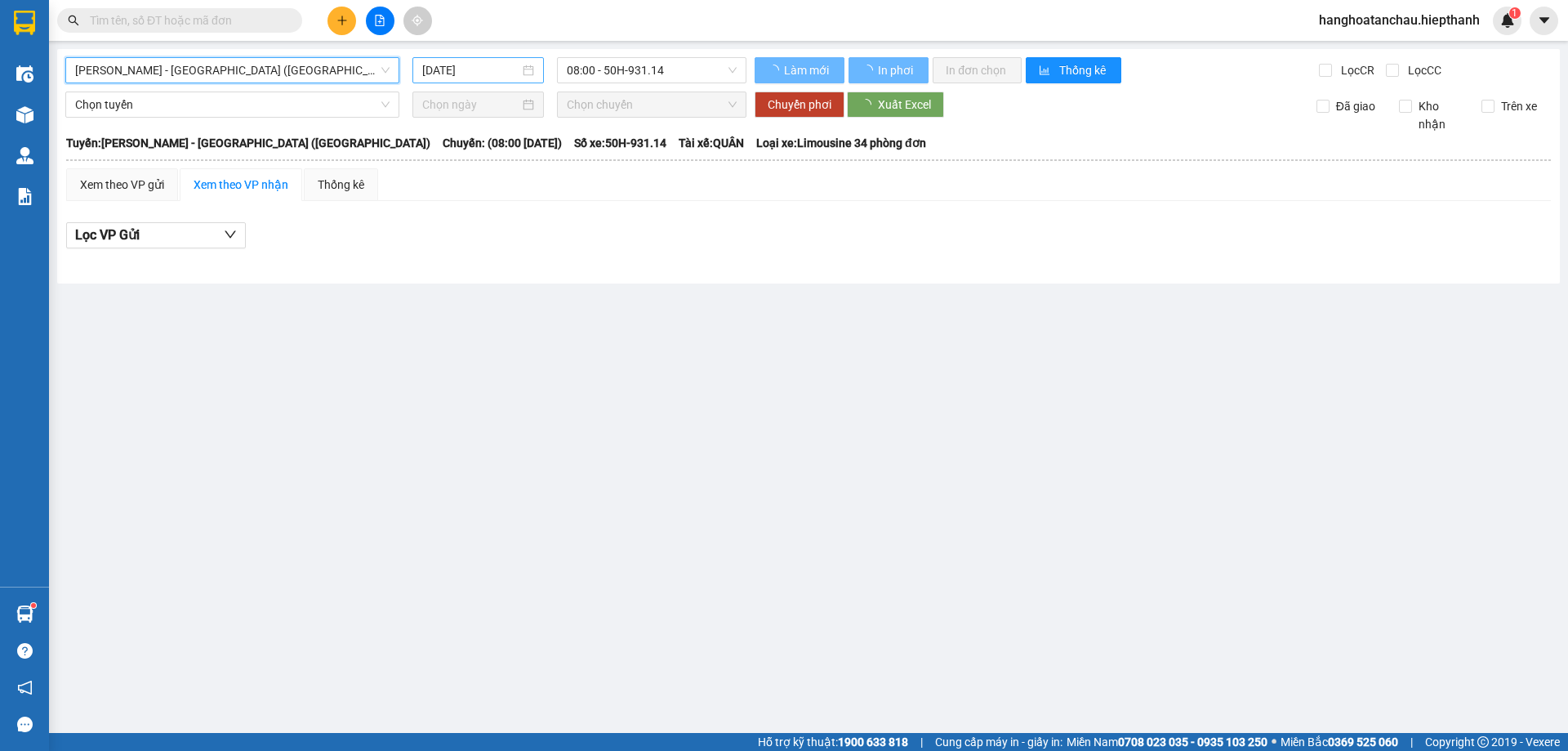
click at [456, 79] on div "[DATE]" at bounding box center [478, 70] width 132 height 26
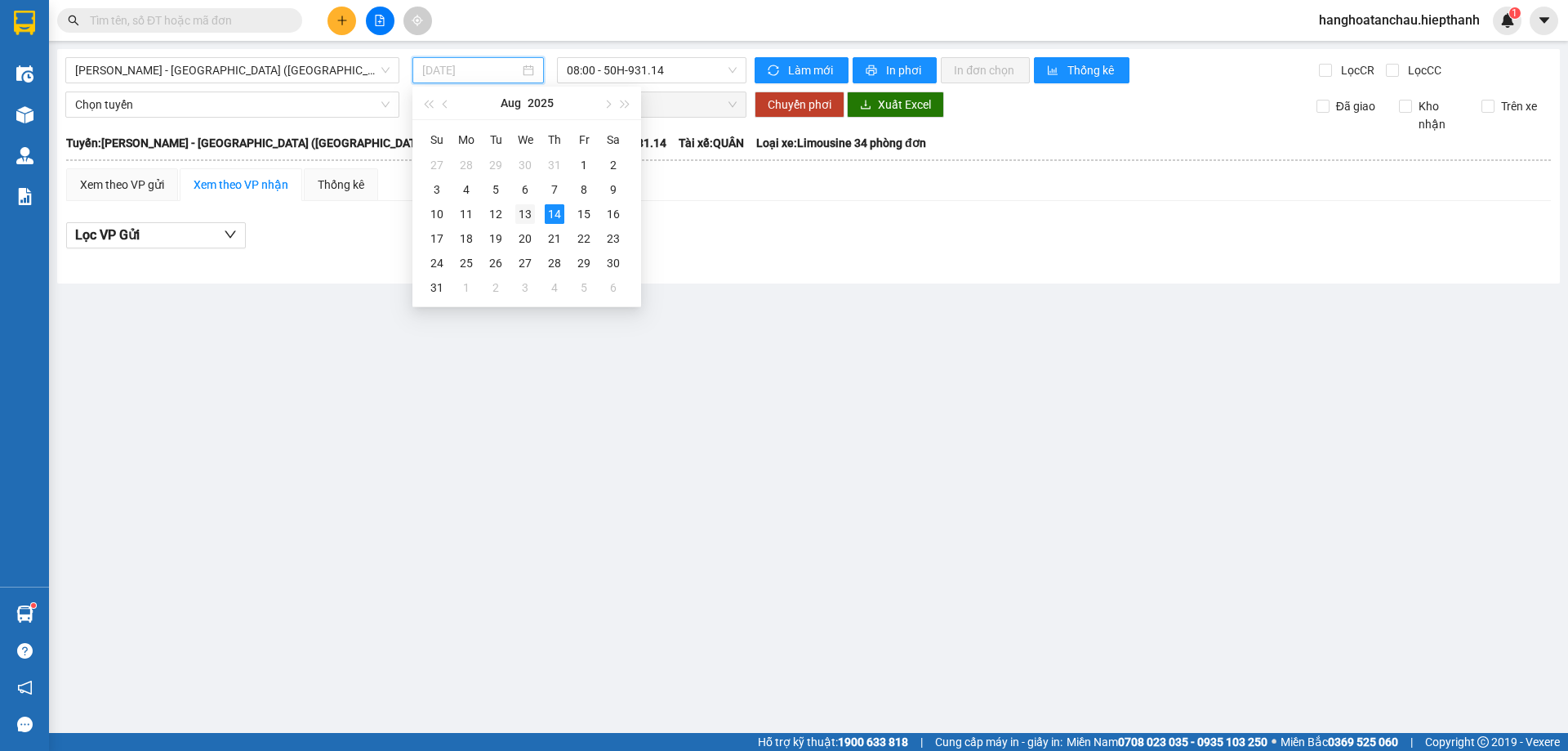
click at [521, 217] on div "13" at bounding box center [524, 214] width 19 height 19
type input "[DATE]"
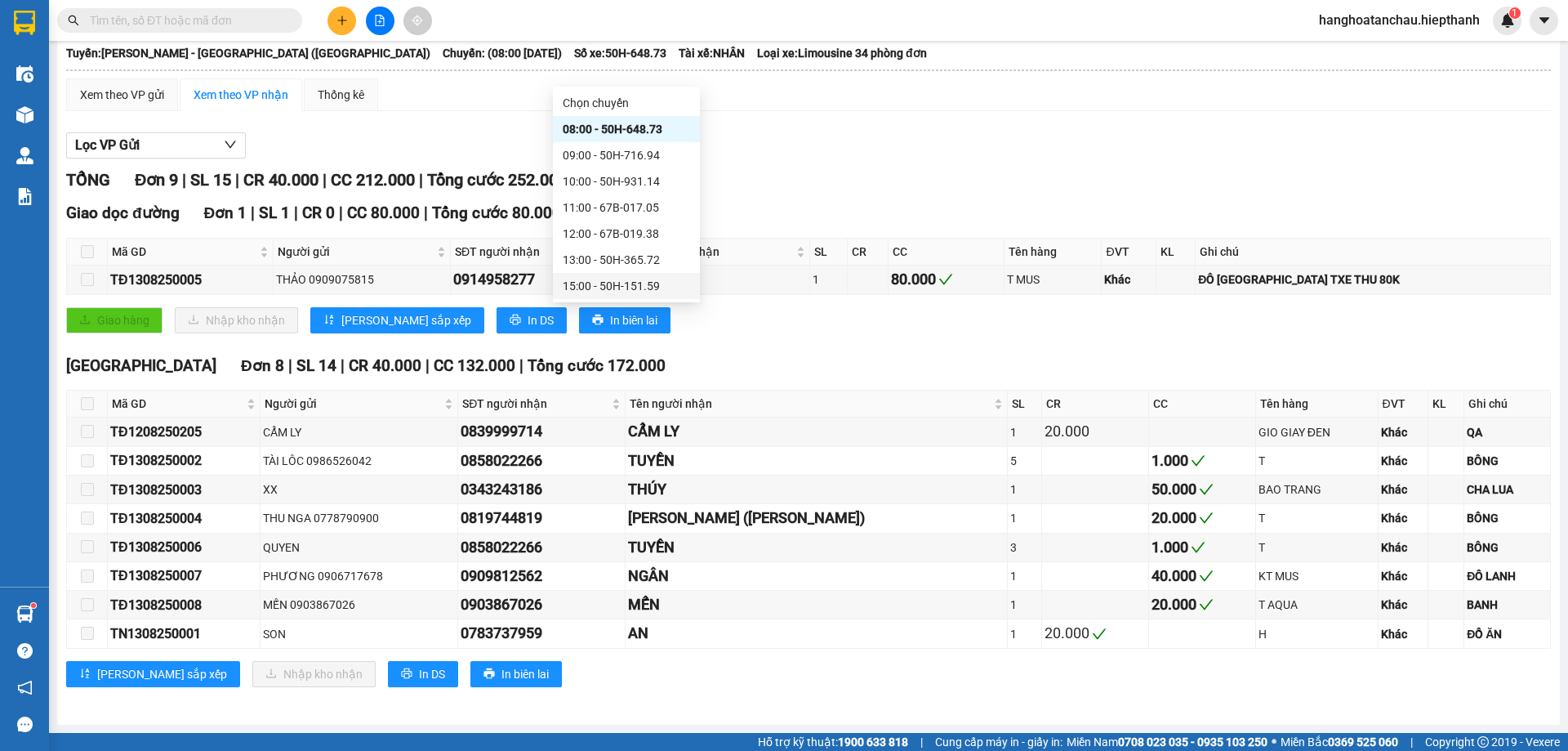
click at [596, 277] on div "15:00 - 50H-151.59" at bounding box center [626, 286] width 128 height 18
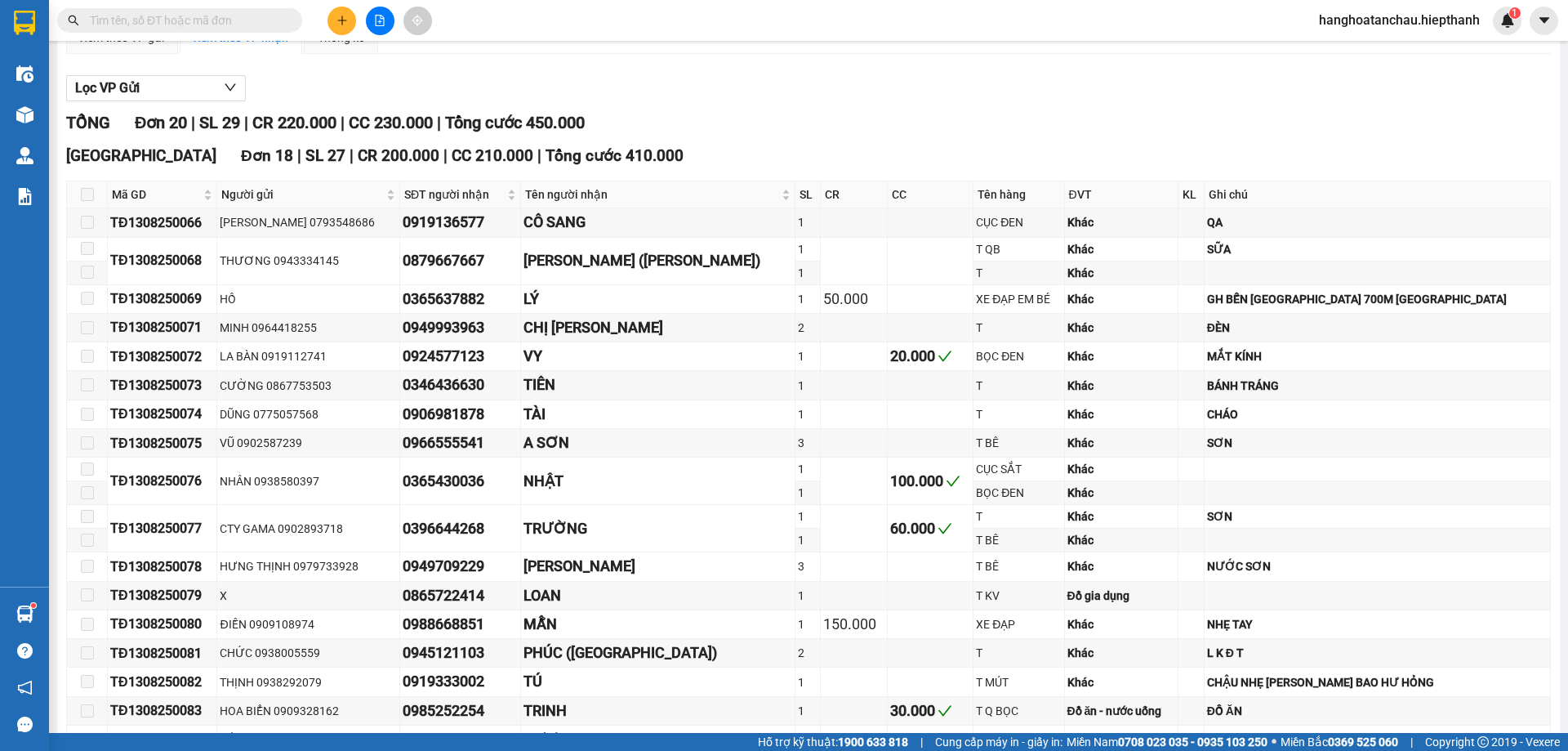
click at [634, 84] on div "[GEOGRAPHIC_DATA] - [GEOGRAPHIC_DATA] ([GEOGRAPHIC_DATA]) [DATE] 15:00 15:00 - …" at bounding box center [809, 471] width 1503 height 1138
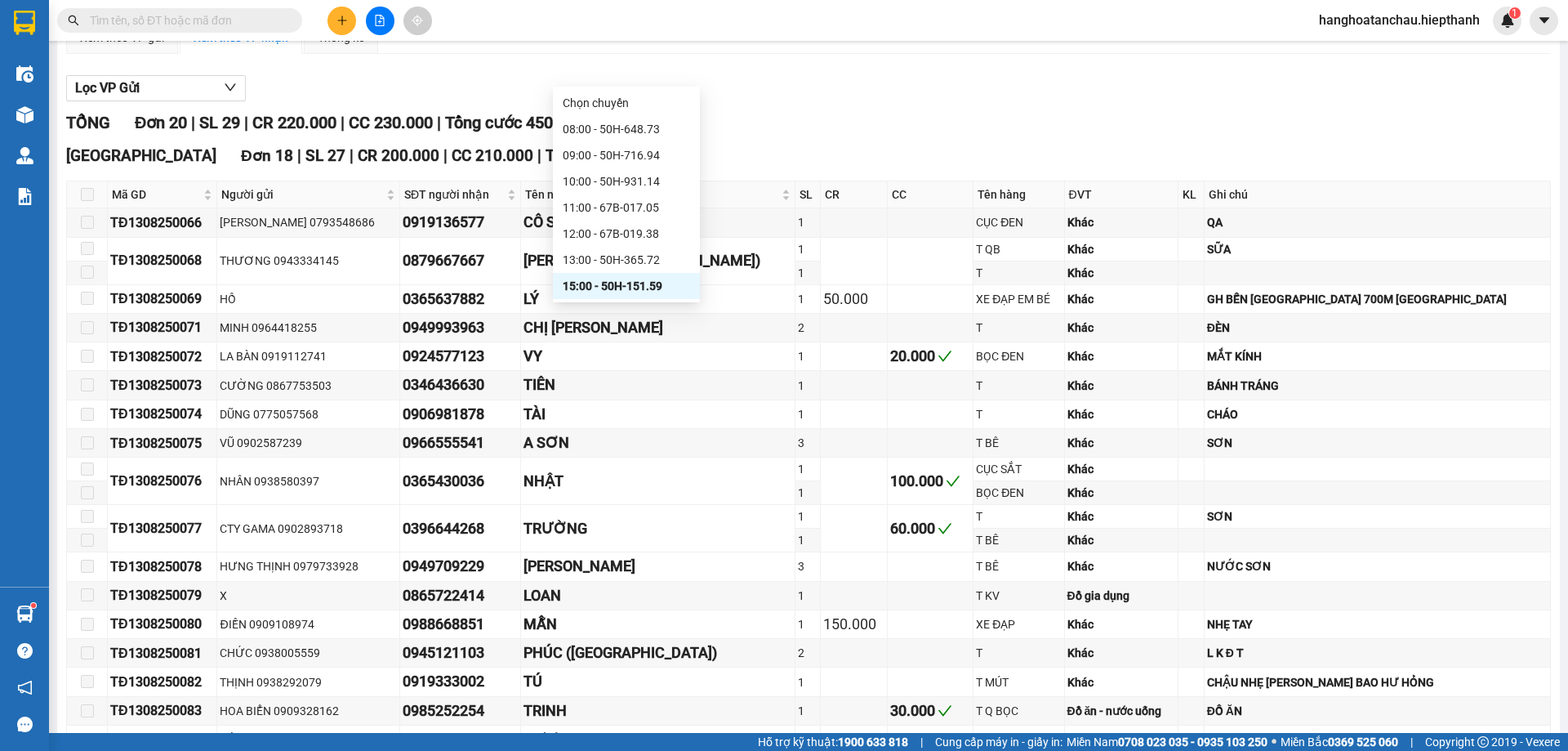
click at [612, 303] on div "17:00 - 67H-040.47" at bounding box center [626, 312] width 128 height 18
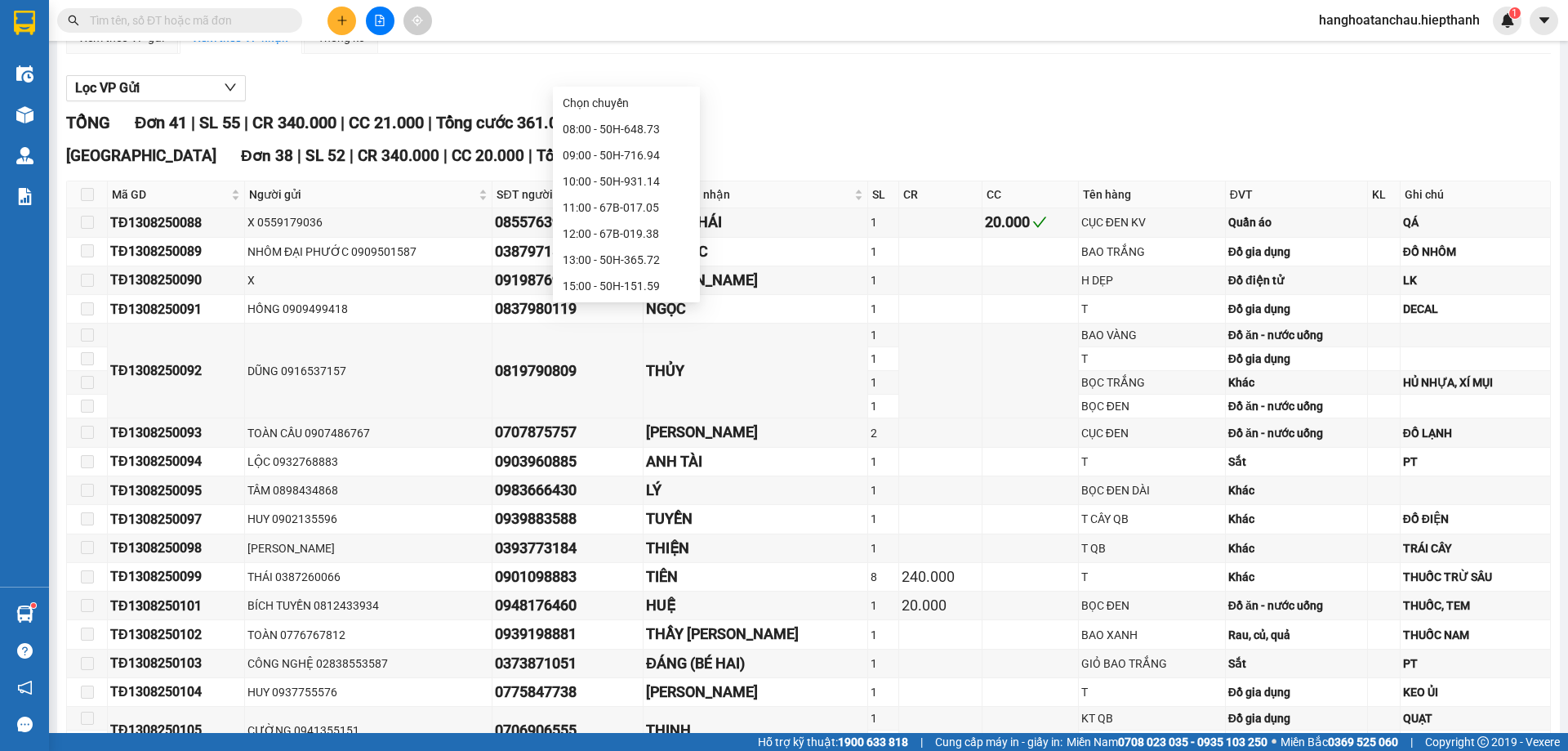
click at [593, 329] on div "19:00 - 50H-266.47" at bounding box center [626, 338] width 128 height 18
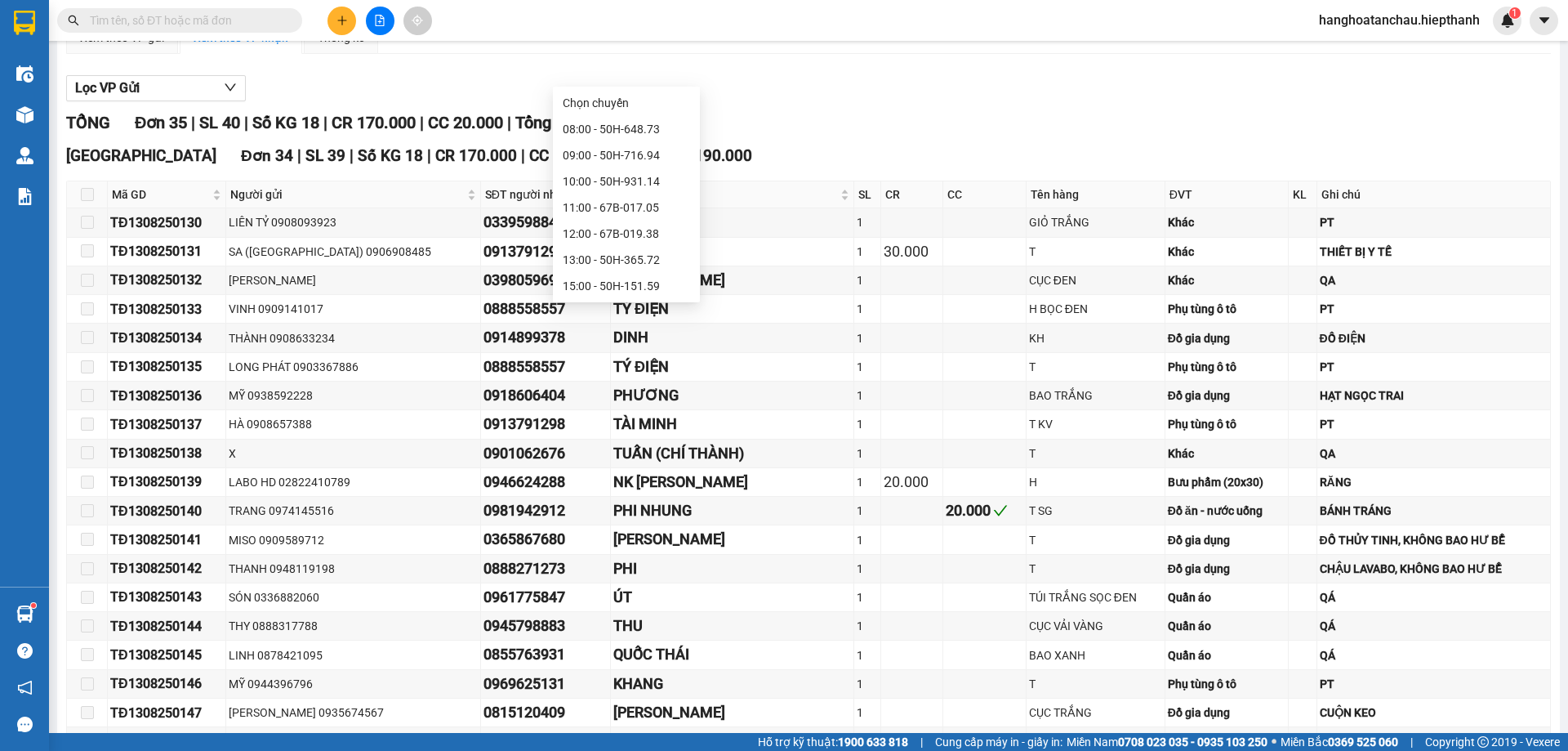
click at [624, 356] on div "21:00 - 50H-648.73" at bounding box center [626, 364] width 128 height 18
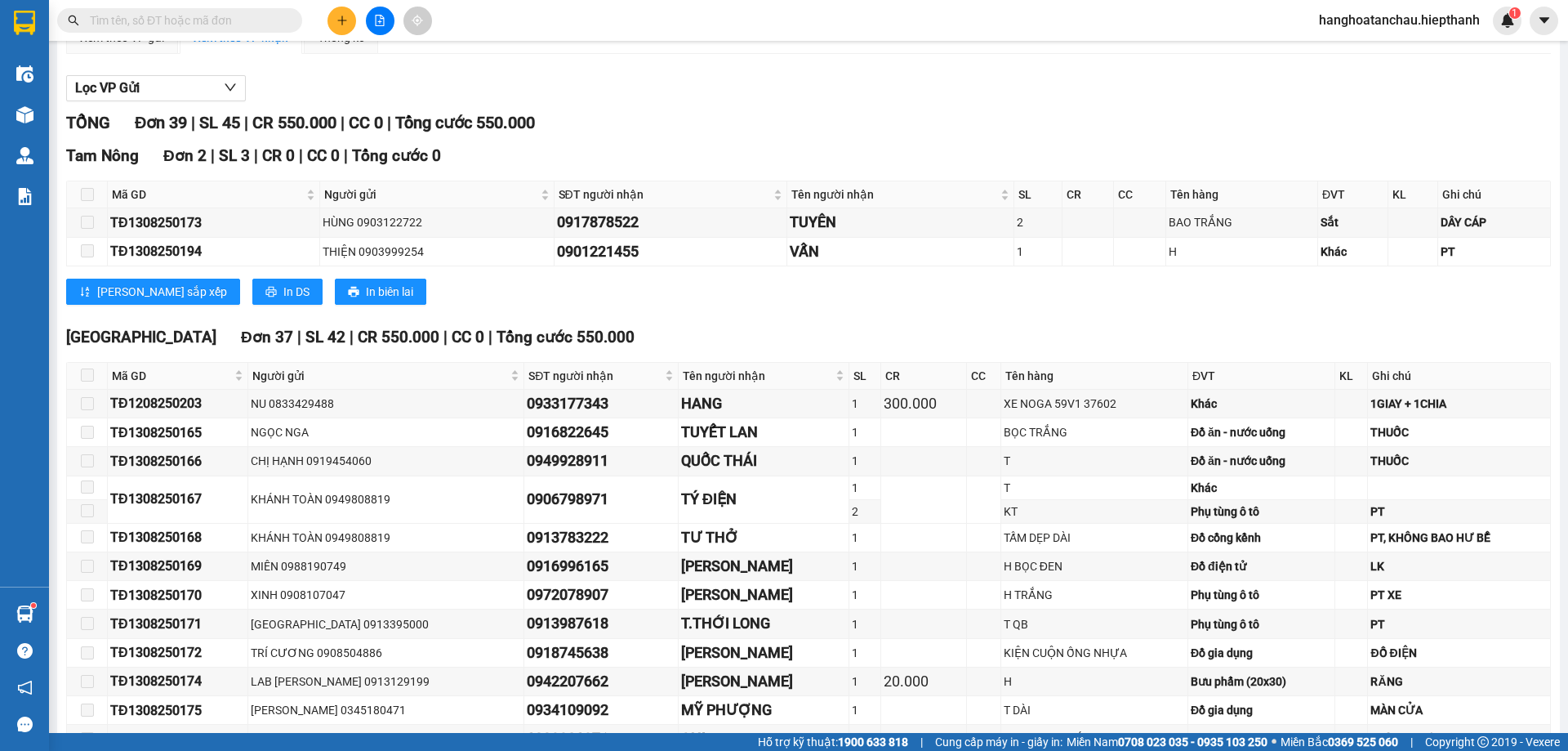
click at [624, 378] on div "22:30 - 50H-716.94" at bounding box center [627, 390] width 147 height 26
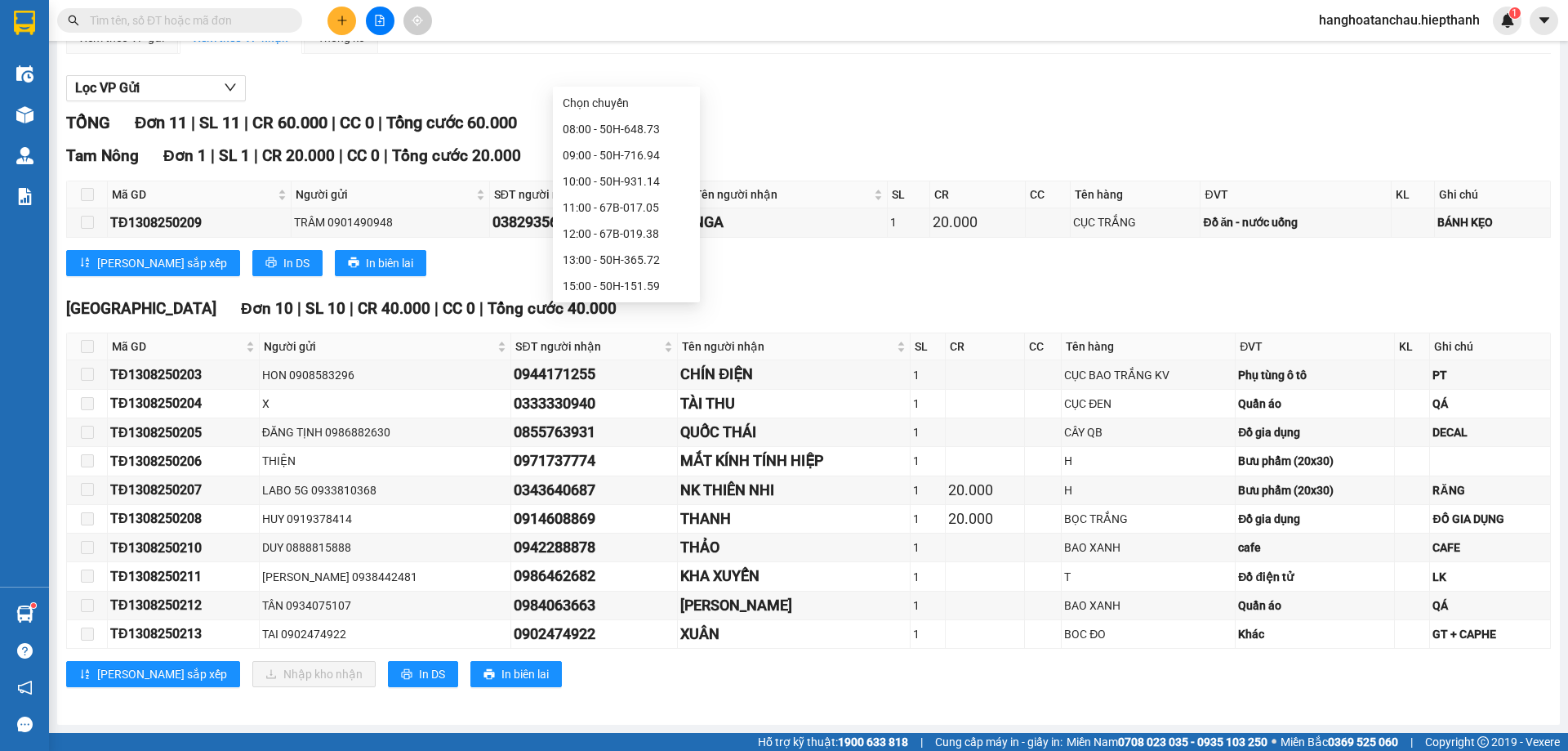
click at [626, 329] on div "19:00 - 50H-266.47" at bounding box center [626, 338] width 128 height 18
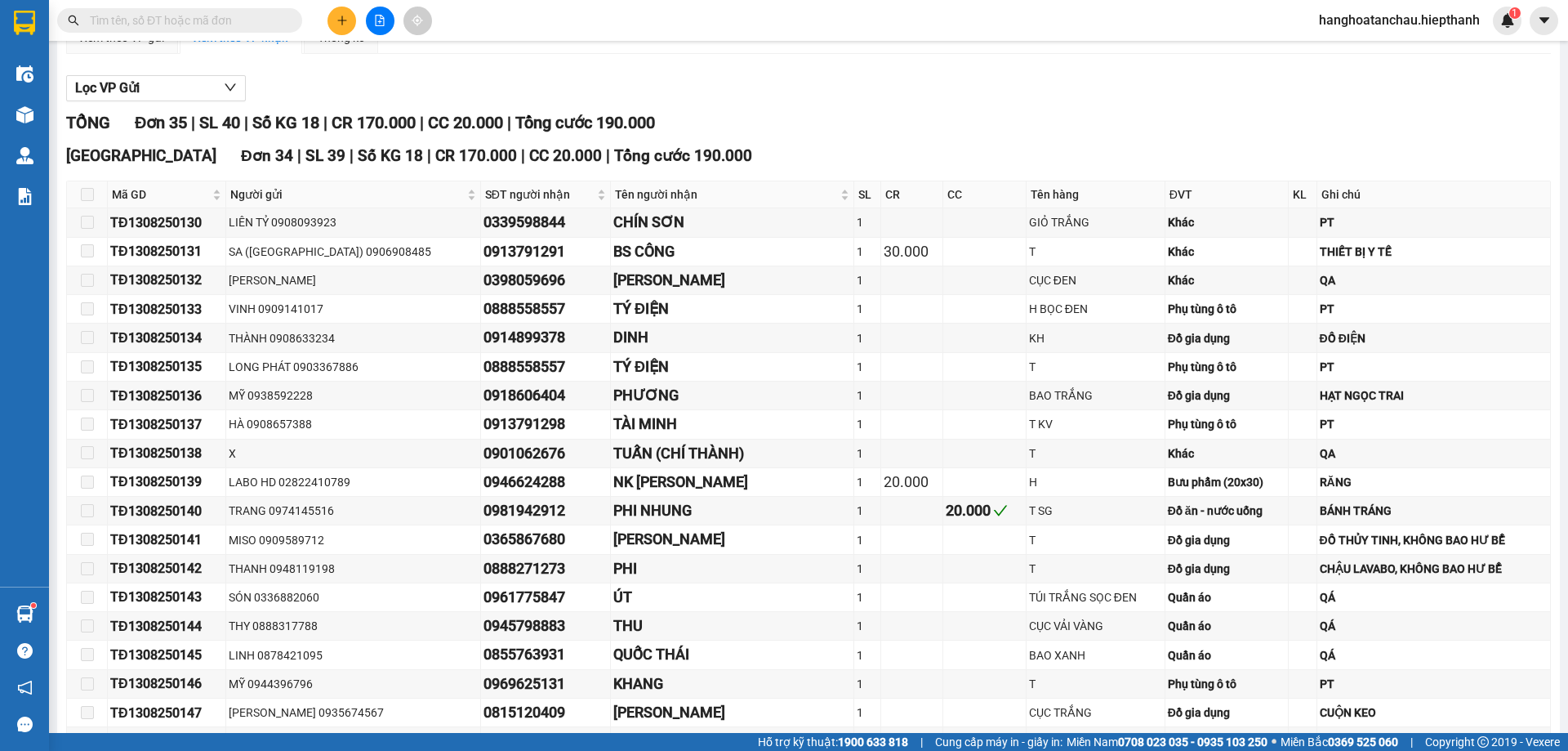
drag, startPoint x: 585, startPoint y: 86, endPoint x: 593, endPoint y: 77, distance: 12.0
click at [586, 84] on div "[GEOGRAPHIC_DATA] - [GEOGRAPHIC_DATA] ([GEOGRAPHIC_DATA]) [DATE] 19:00 19:00 - …" at bounding box center [809, 668] width 1503 height 1533
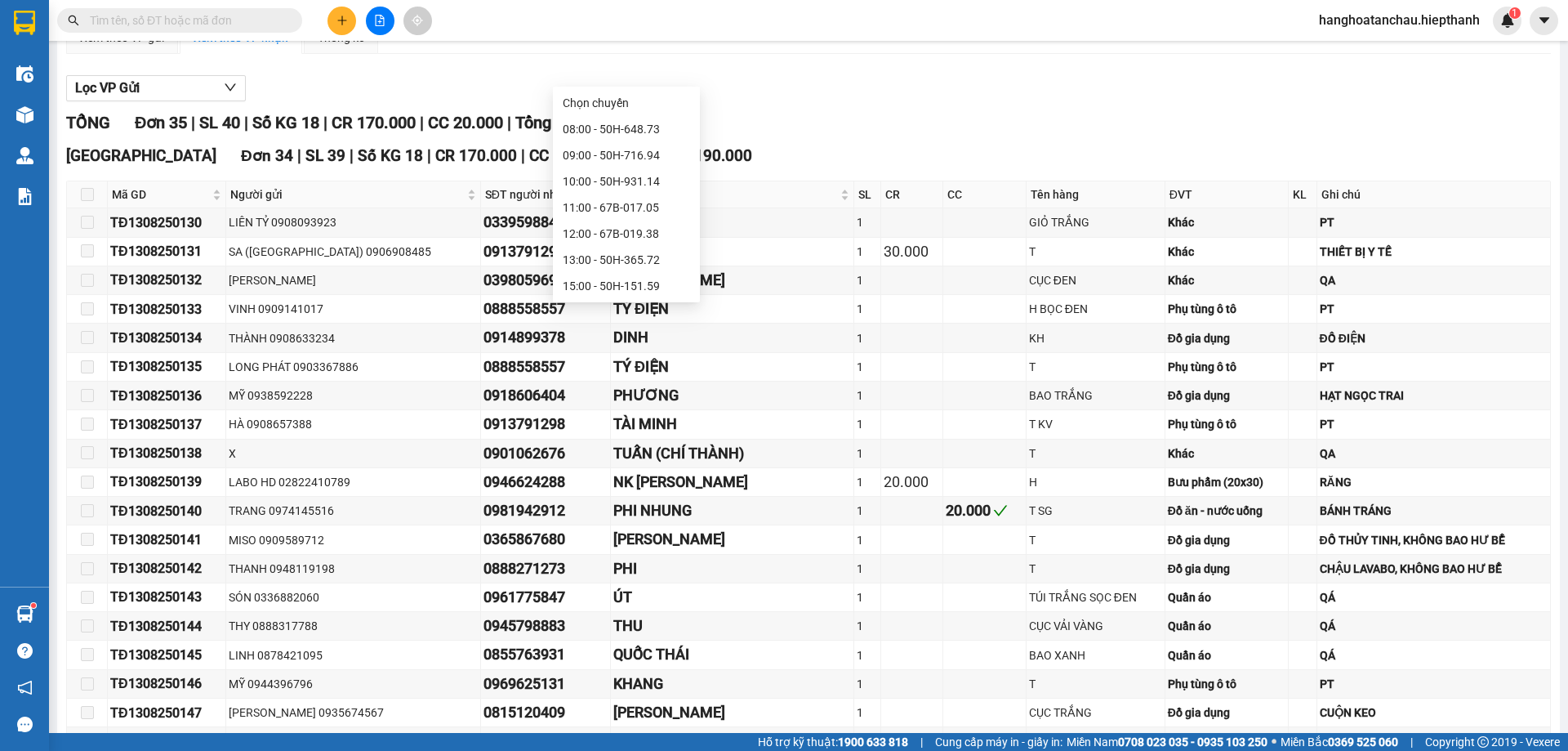
click at [609, 303] on div "17:00 - 67H-040.47" at bounding box center [626, 312] width 128 height 18
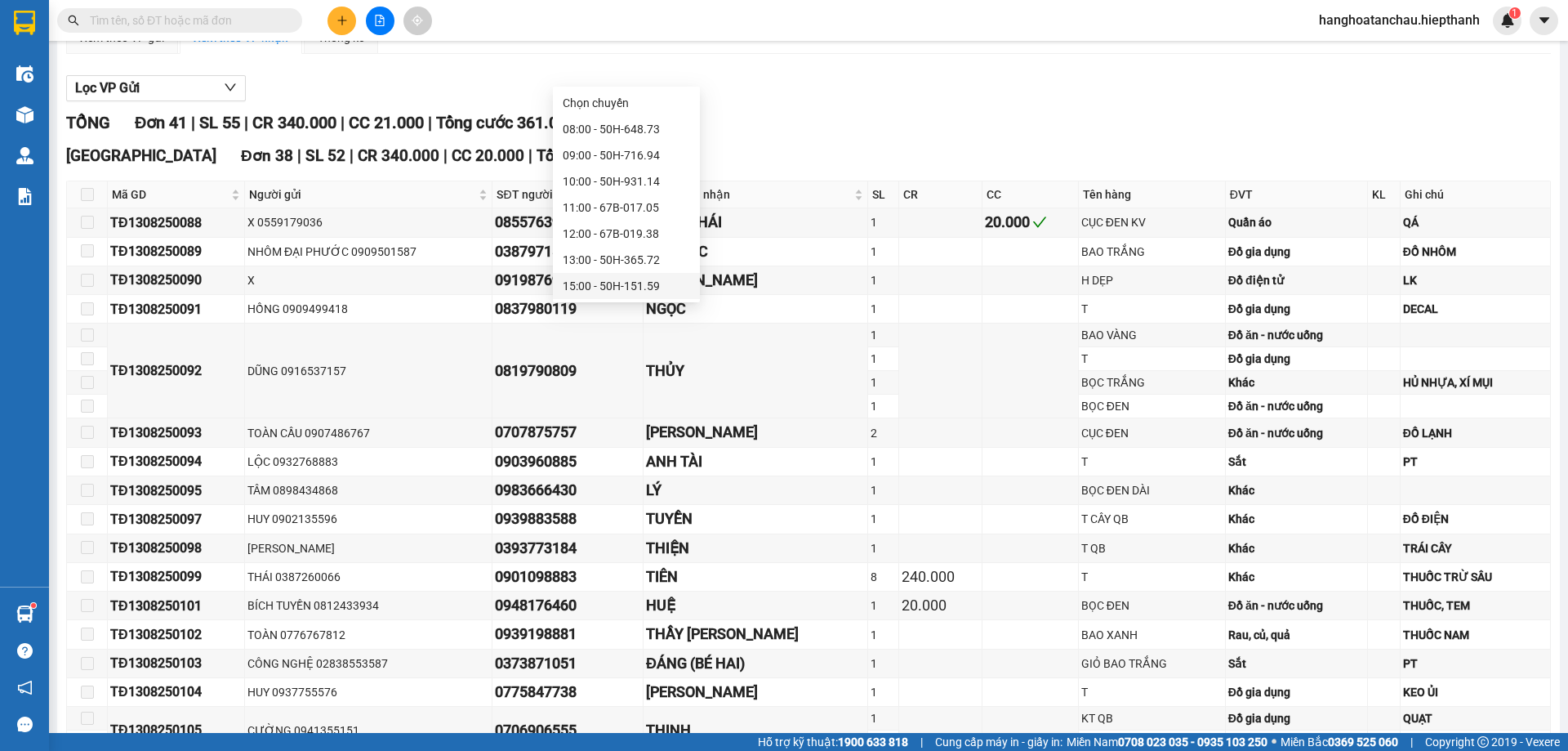
click at [602, 277] on div "15:00 - 50H-151.59" at bounding box center [626, 286] width 128 height 18
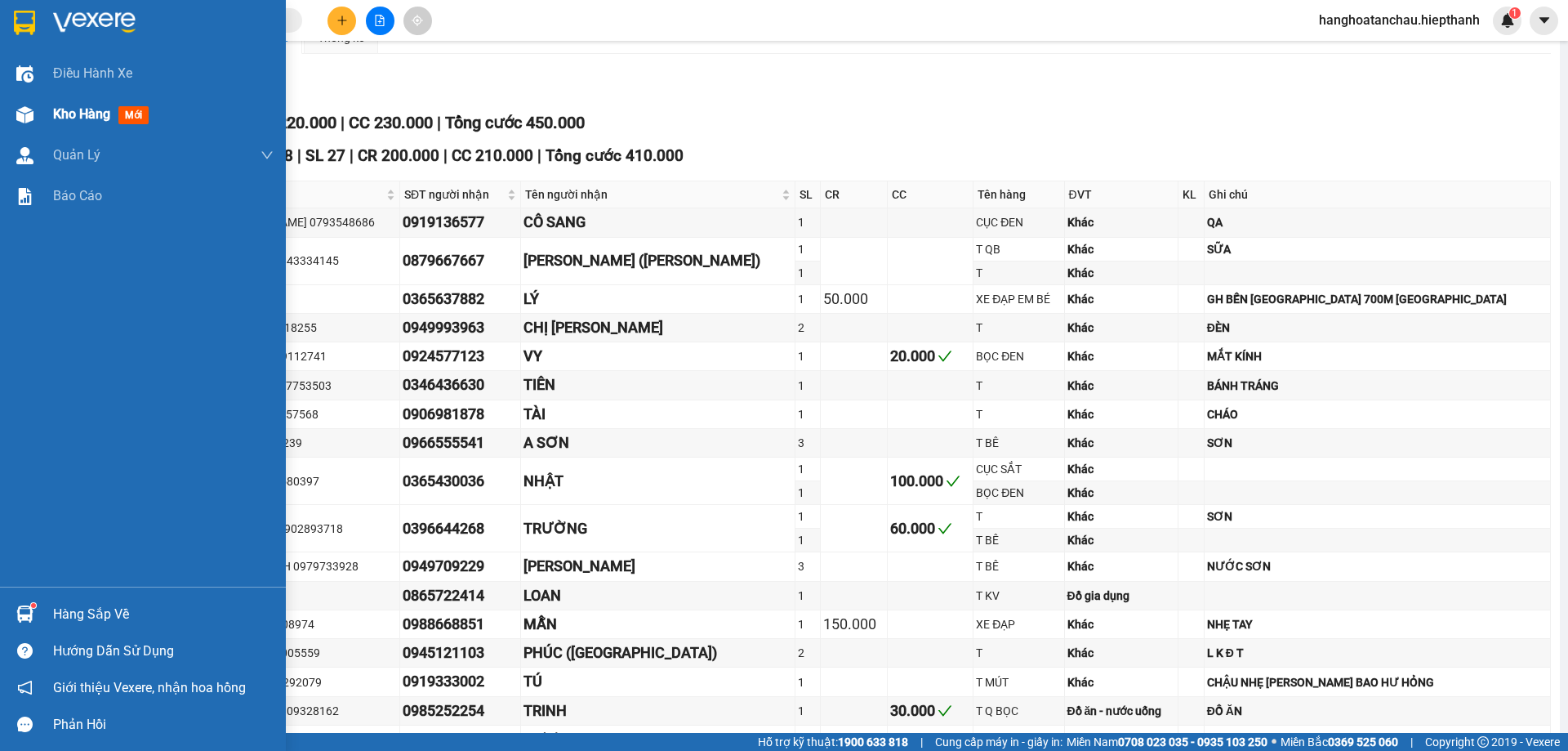
click at [27, 106] on img at bounding box center [24, 115] width 17 height 17
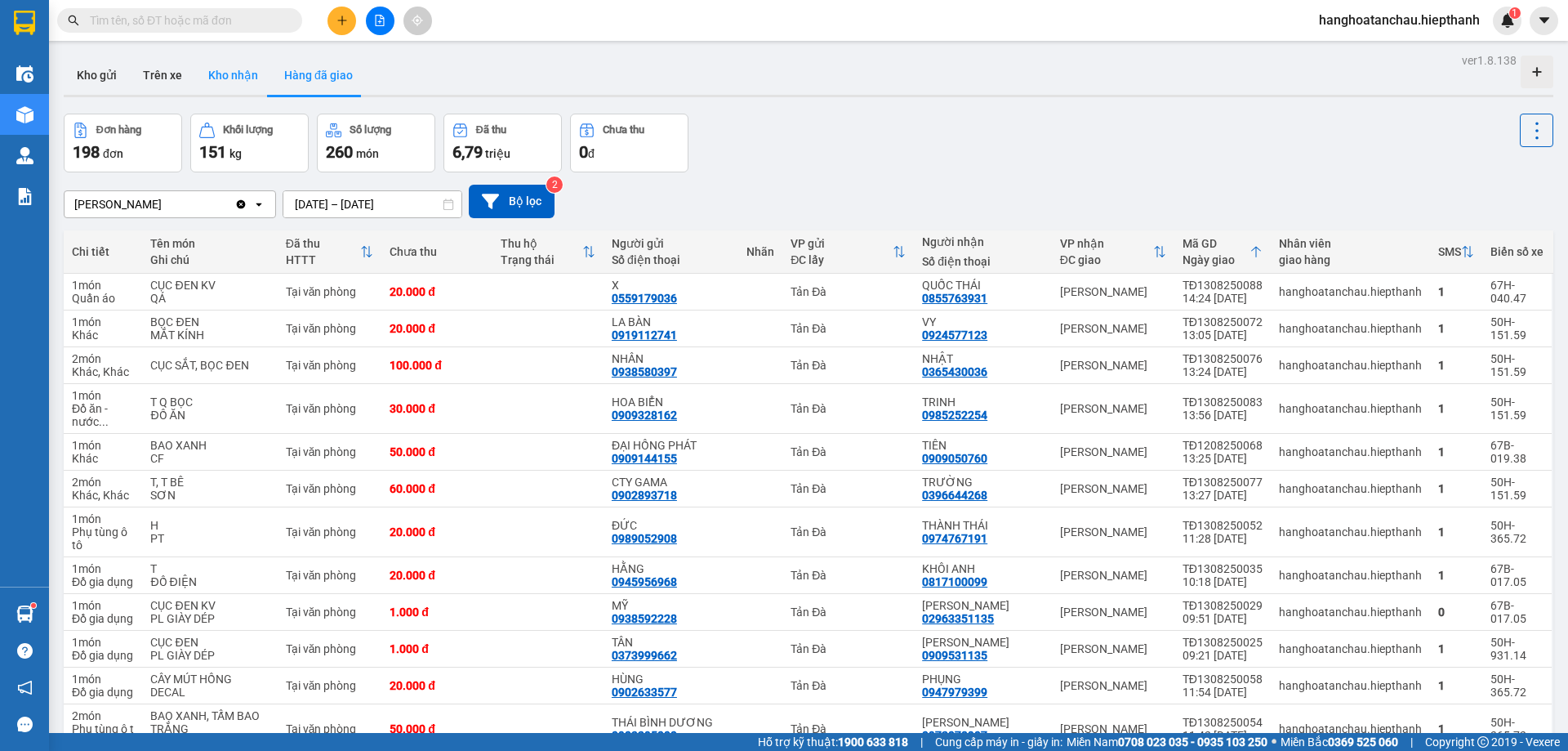
click at [252, 69] on button "Kho nhận" at bounding box center [233, 75] width 76 height 39
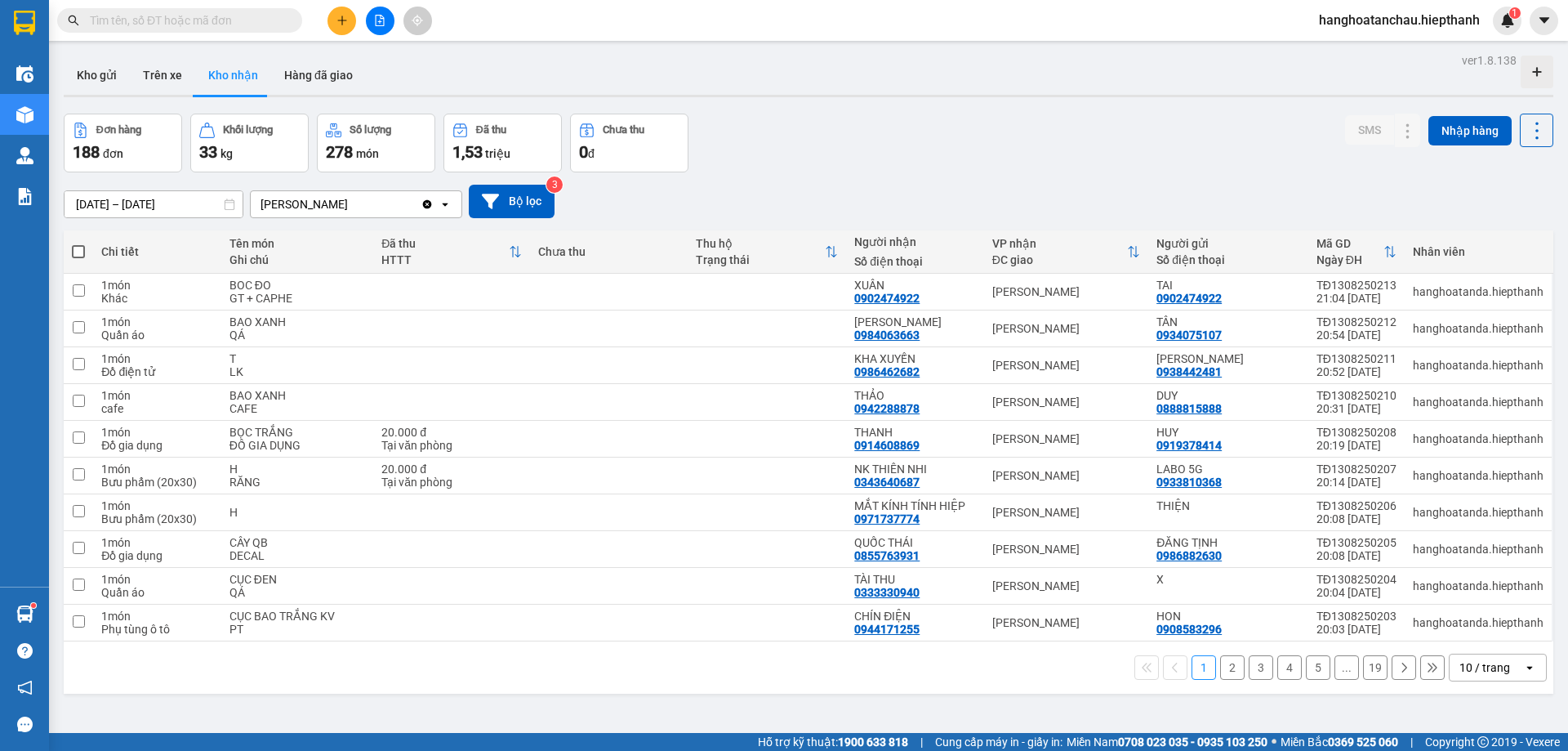
click at [198, 210] on input "12/08/2025 – 14/08/2025" at bounding box center [153, 204] width 178 height 26
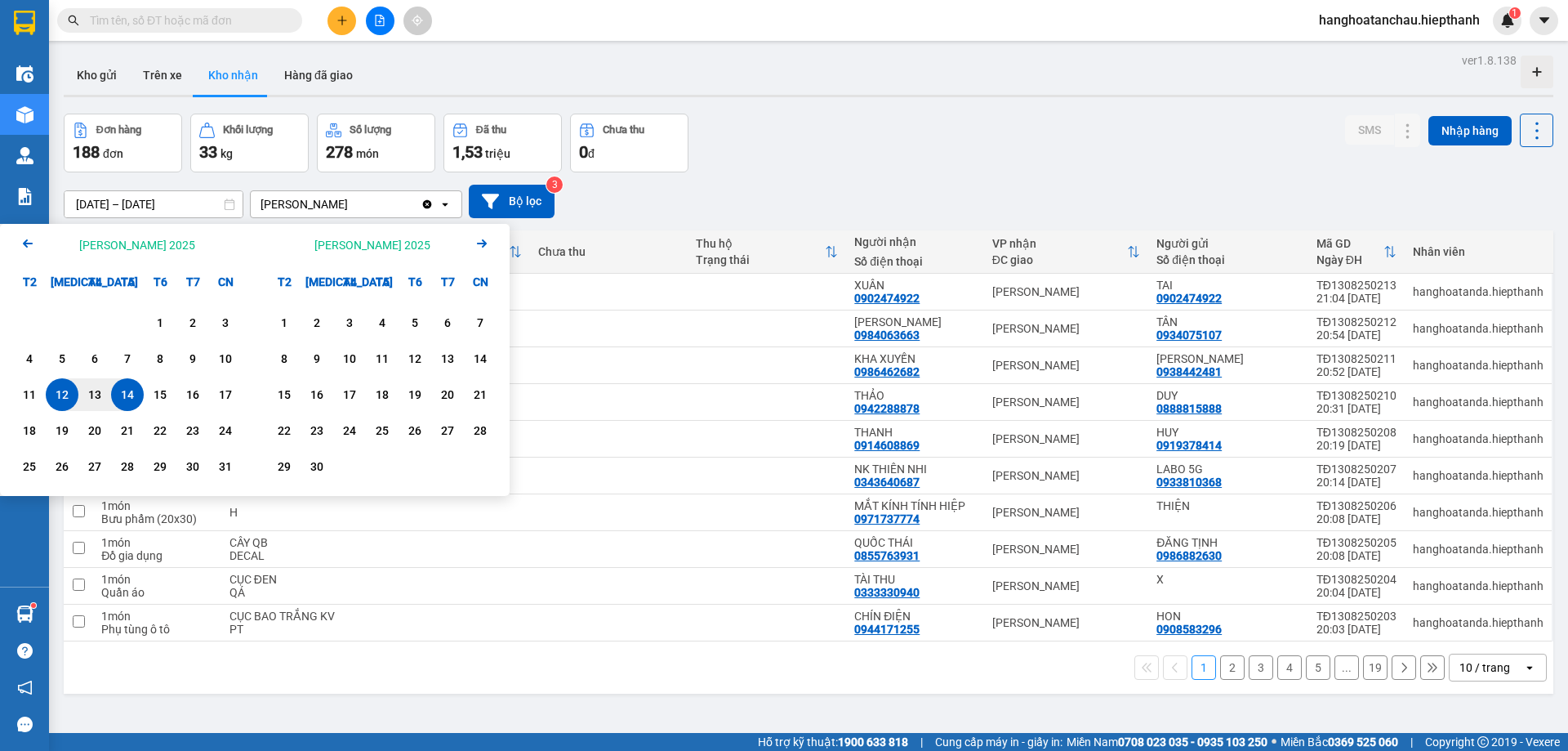
click at [37, 251] on div "Arrow Left Tháng Tám 2025" at bounding box center [128, 244] width 255 height 41
click at [29, 246] on icon "Arrow Left" at bounding box center [27, 243] width 19 height 19
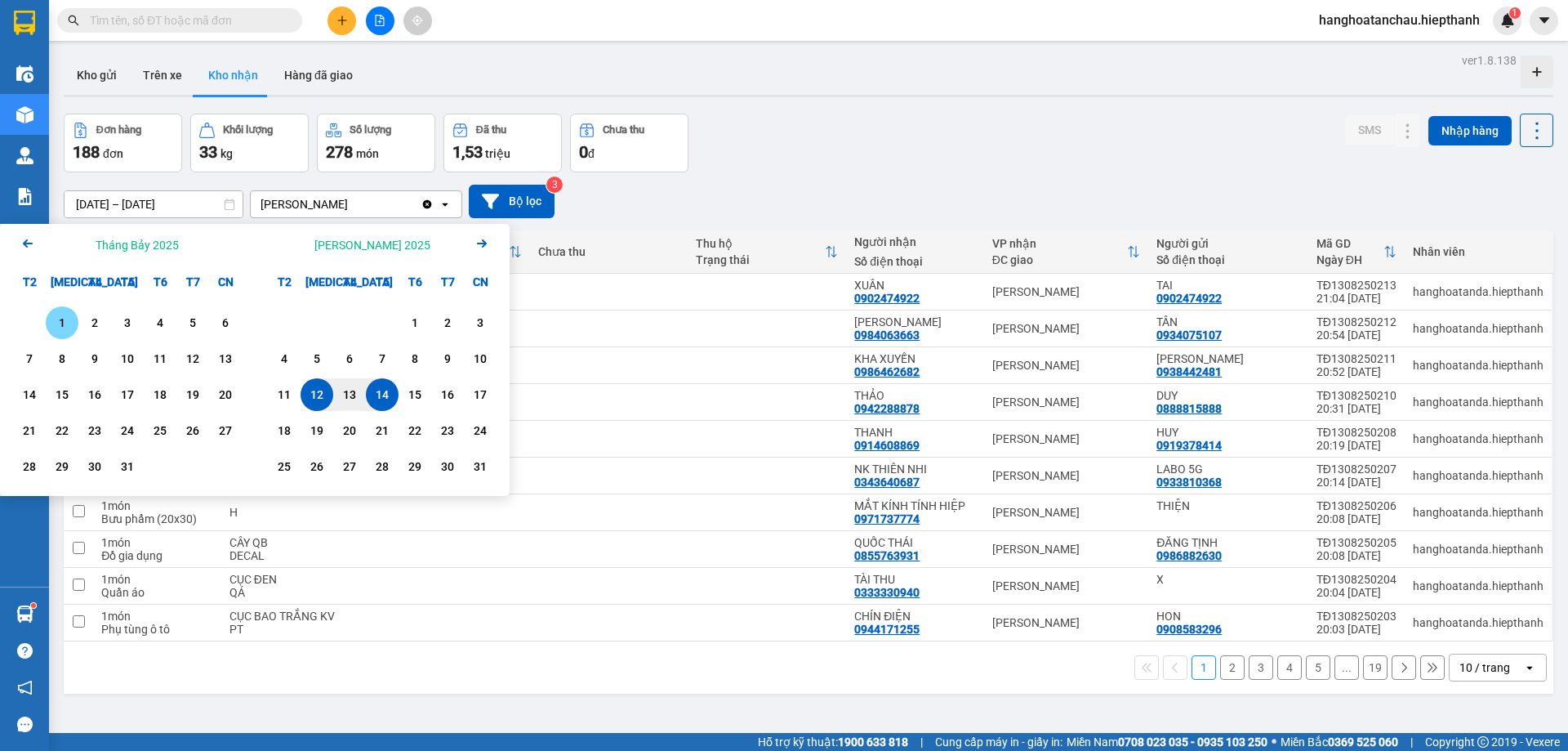
click at [29, 246] on icon "Arrow Left" at bounding box center [27, 243] width 19 height 19
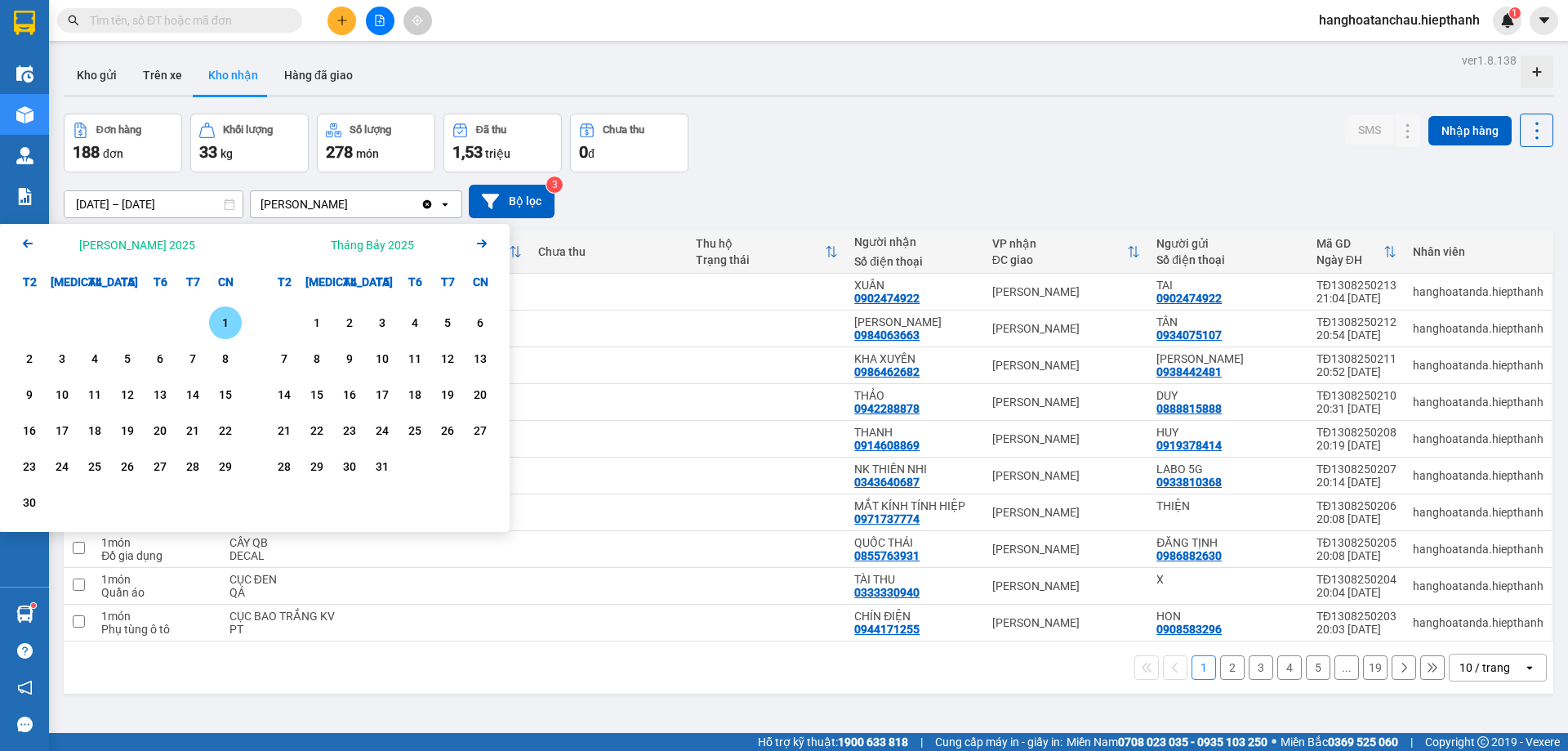
click at [29, 246] on icon "Arrow Left" at bounding box center [27, 243] width 19 height 19
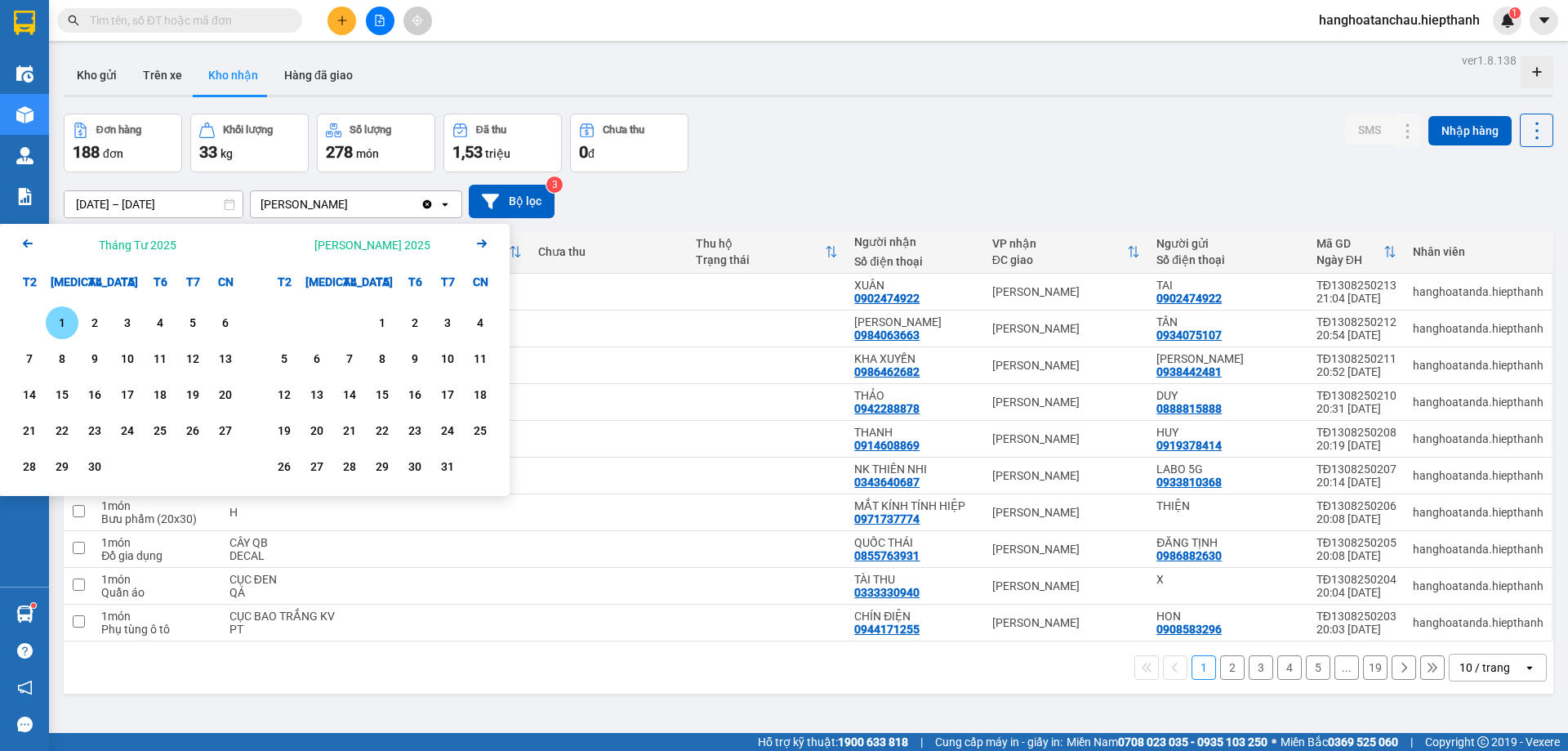
click at [29, 246] on icon "Arrow Left" at bounding box center [27, 243] width 19 height 19
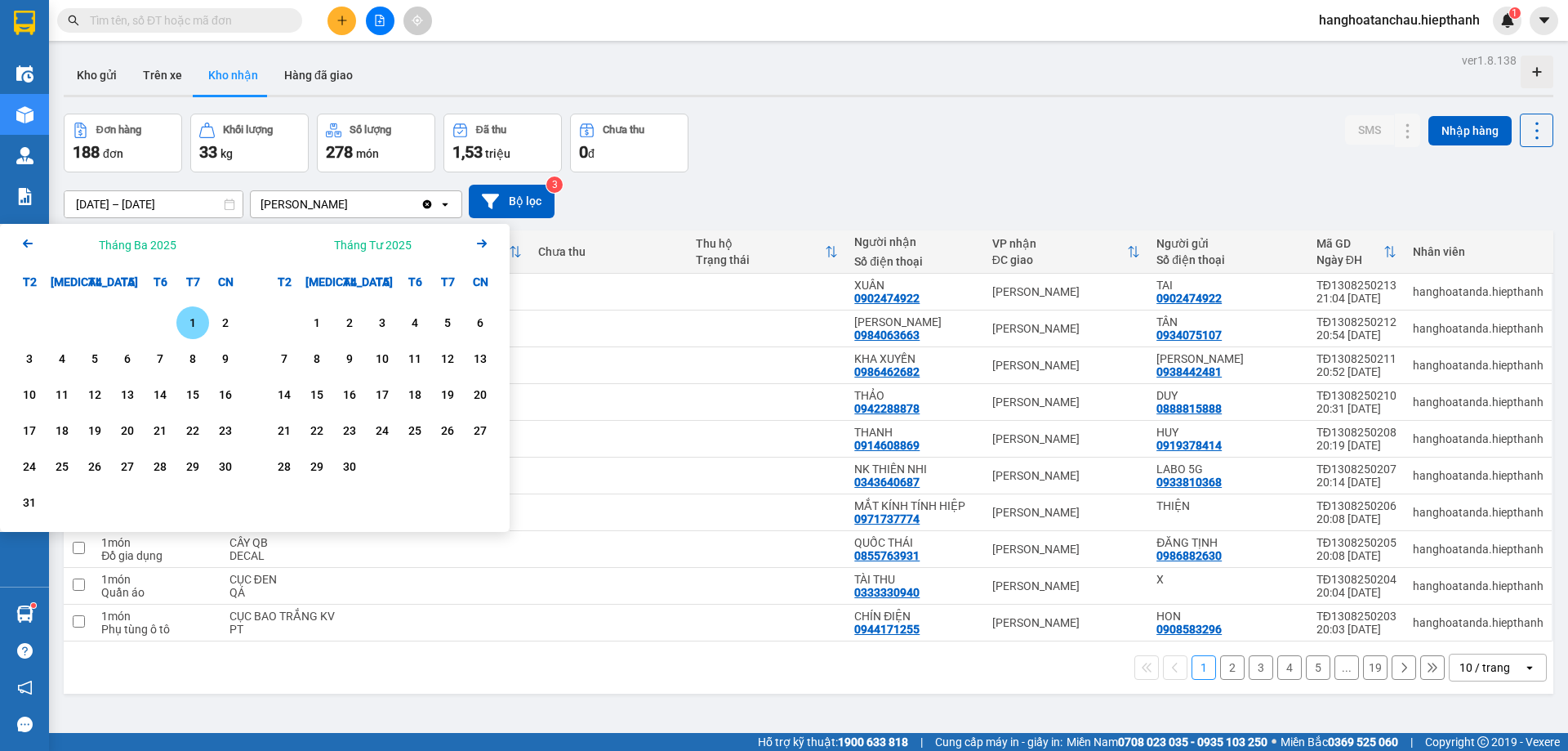
click at [29, 246] on icon "Arrow Left" at bounding box center [27, 243] width 19 height 19
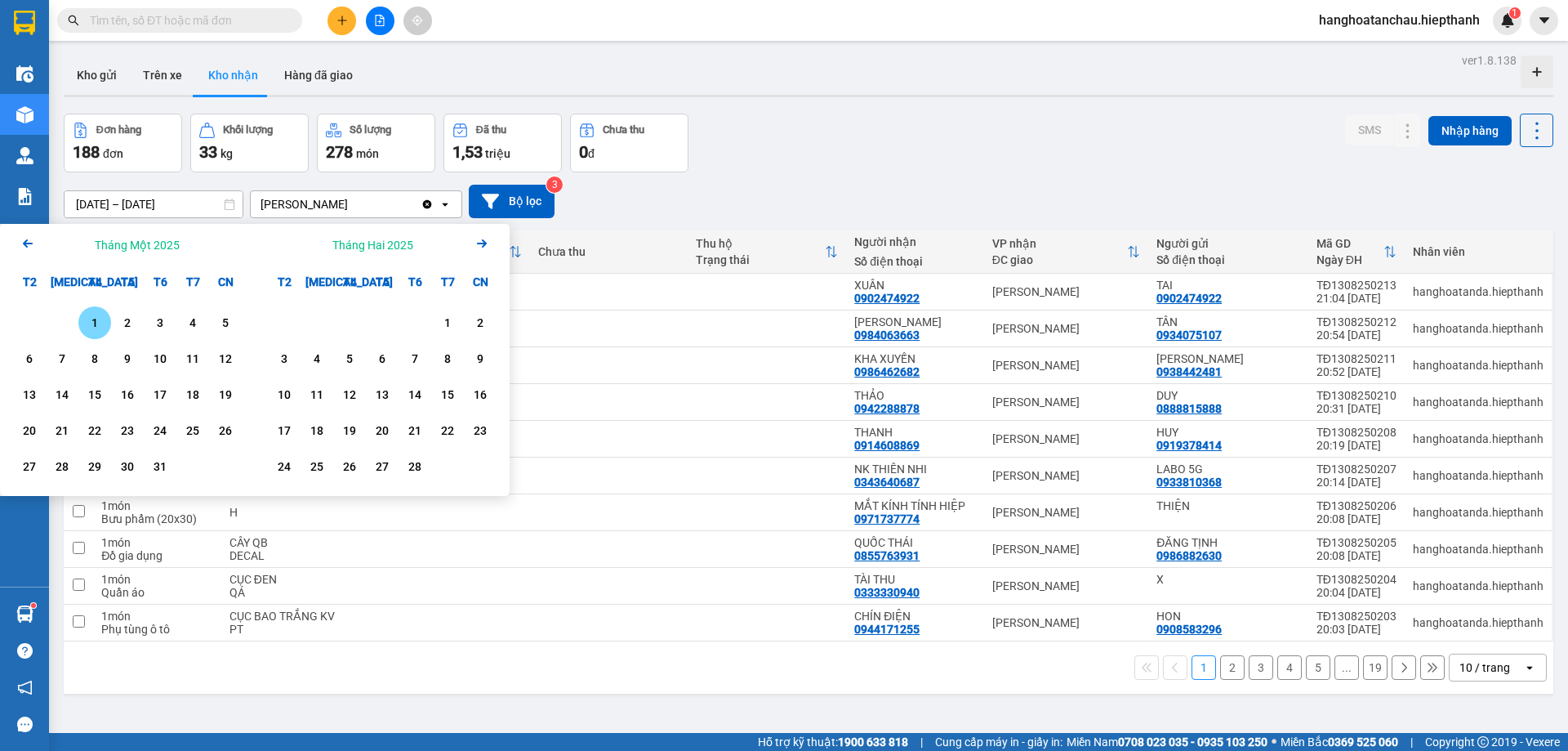
click at [92, 318] on div "1" at bounding box center [95, 322] width 23 height 19
click at [481, 240] on icon "Arrow Right" at bounding box center [481, 243] width 19 height 19
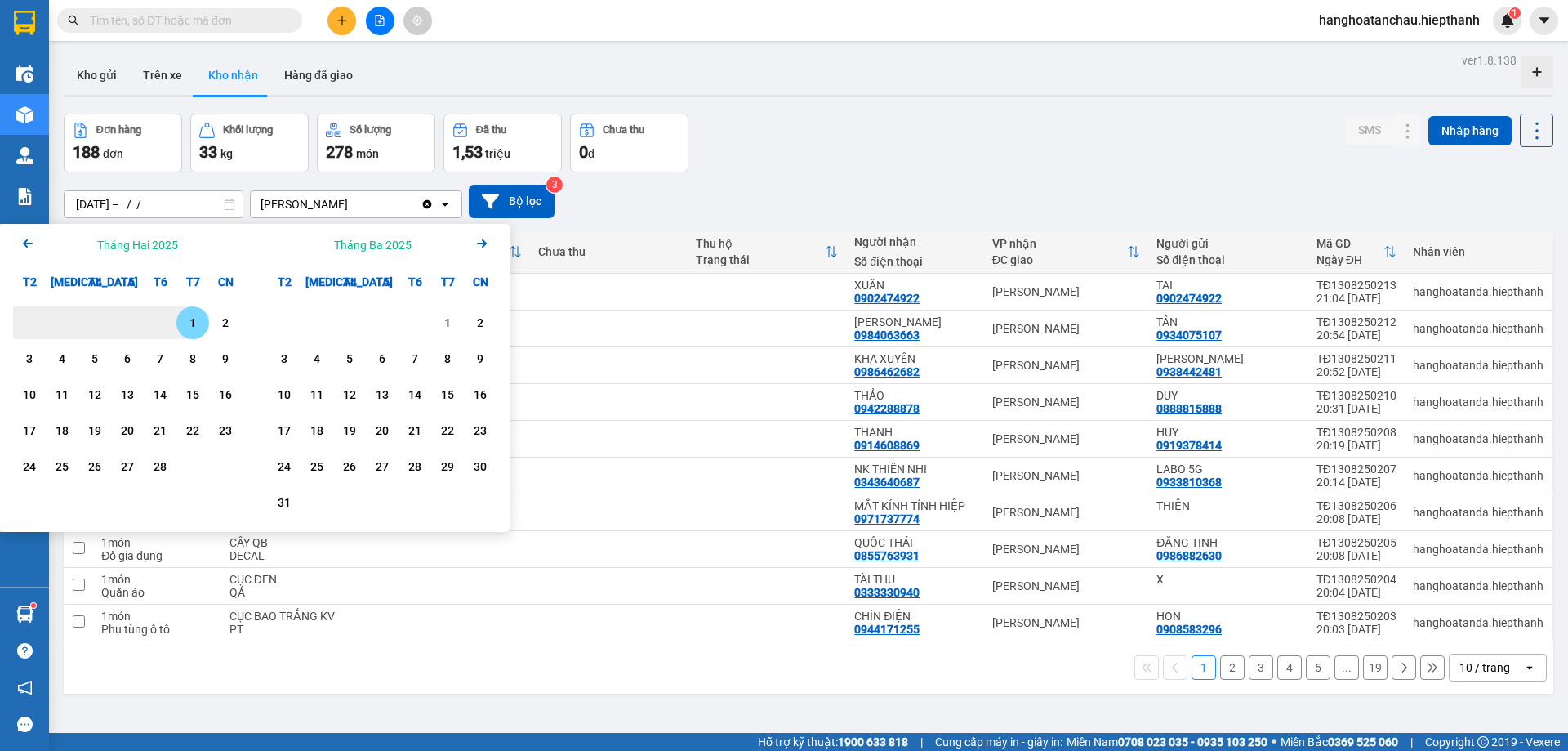
click at [481, 240] on icon "Arrow Right" at bounding box center [481, 243] width 19 height 19
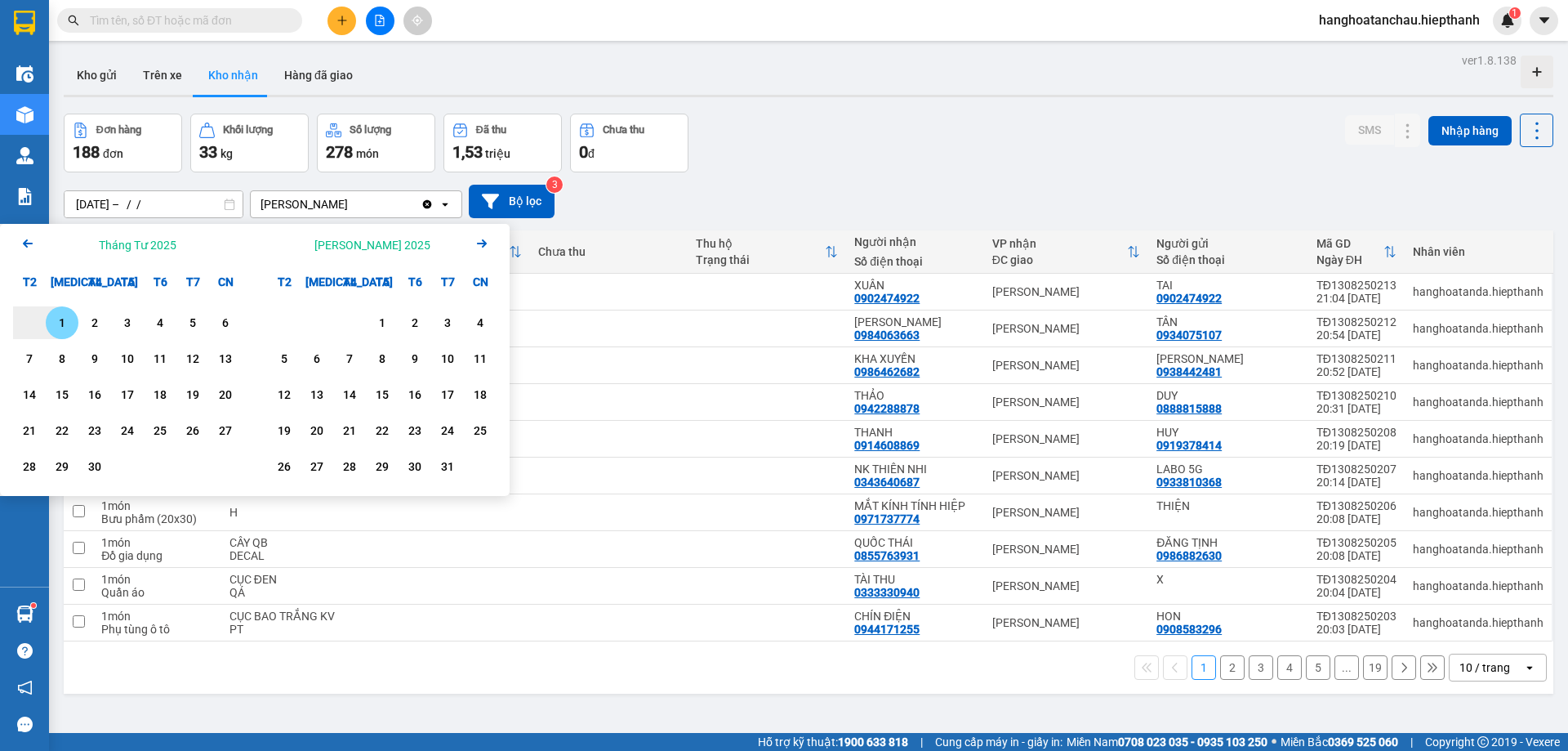
click at [481, 240] on icon "Arrow Right" at bounding box center [481, 243] width 19 height 19
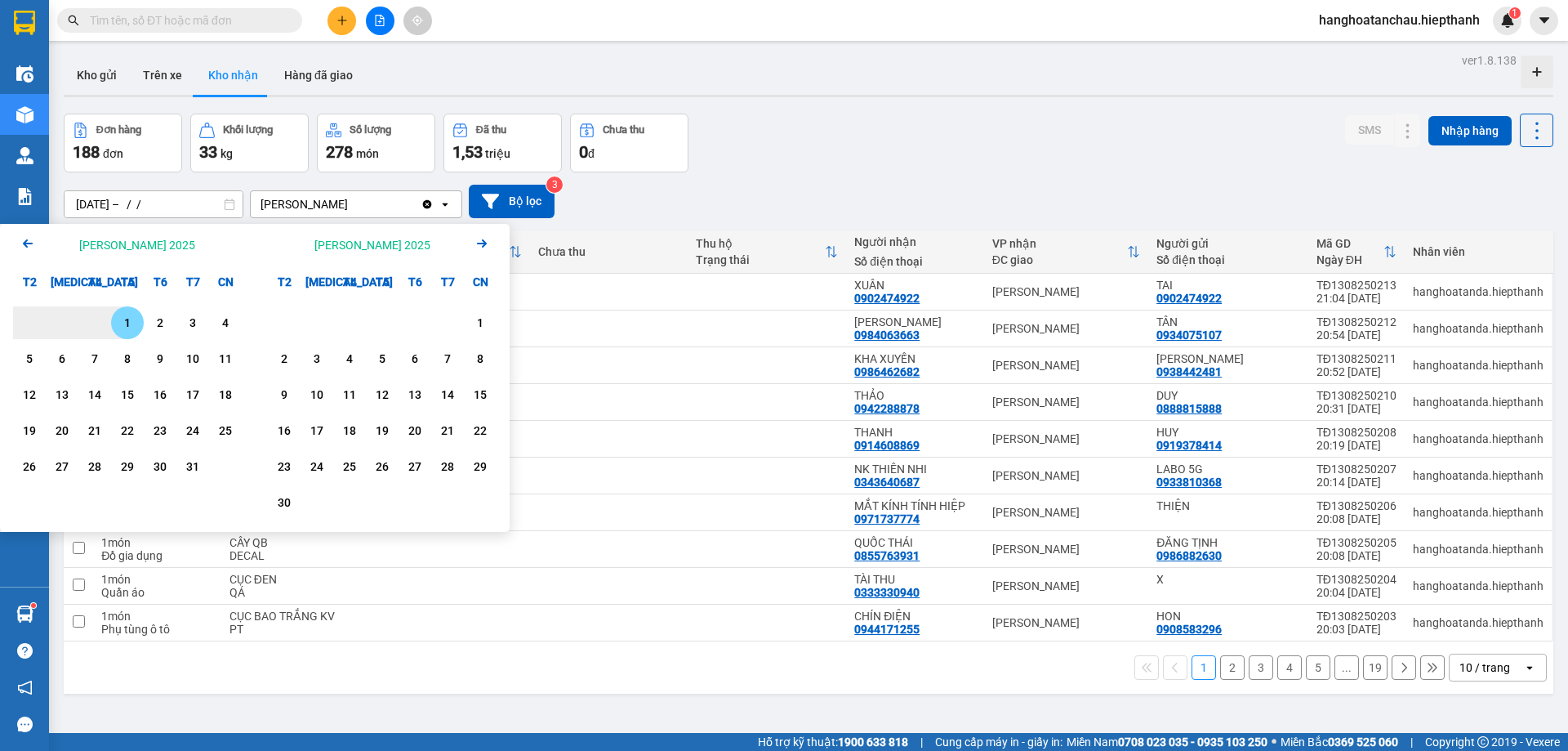
click at [482, 240] on icon "Next month." at bounding box center [482, 243] width 10 height 8
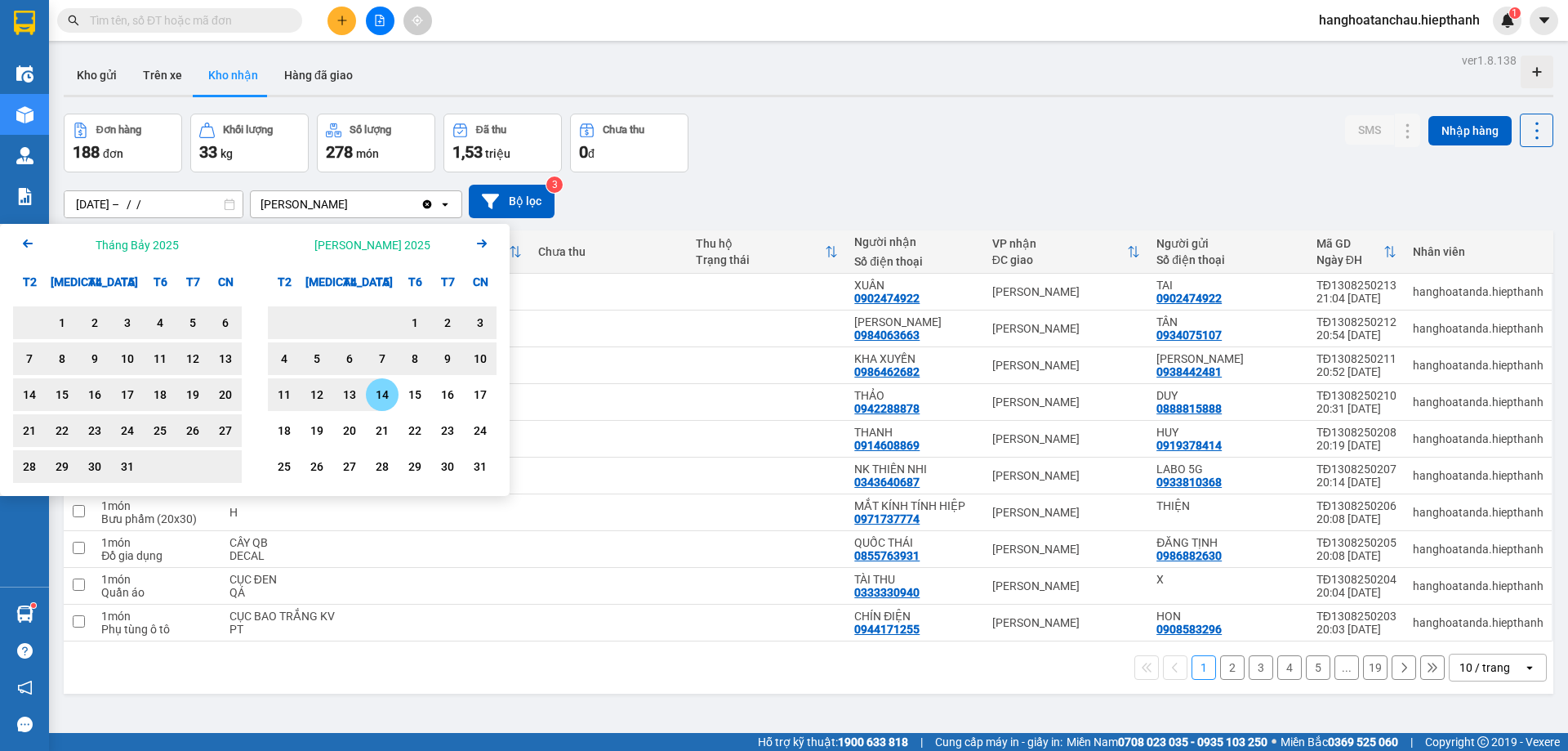
click at [379, 388] on div "14" at bounding box center [382, 395] width 23 height 19
type input "01/01/2025 – 14/08/2025"
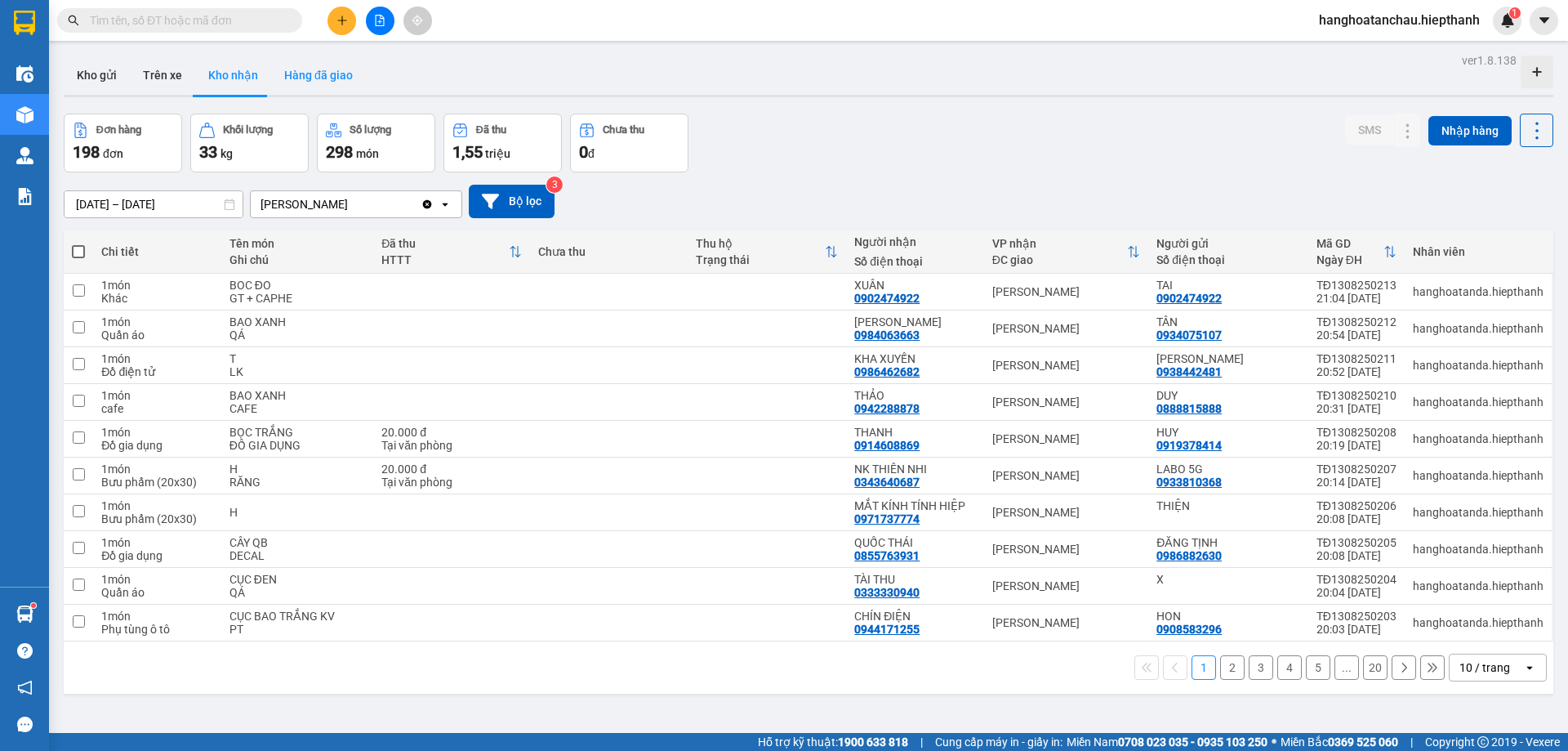
click at [311, 83] on button "Hàng đã giao" at bounding box center [318, 75] width 95 height 39
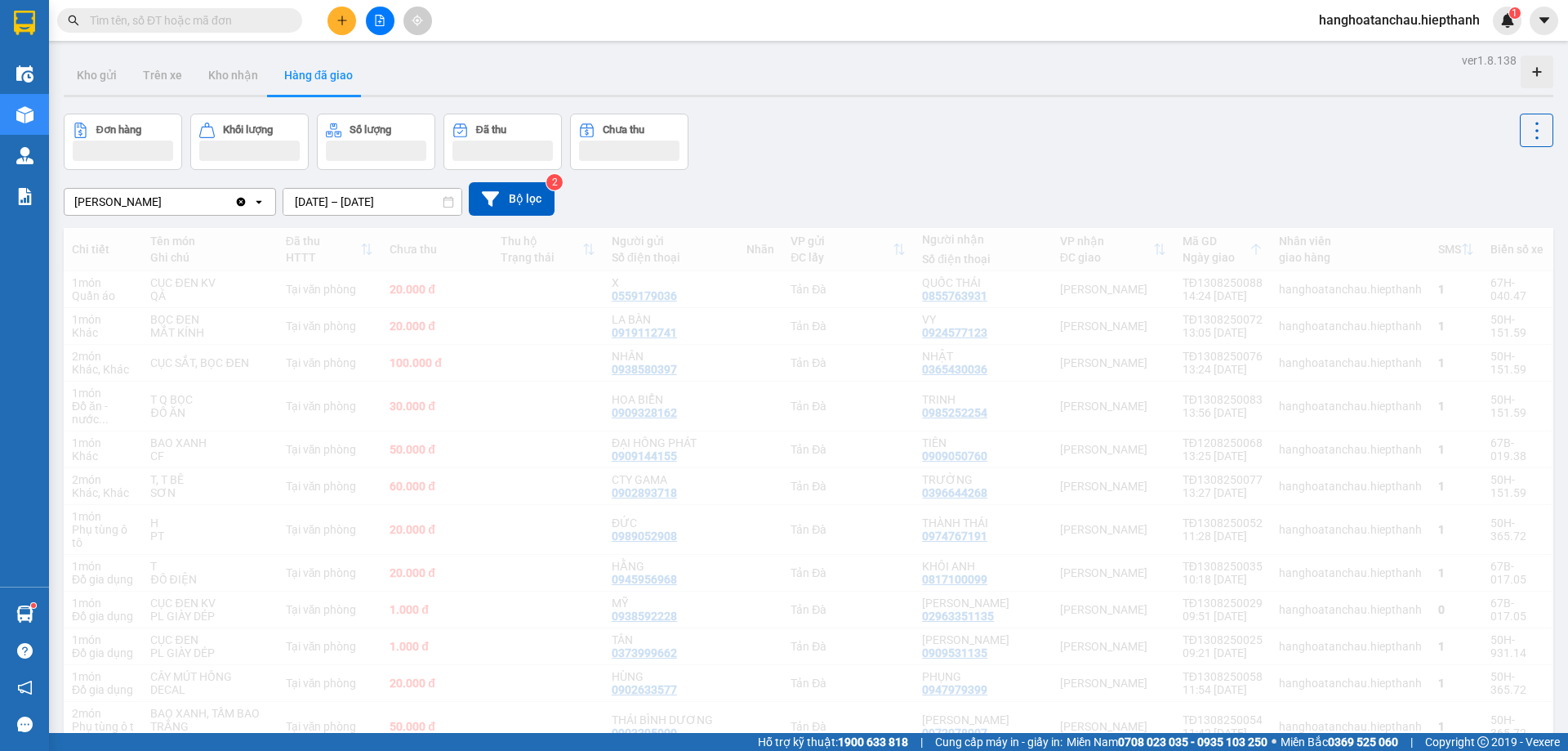
click at [339, 202] on input "[DATE] – [DATE]" at bounding box center [372, 201] width 178 height 26
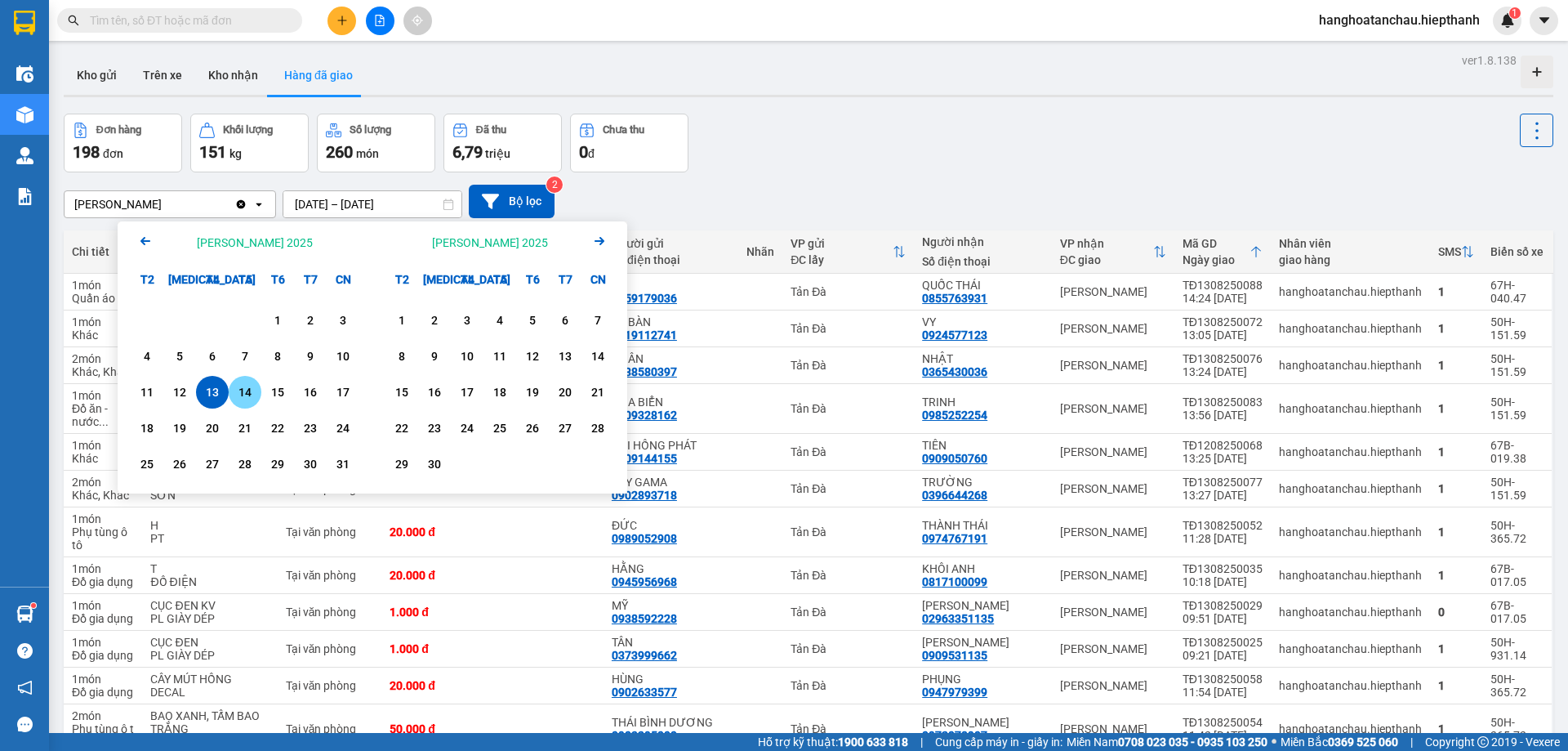
click at [245, 388] on div "14" at bounding box center [245, 392] width 23 height 19
type input "14/08/2025 – 14/08/2025"
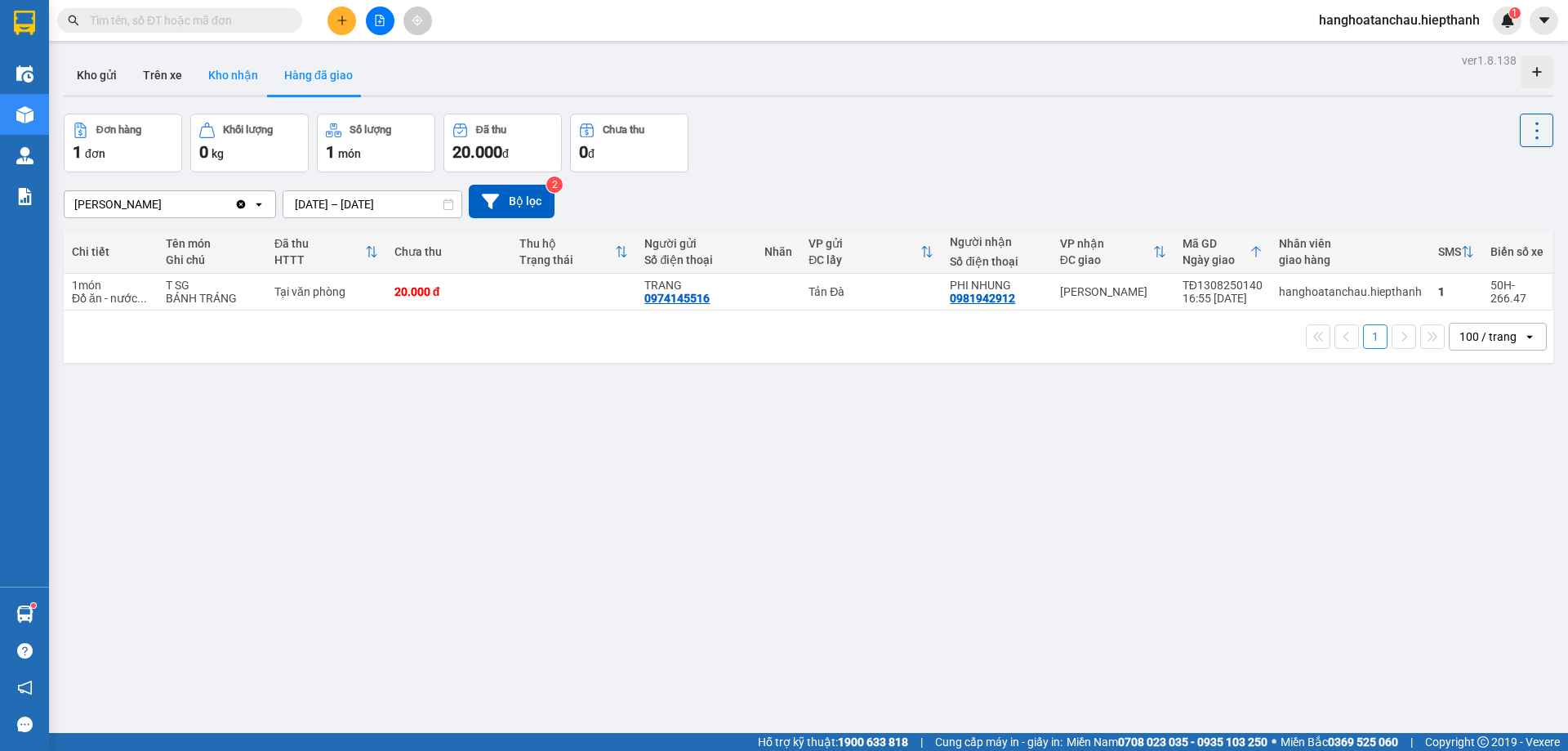
click at [213, 73] on button "Kho nhận" at bounding box center [233, 75] width 76 height 39
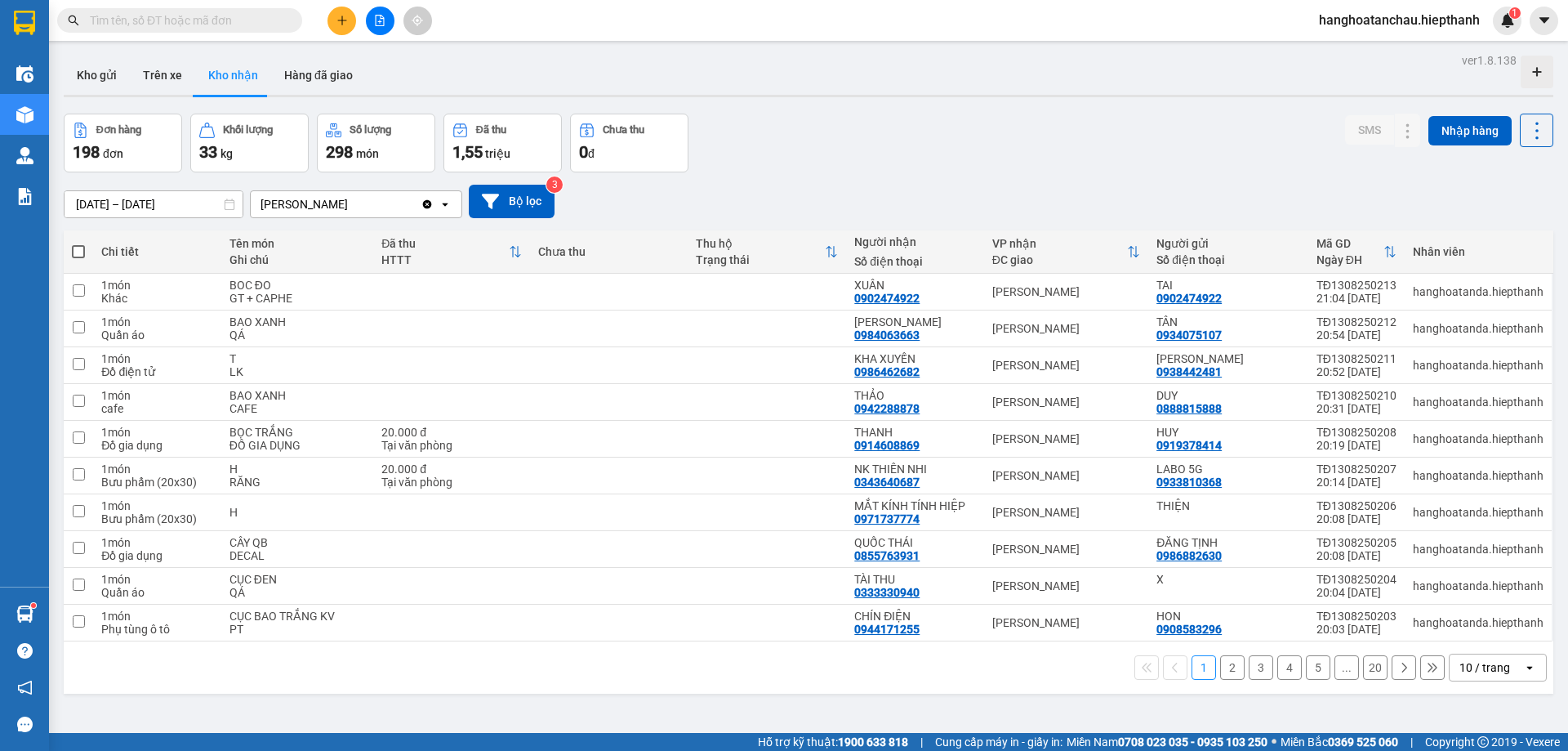
drag, startPoint x: 845, startPoint y: 64, endPoint x: 846, endPoint y: 114, distance: 50.0
click at [845, 65] on div "Kho gửi Trên xe Kho nhận Hàng đã giao" at bounding box center [808, 77] width 1489 height 43
